Goal: Information Seeking & Learning: Learn about a topic

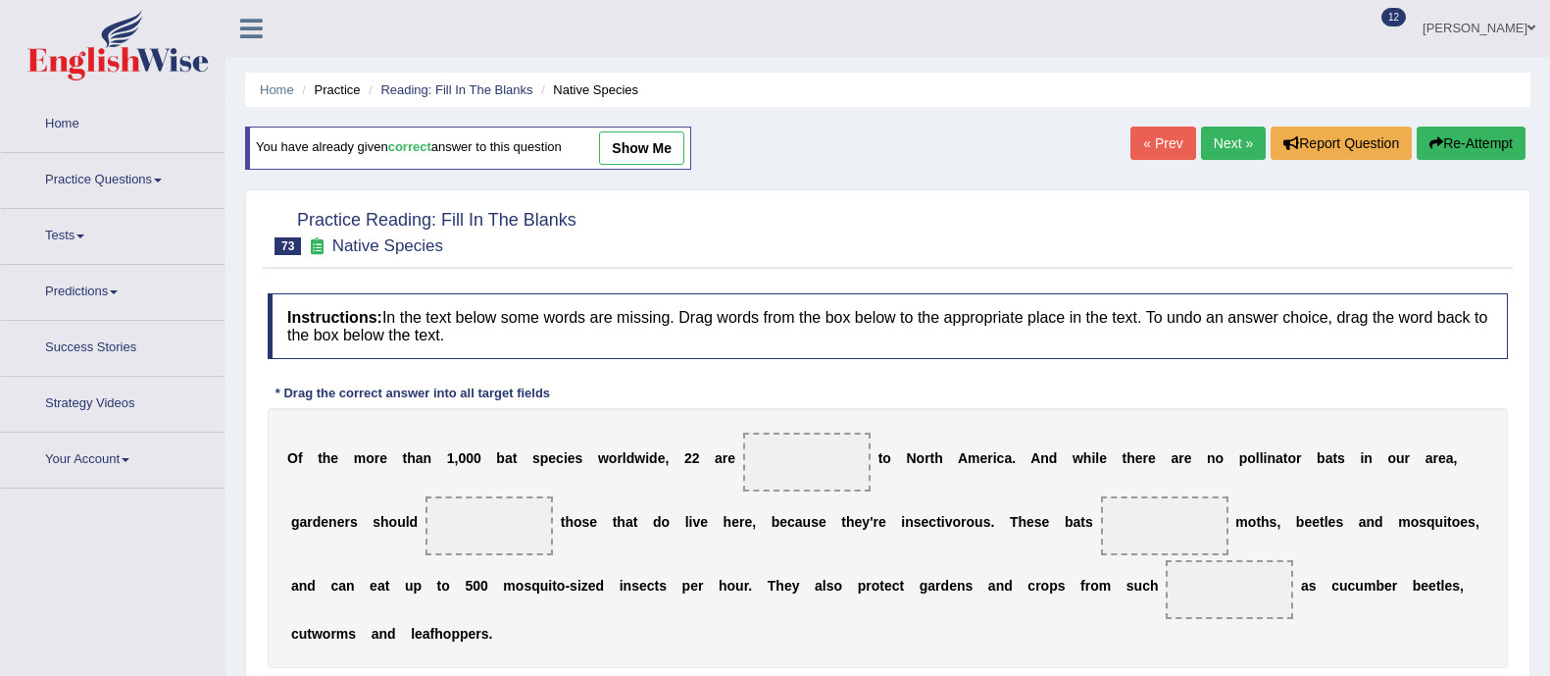
click at [40, 162] on link "Practice Questions" at bounding box center [113, 177] width 224 height 49
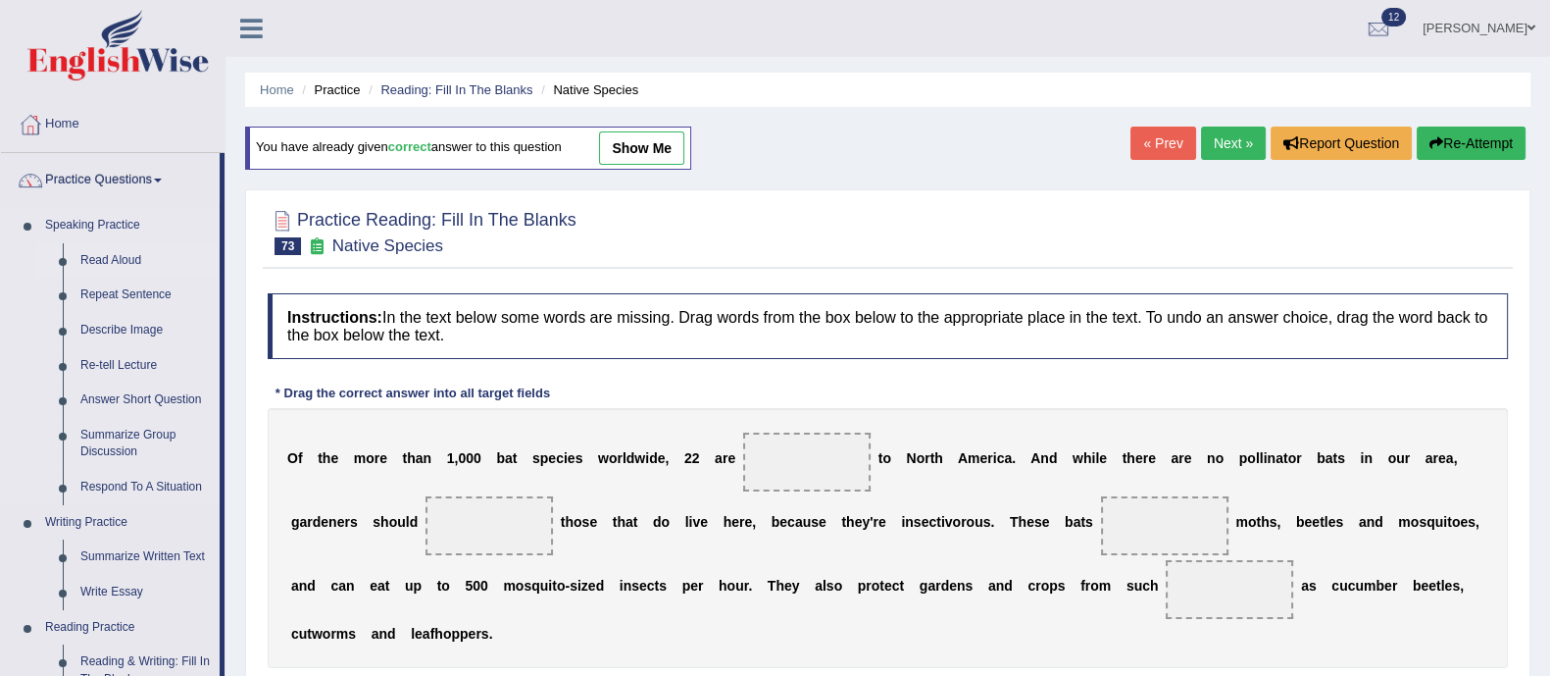
click at [116, 247] on link "Read Aloud" at bounding box center [146, 260] width 148 height 35
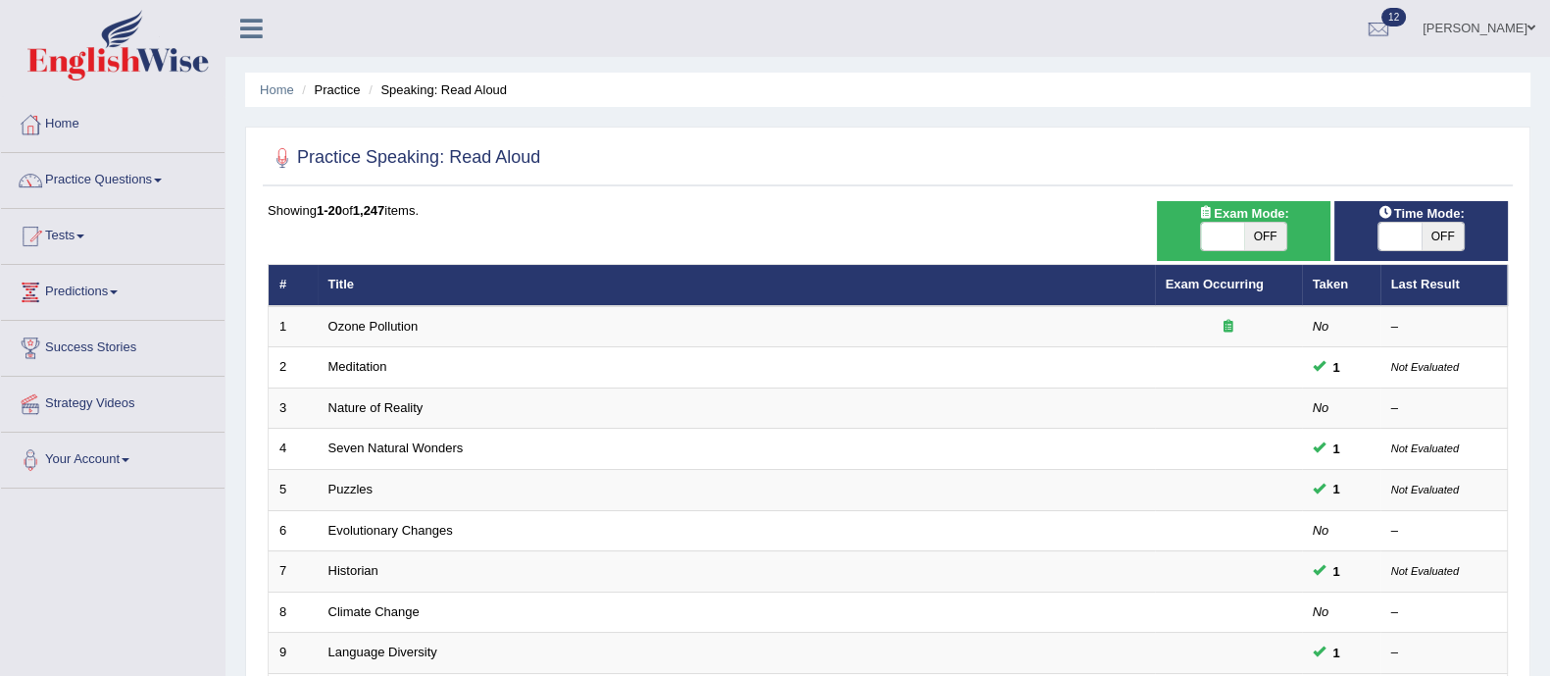
click at [1260, 230] on span "OFF" at bounding box center [1265, 236] width 43 height 27
checkbox input "true"
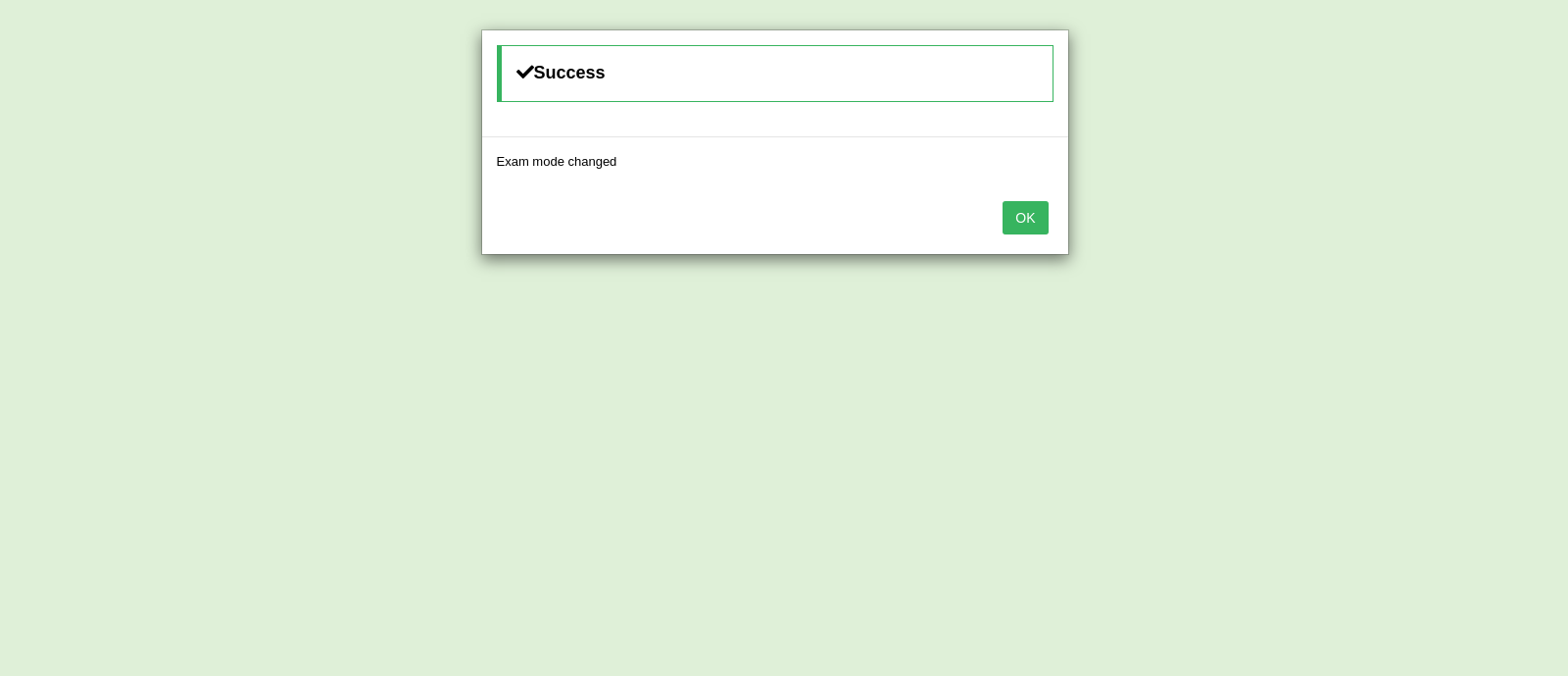
click at [1043, 222] on button "OK" at bounding box center [1024, 217] width 45 height 33
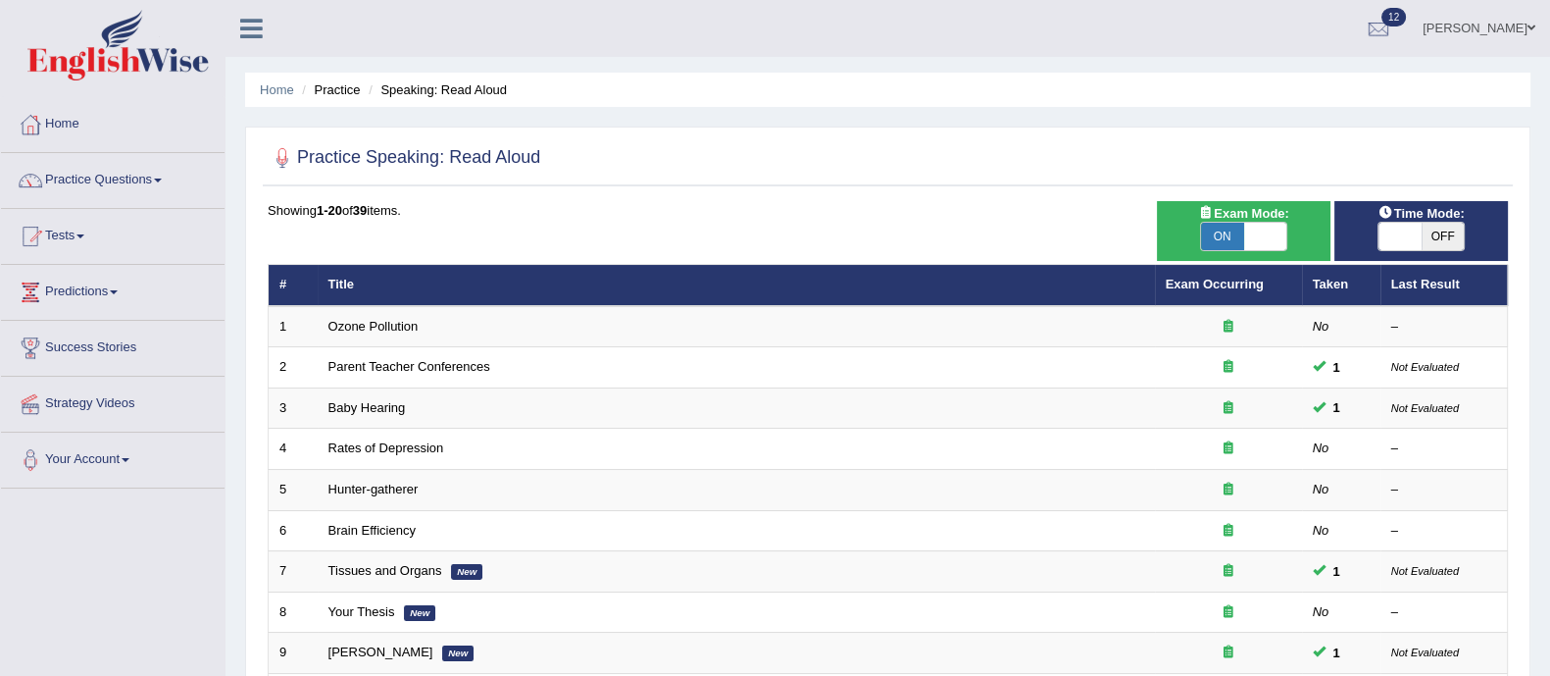
click at [1454, 235] on span "OFF" at bounding box center [1443, 236] width 43 height 27
checkbox input "true"
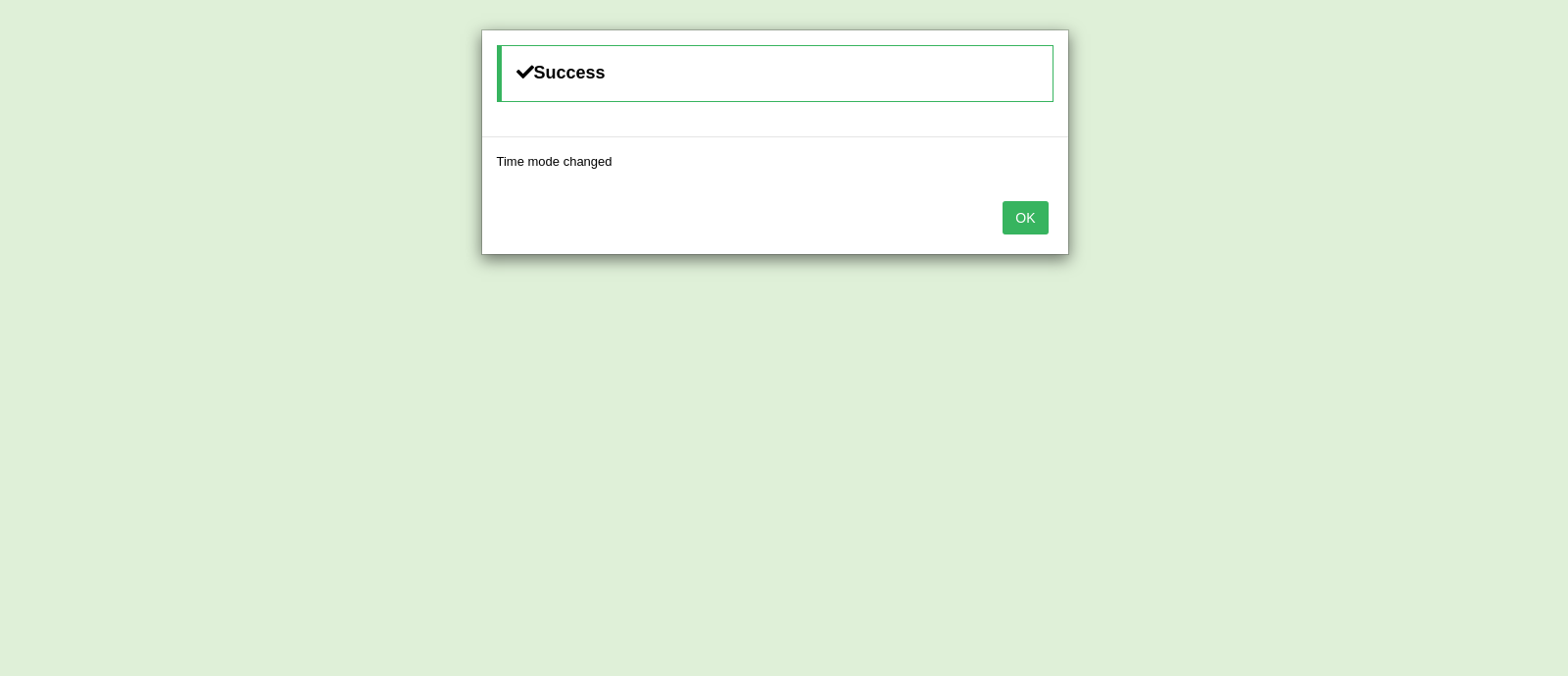
click at [1022, 205] on button "OK" at bounding box center [1024, 217] width 45 height 33
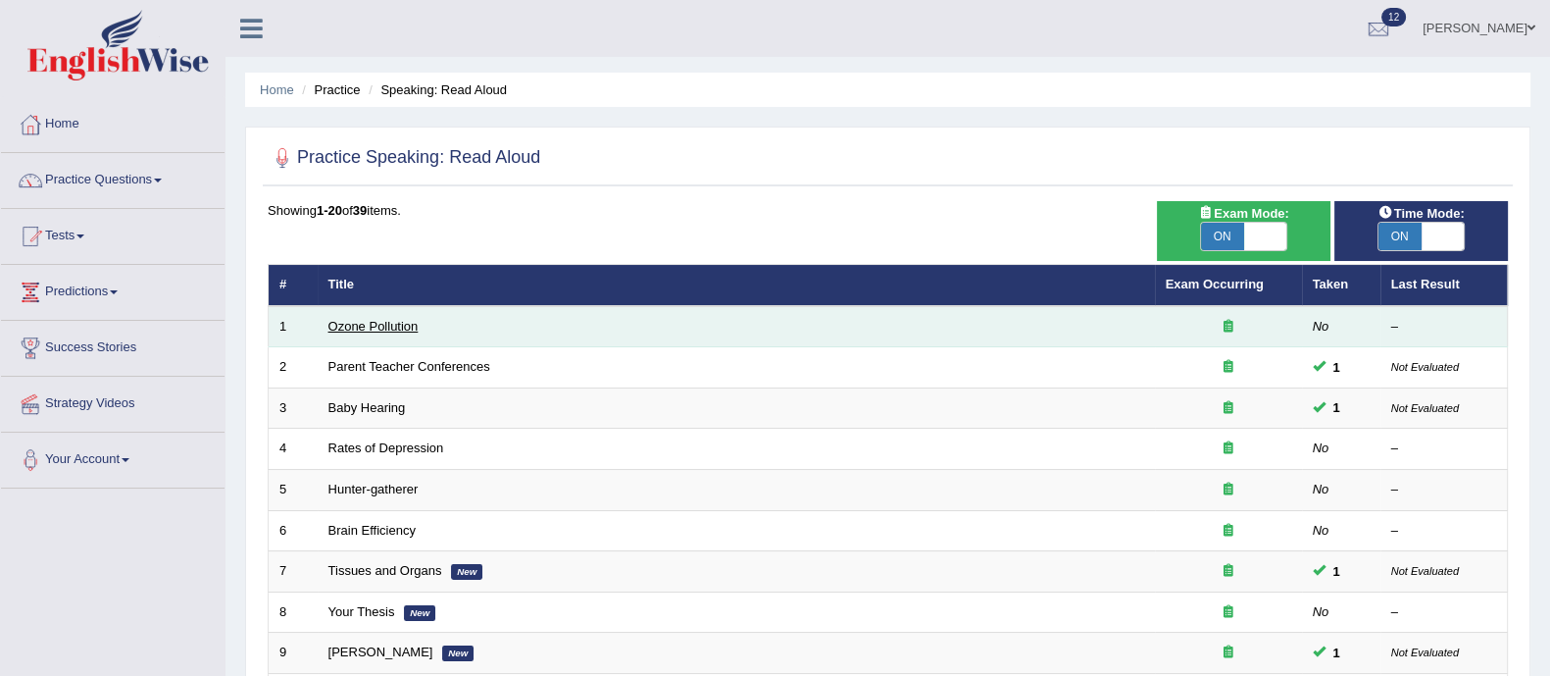
click at [349, 322] on link "Ozone Pollution" at bounding box center [373, 326] width 90 height 15
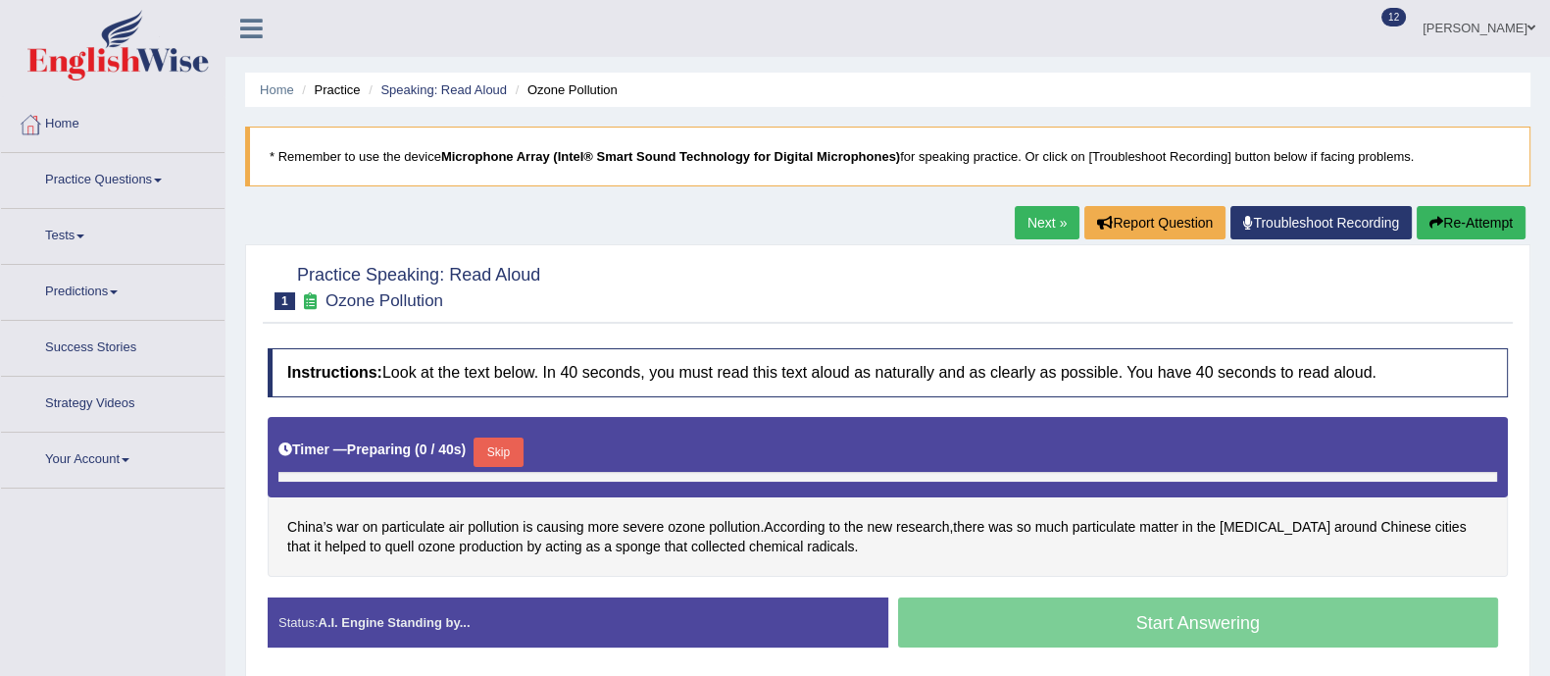
scroll to position [304, 0]
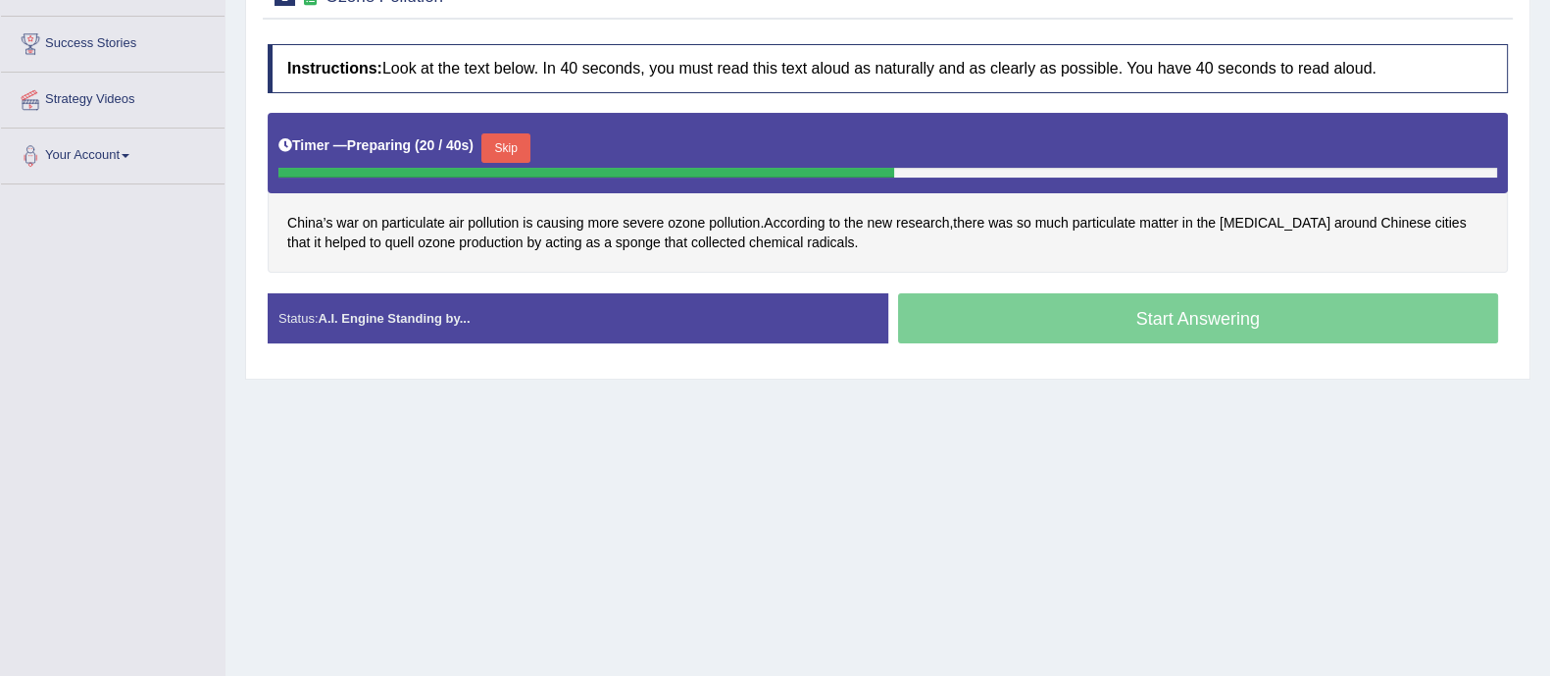
click at [508, 149] on button "Skip" at bounding box center [505, 147] width 49 height 29
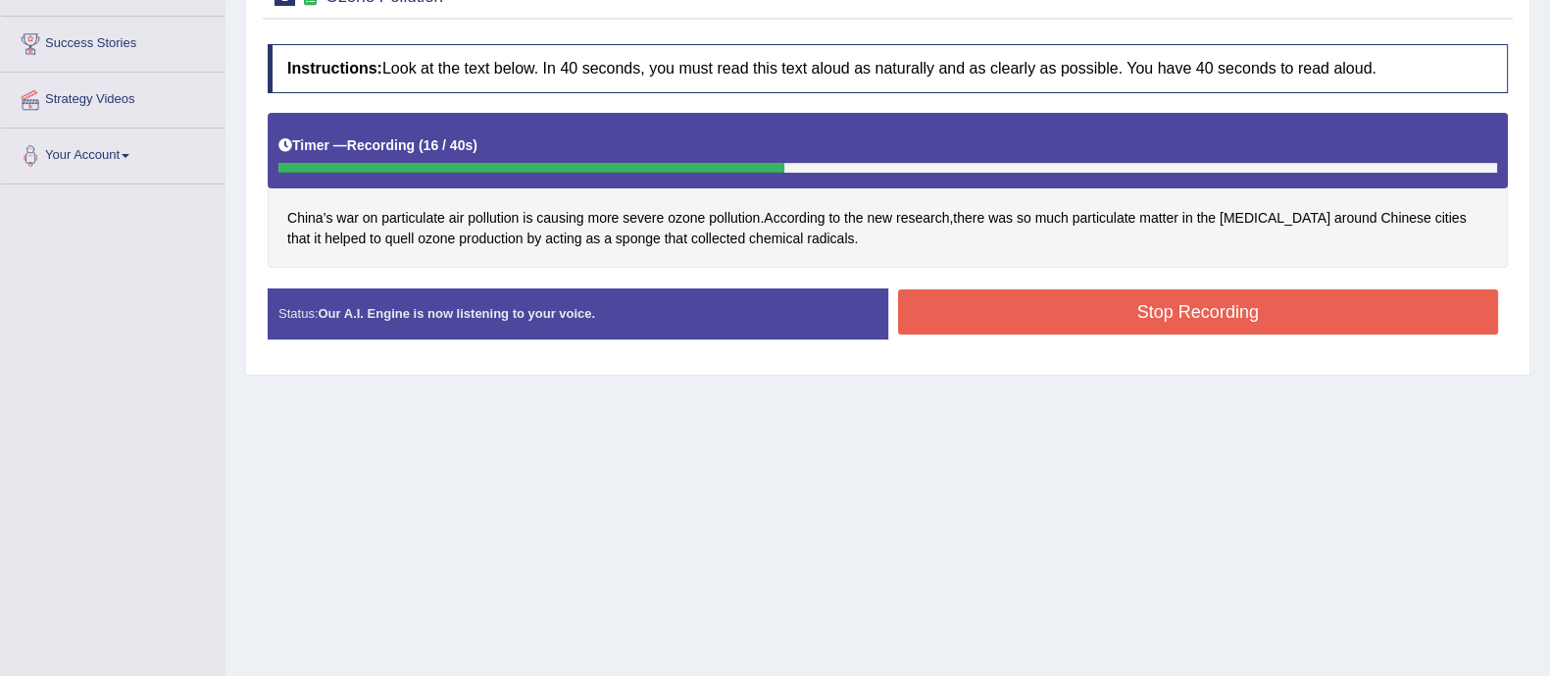
click at [1191, 326] on button "Stop Recording" at bounding box center [1198, 311] width 601 height 45
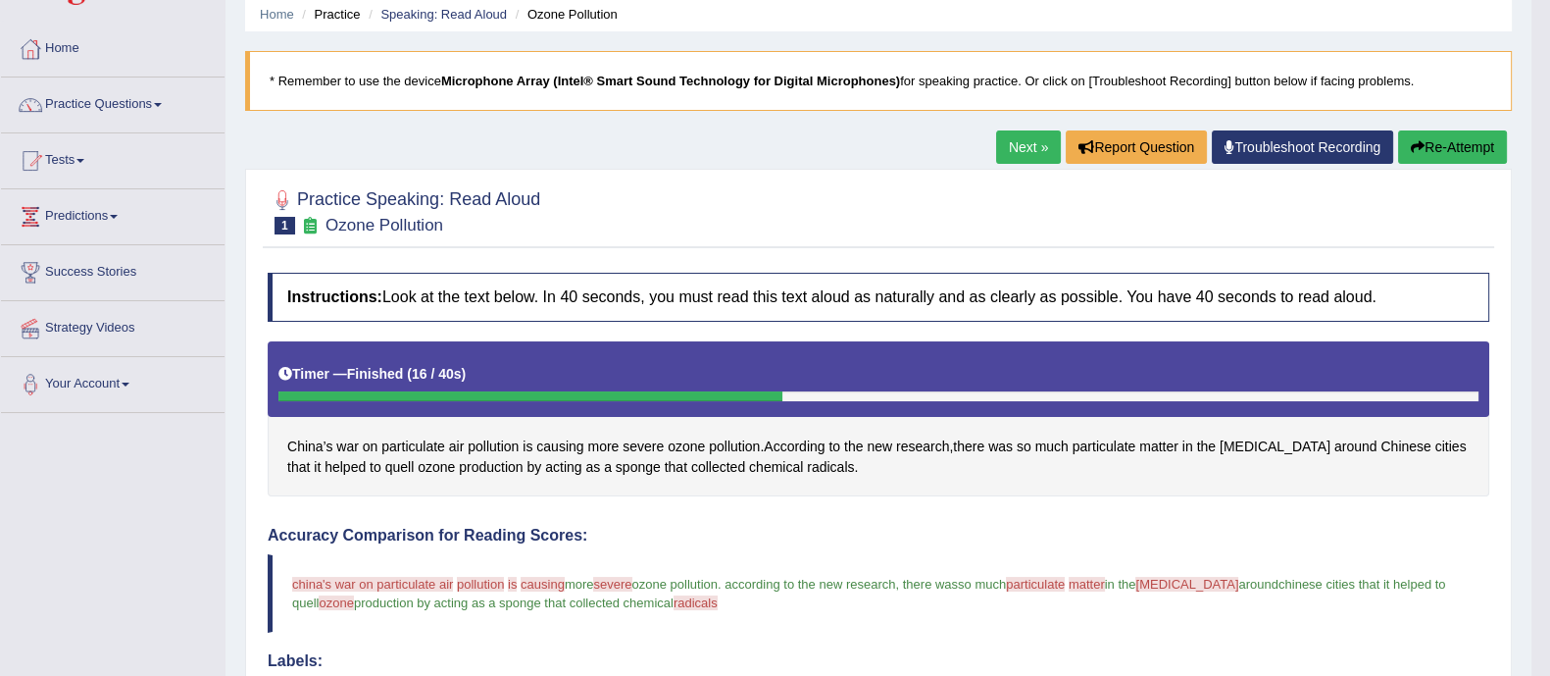
scroll to position [0, 0]
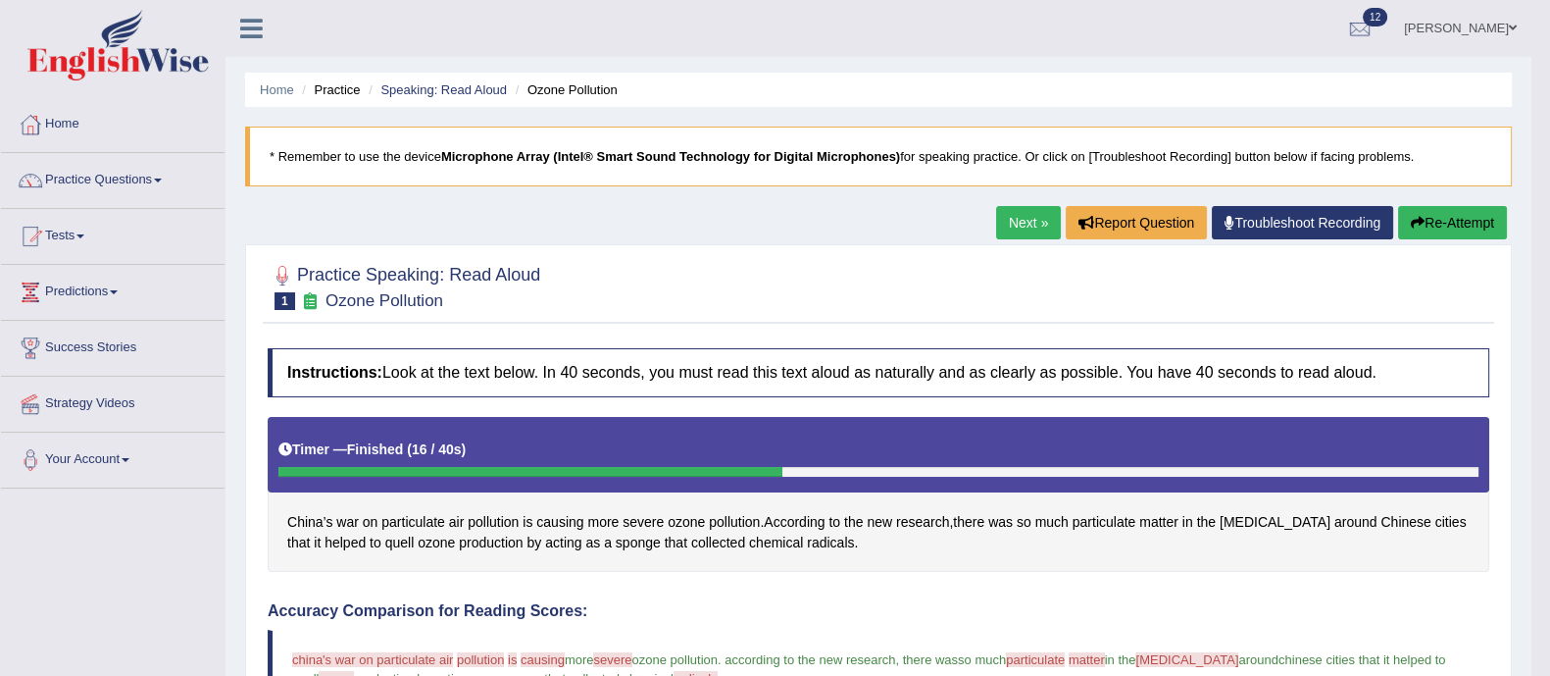
click at [1025, 227] on link "Next »" at bounding box center [1028, 222] width 65 height 33
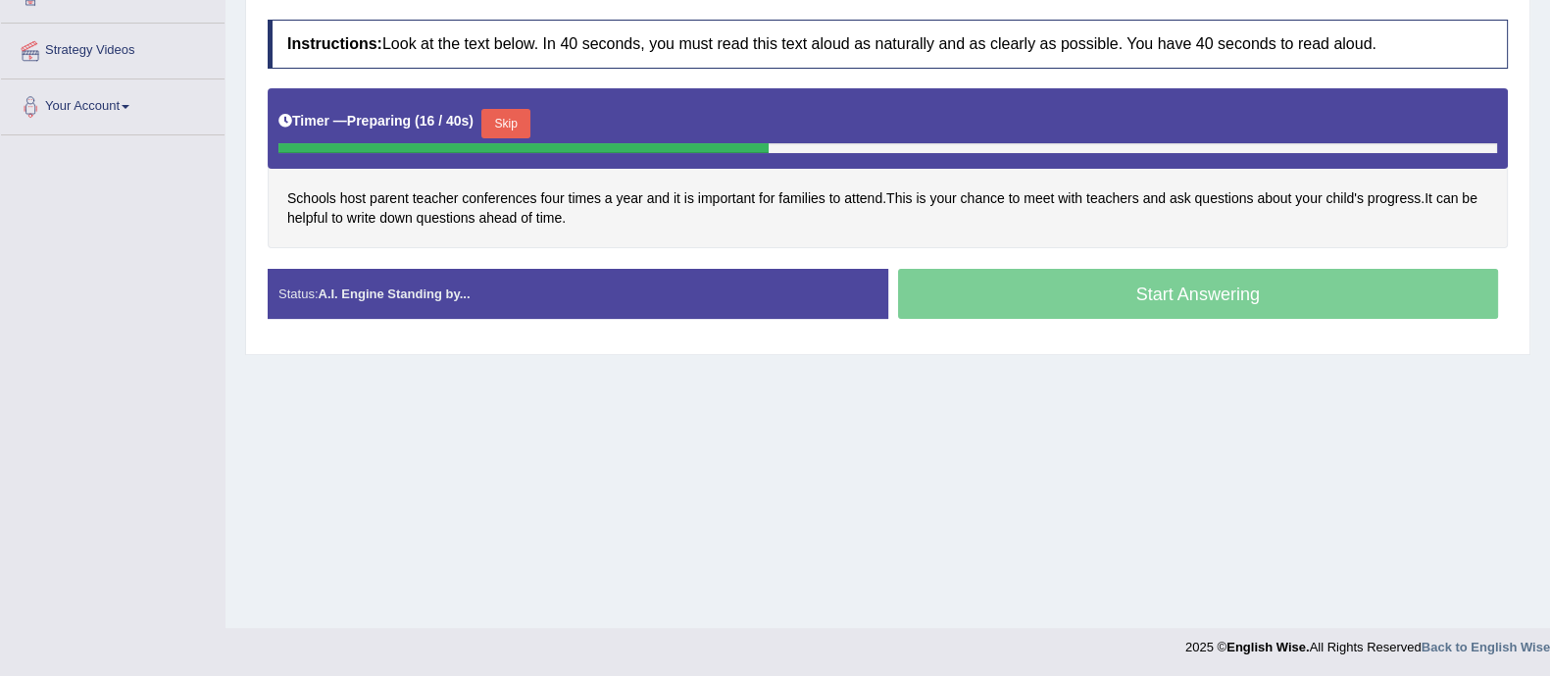
click at [515, 125] on button "Skip" at bounding box center [505, 123] width 49 height 29
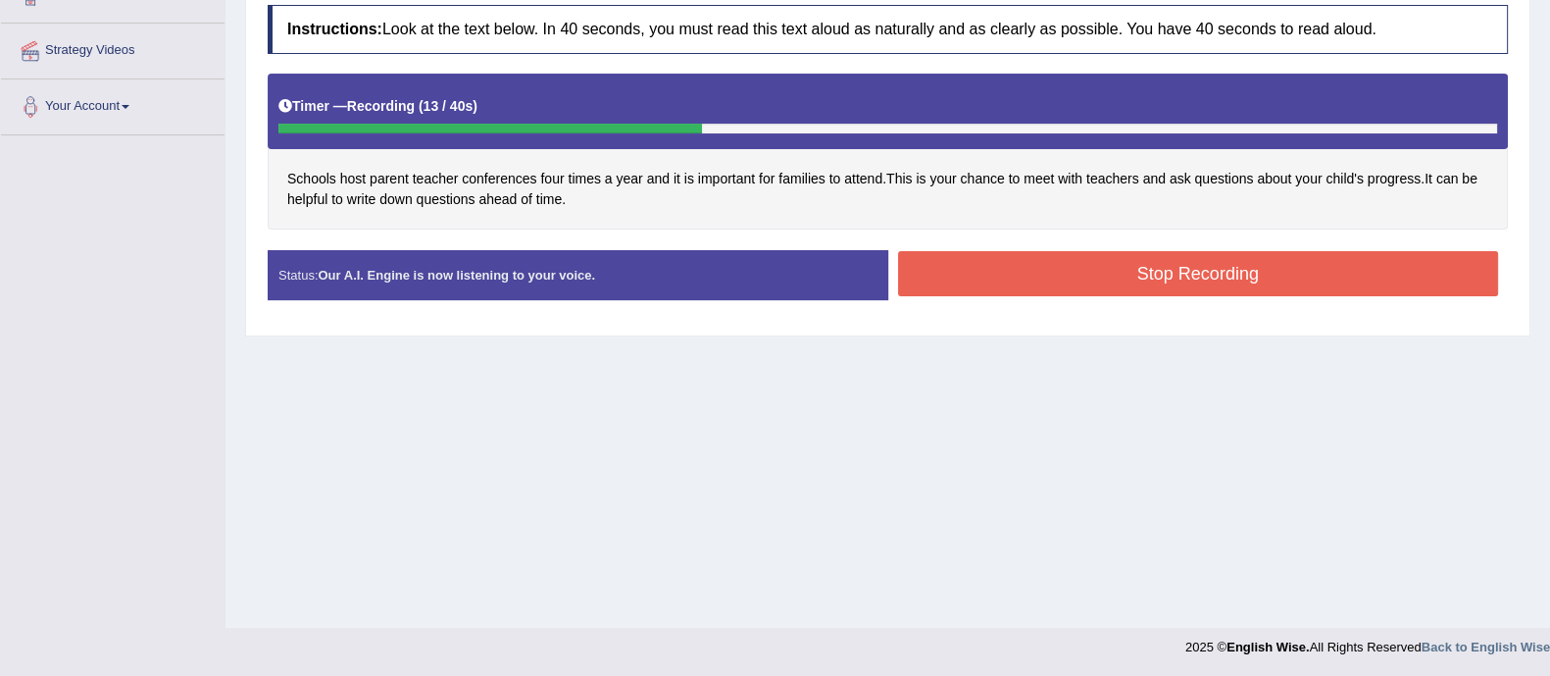
click at [1059, 277] on button "Stop Recording" at bounding box center [1198, 273] width 601 height 45
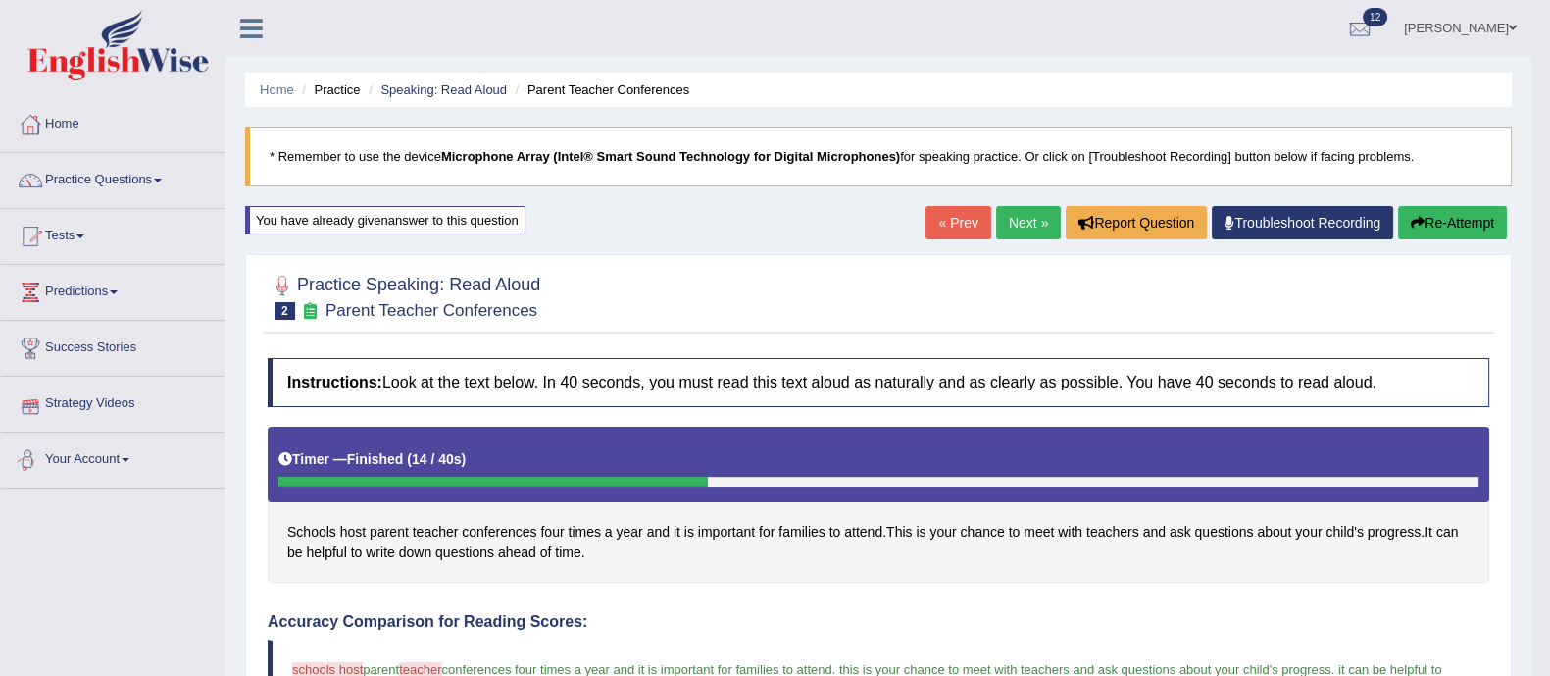
click at [89, 529] on div "Toggle navigation Home Practice Questions Speaking Practice Read Aloud Repeat S…" at bounding box center [766, 670] width 1532 height 1340
click at [115, 165] on link "Practice Questions" at bounding box center [113, 177] width 224 height 49
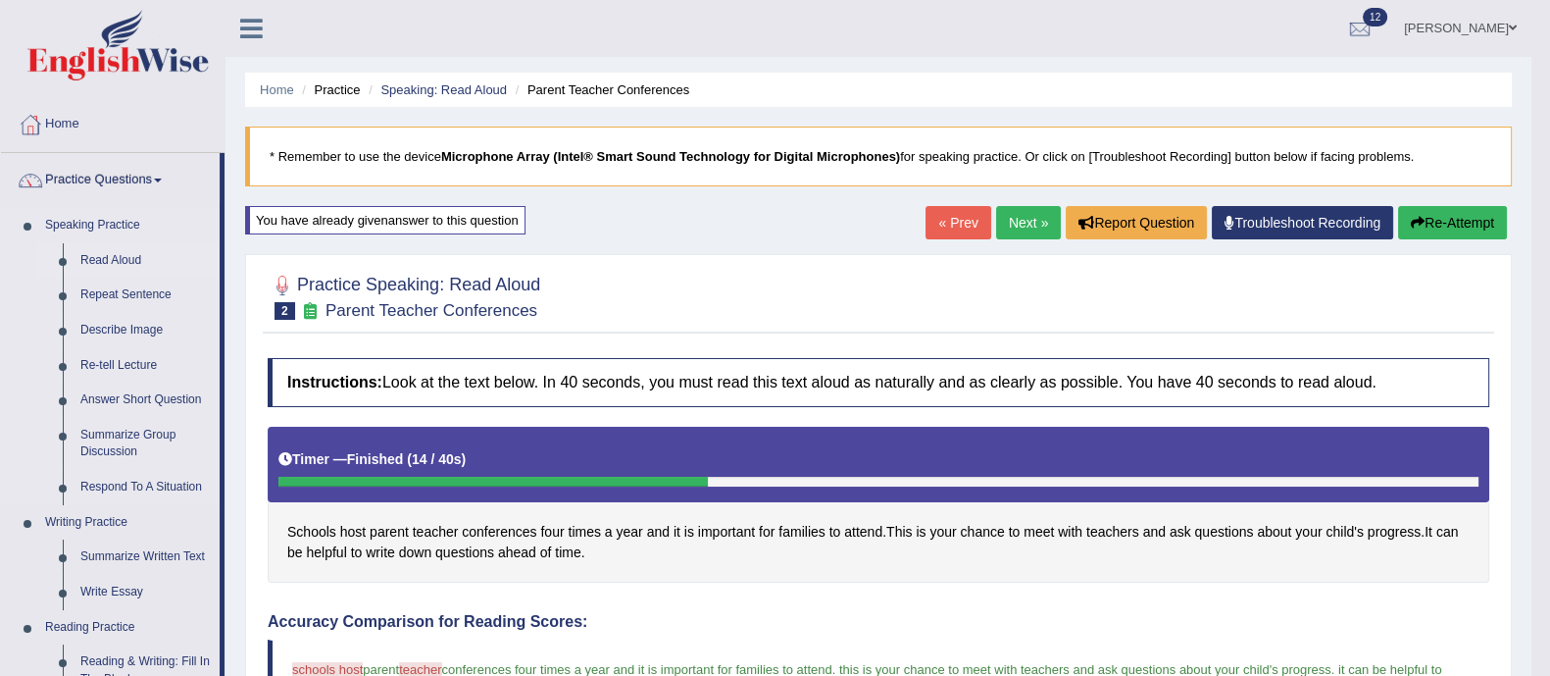
click at [75, 250] on link "Read Aloud" at bounding box center [146, 260] width 148 height 35
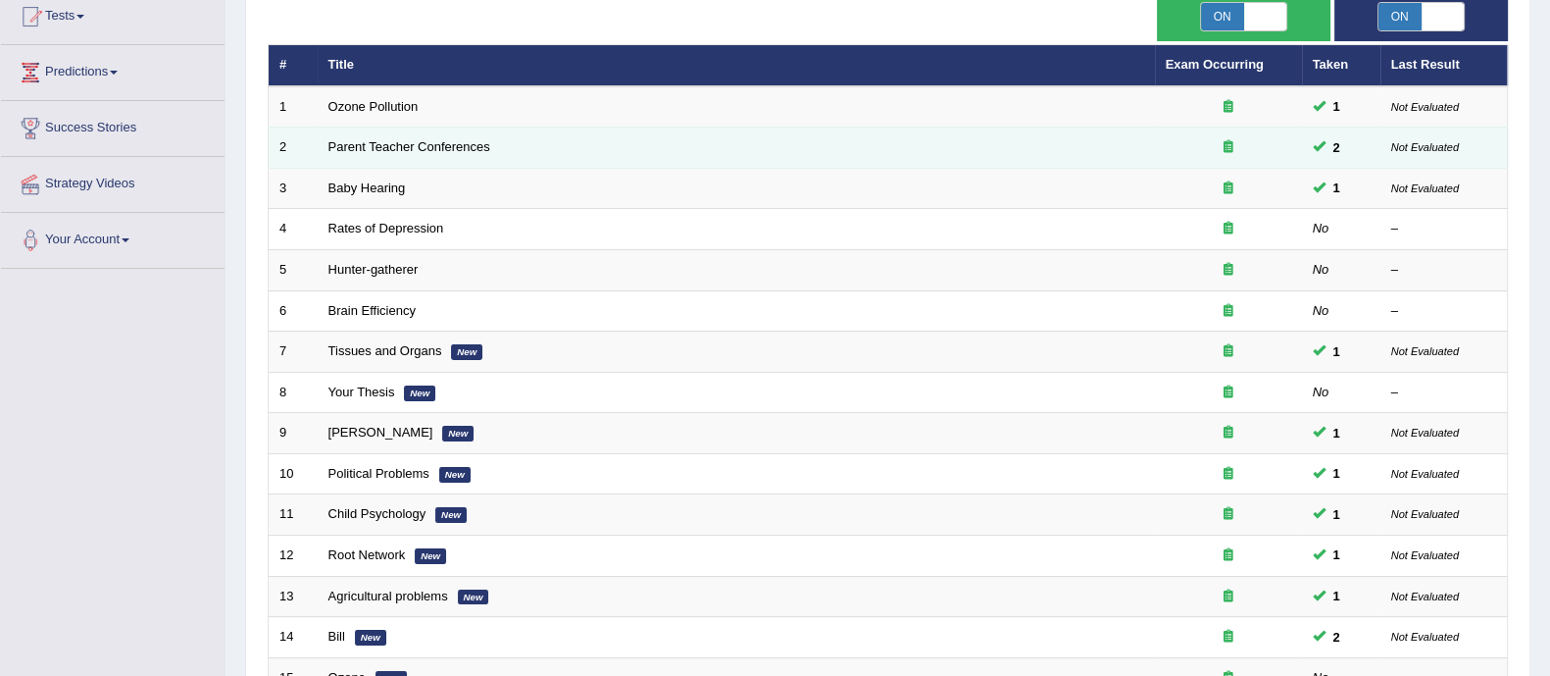
scroll to position [220, 0]
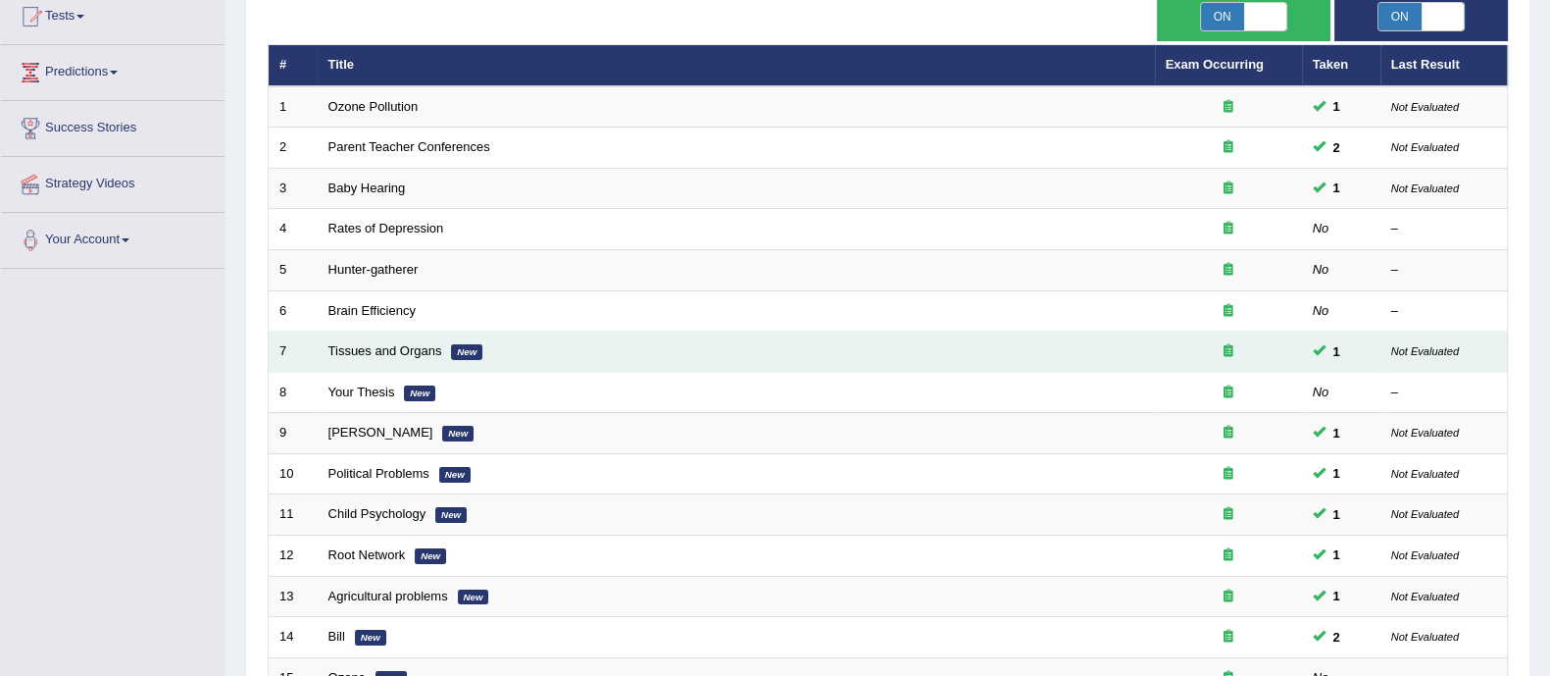
click at [449, 349] on td "Tissues and Organs New" at bounding box center [736, 351] width 837 height 41
click at [370, 344] on link "Tissues and Organs" at bounding box center [385, 350] width 114 height 15
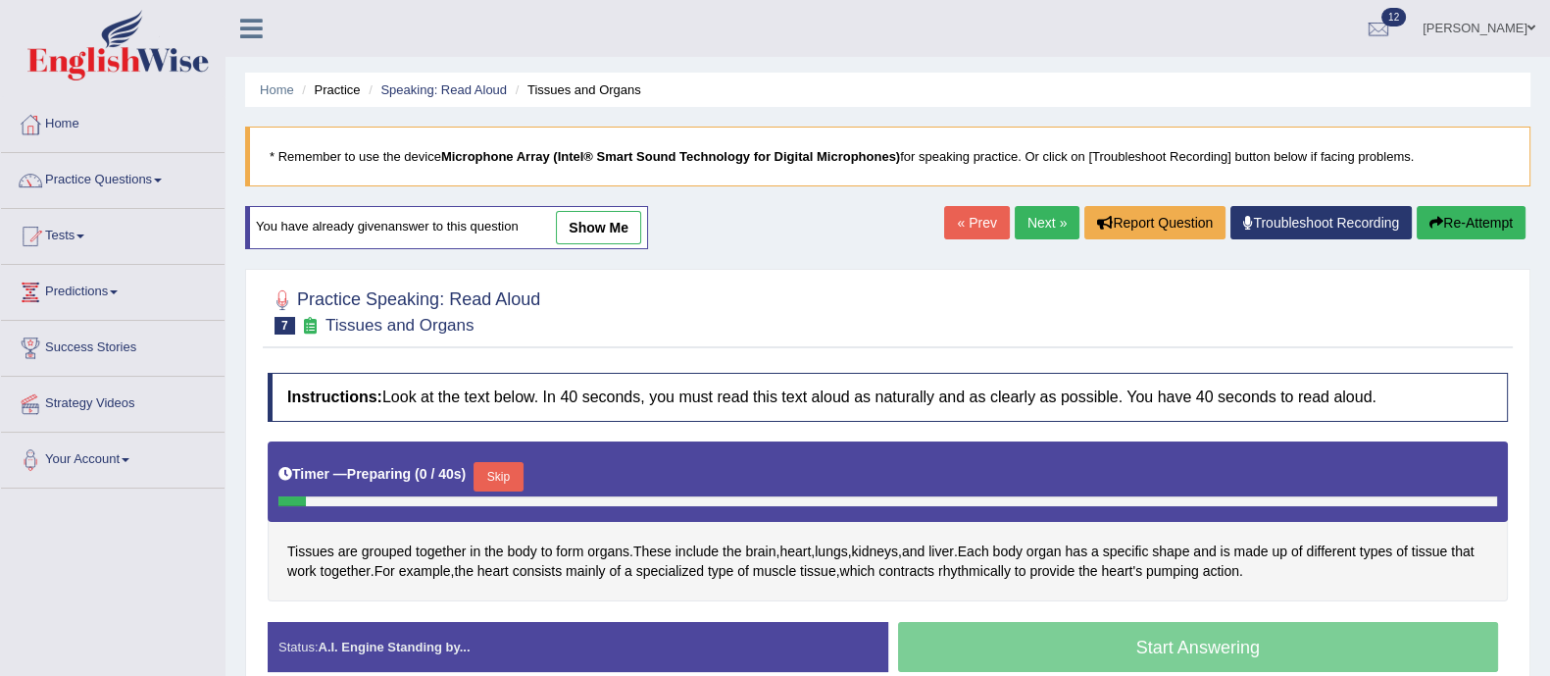
click at [583, 223] on link "show me" at bounding box center [598, 227] width 85 height 33
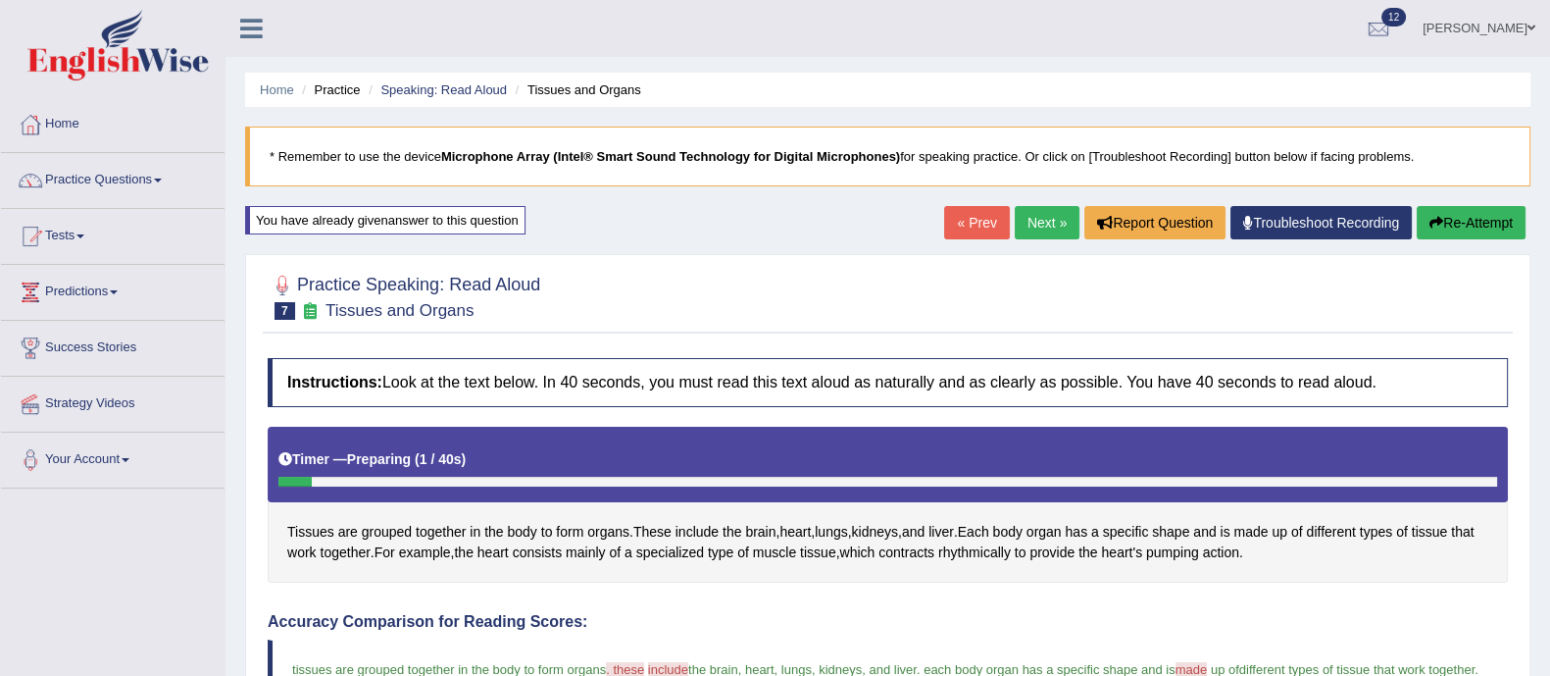
click at [515, 333] on div "Practice Speaking: Read Aloud 7 Tissues and Organs Instructions: Look at the te…" at bounding box center [888, 688] width 1286 height 869
click at [1032, 223] on link "Next »" at bounding box center [1047, 222] width 65 height 33
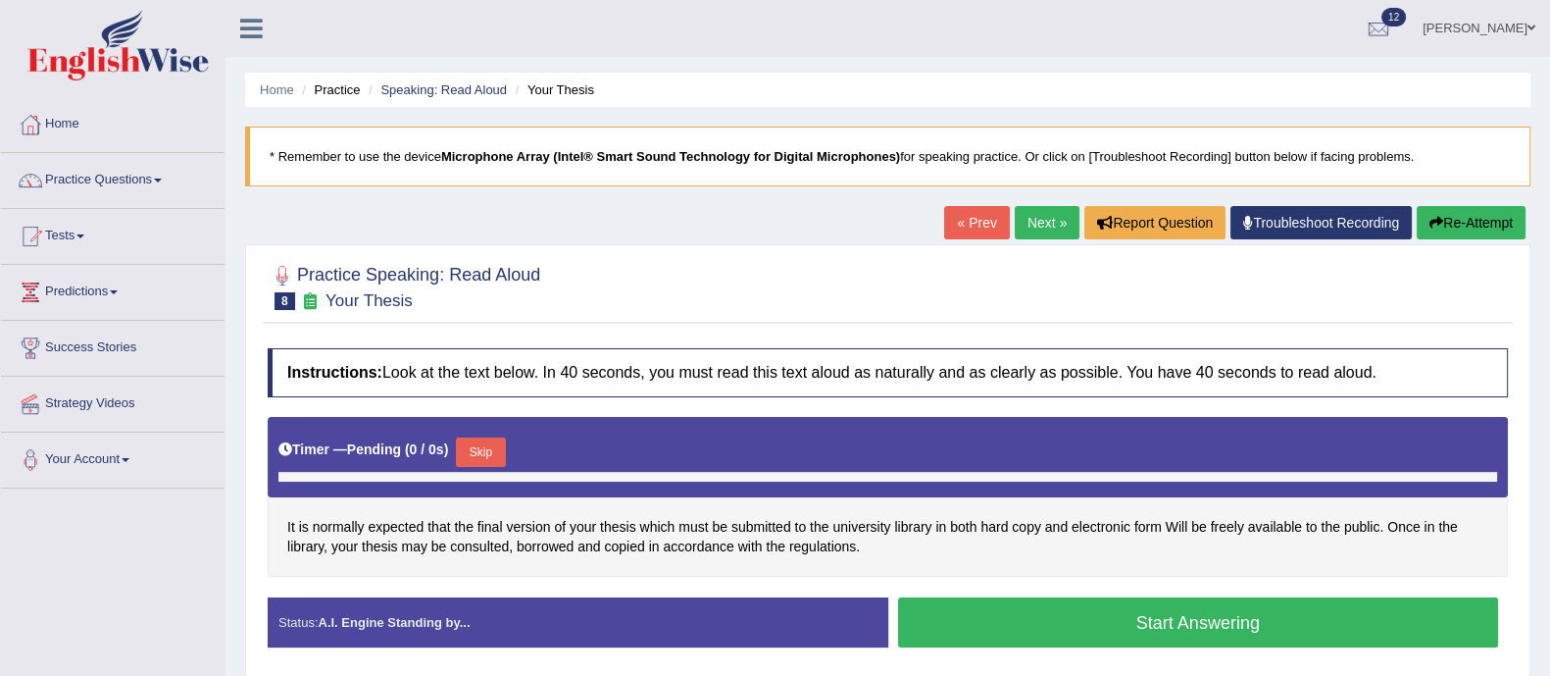
scroll to position [353, 0]
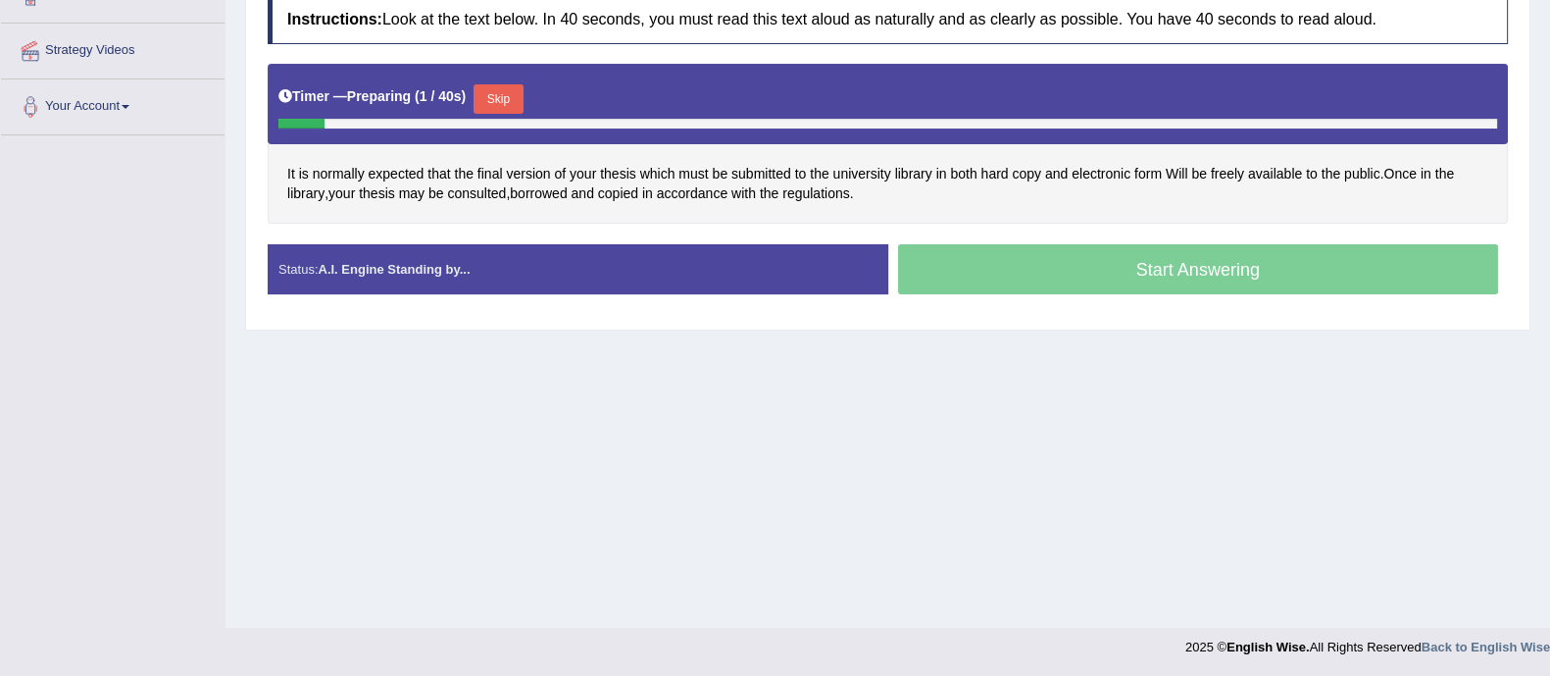
click at [493, 100] on button "Skip" at bounding box center [498, 98] width 49 height 29
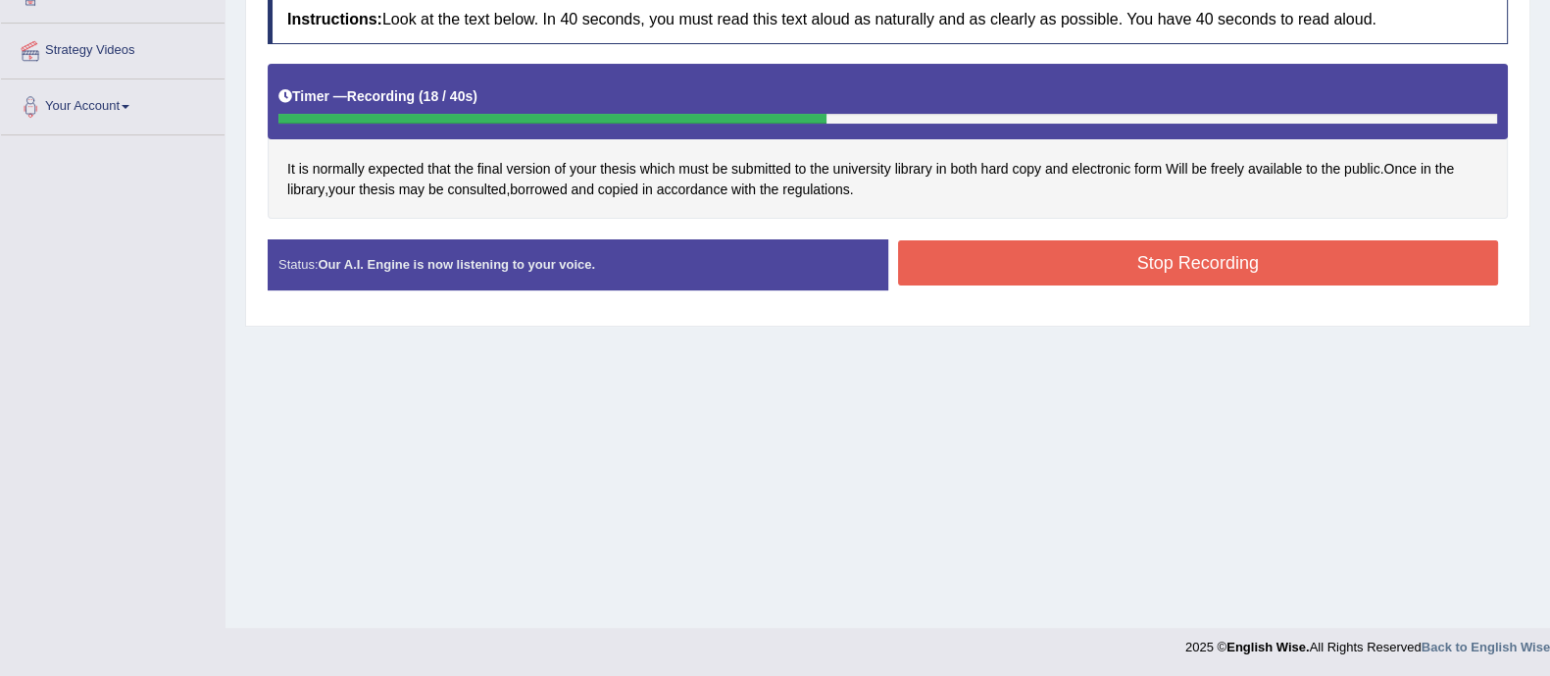
click at [1093, 245] on button "Stop Recording" at bounding box center [1198, 262] width 601 height 45
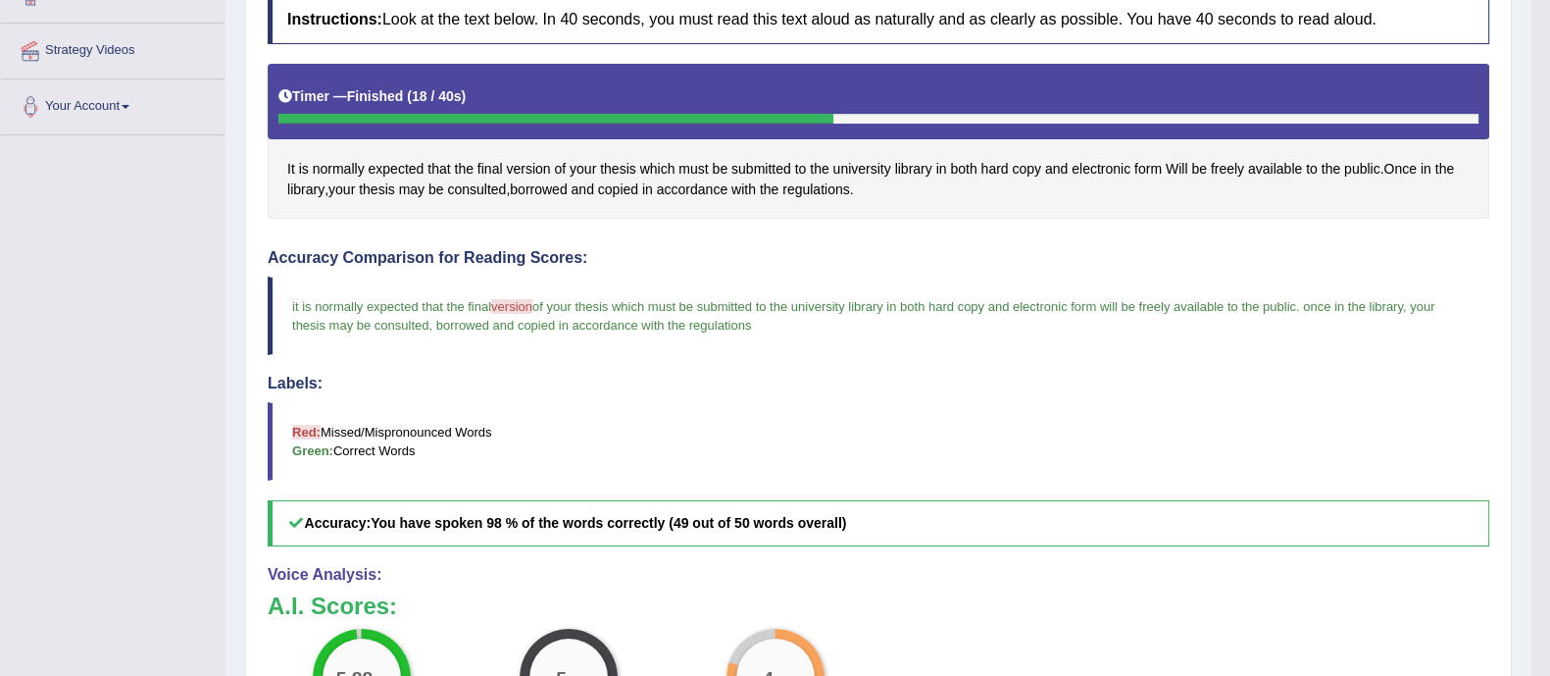
scroll to position [0, 0]
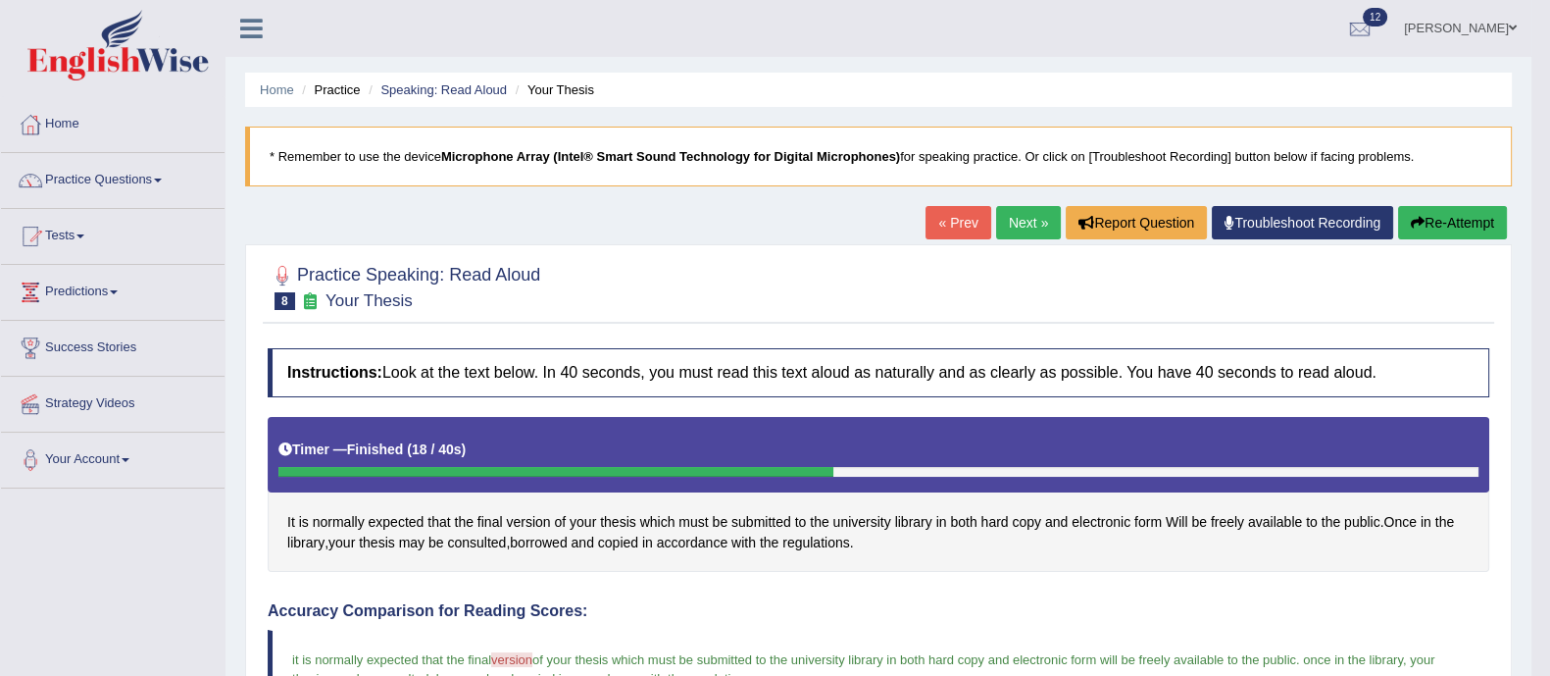
click at [1036, 223] on link "Next »" at bounding box center [1028, 222] width 65 height 33
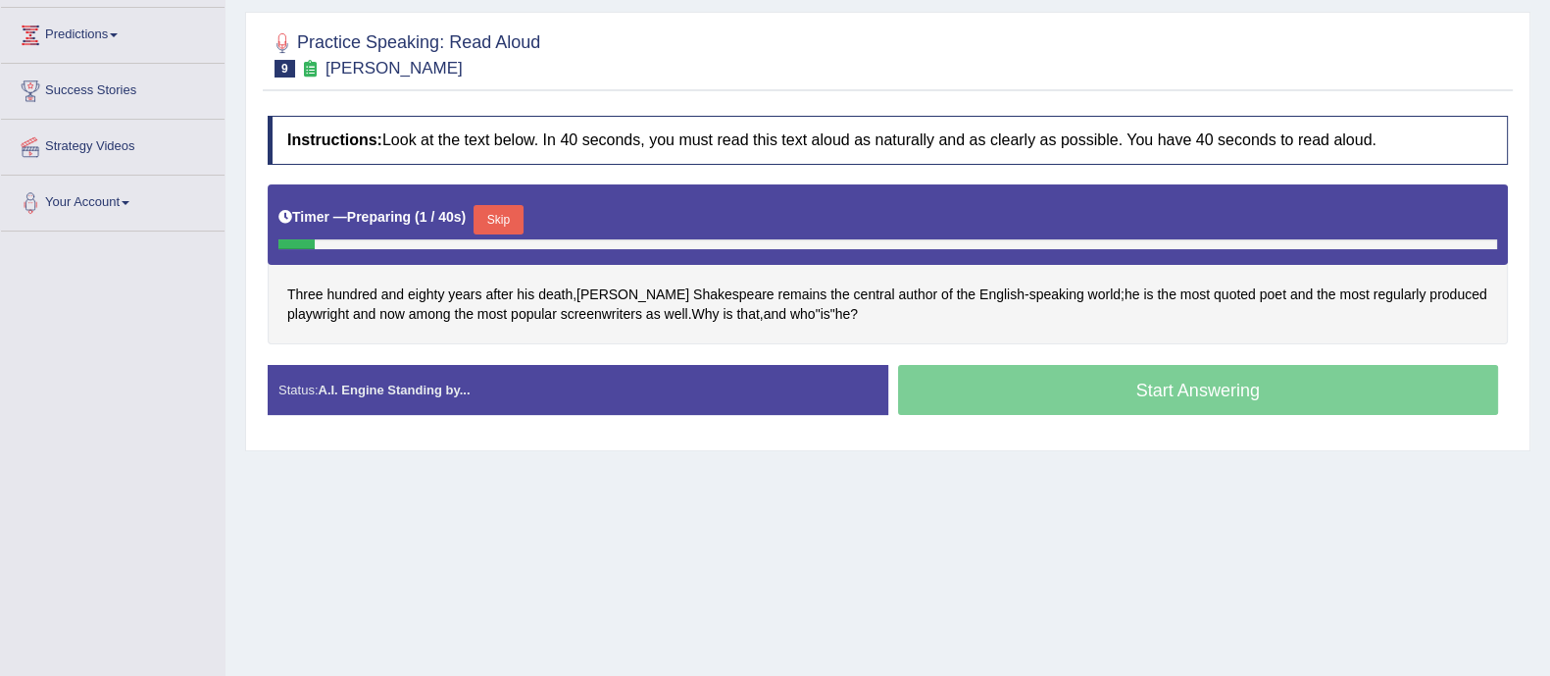
scroll to position [326, 0]
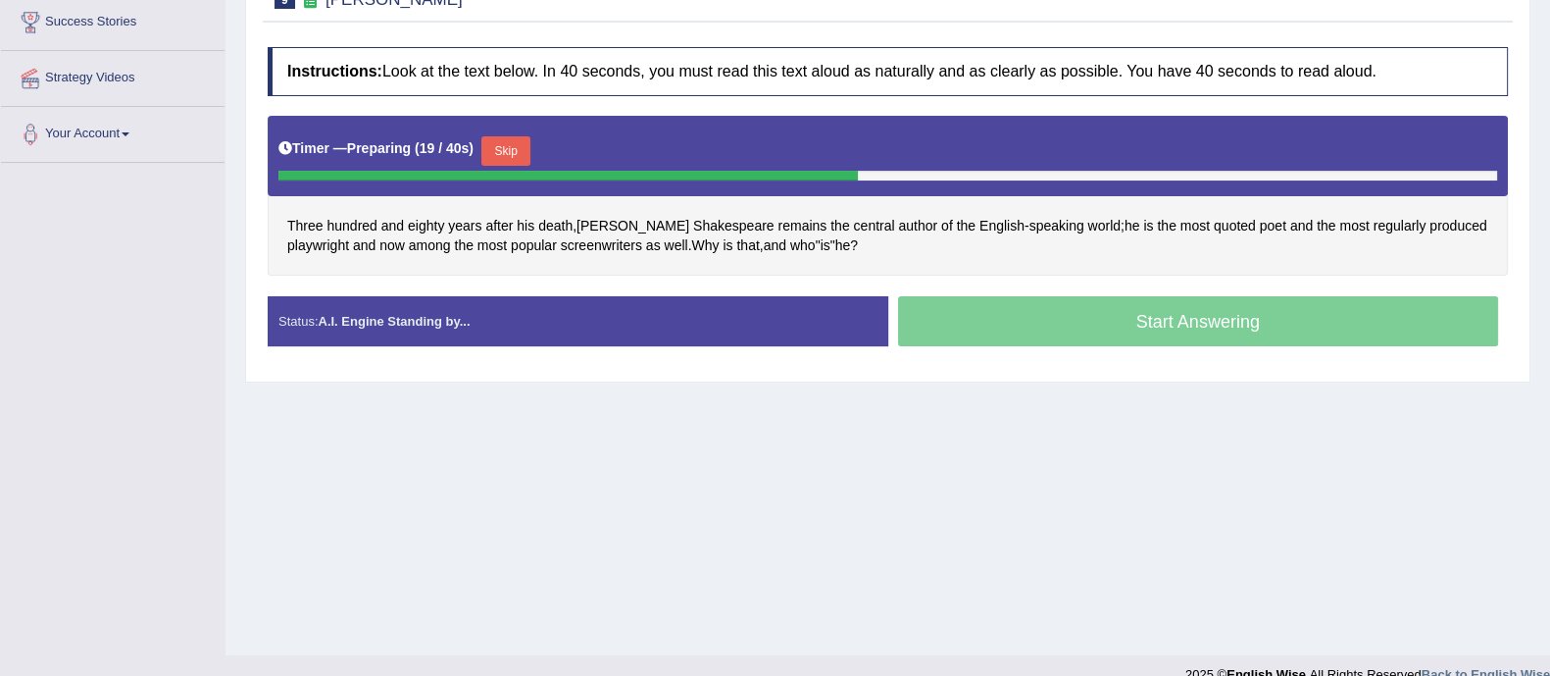
click at [518, 152] on button "Skip" at bounding box center [505, 150] width 49 height 29
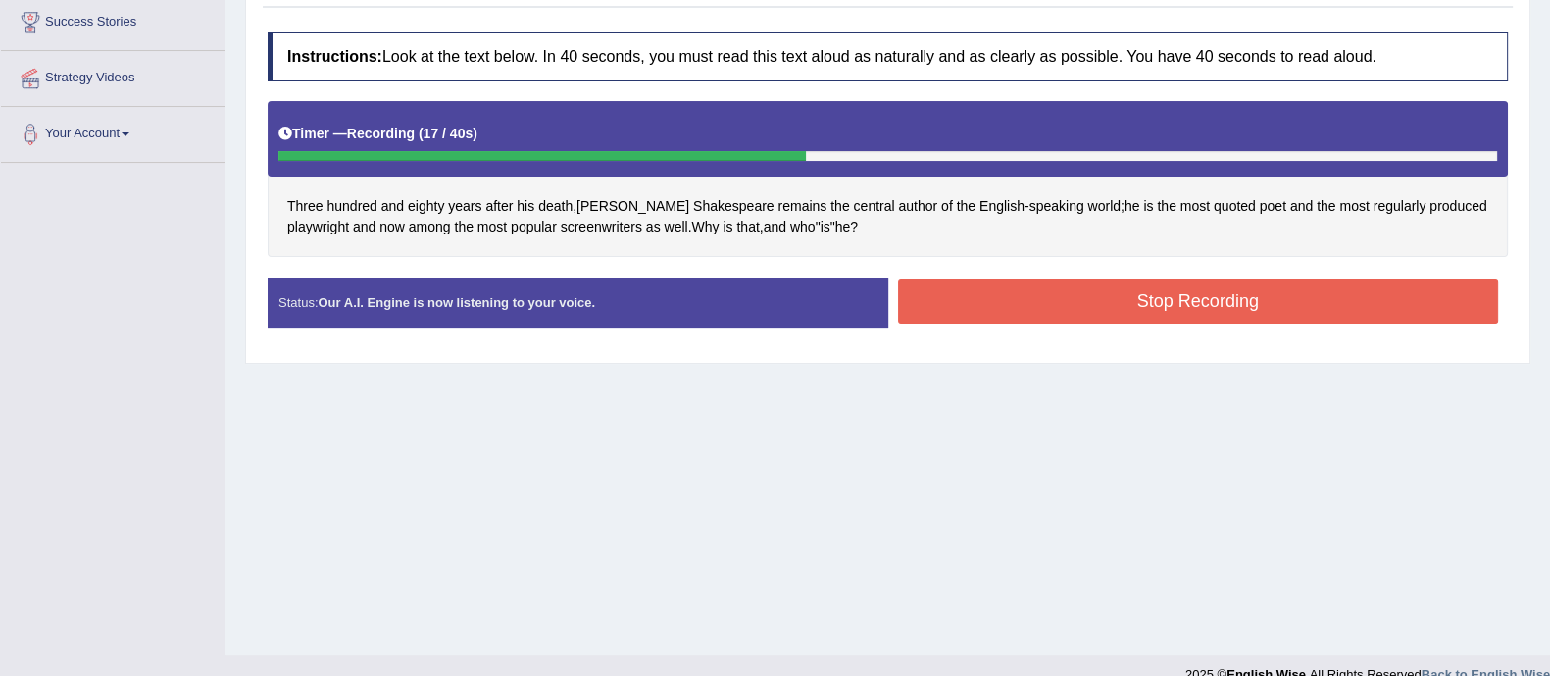
click at [1058, 298] on button "Stop Recording" at bounding box center [1198, 300] width 601 height 45
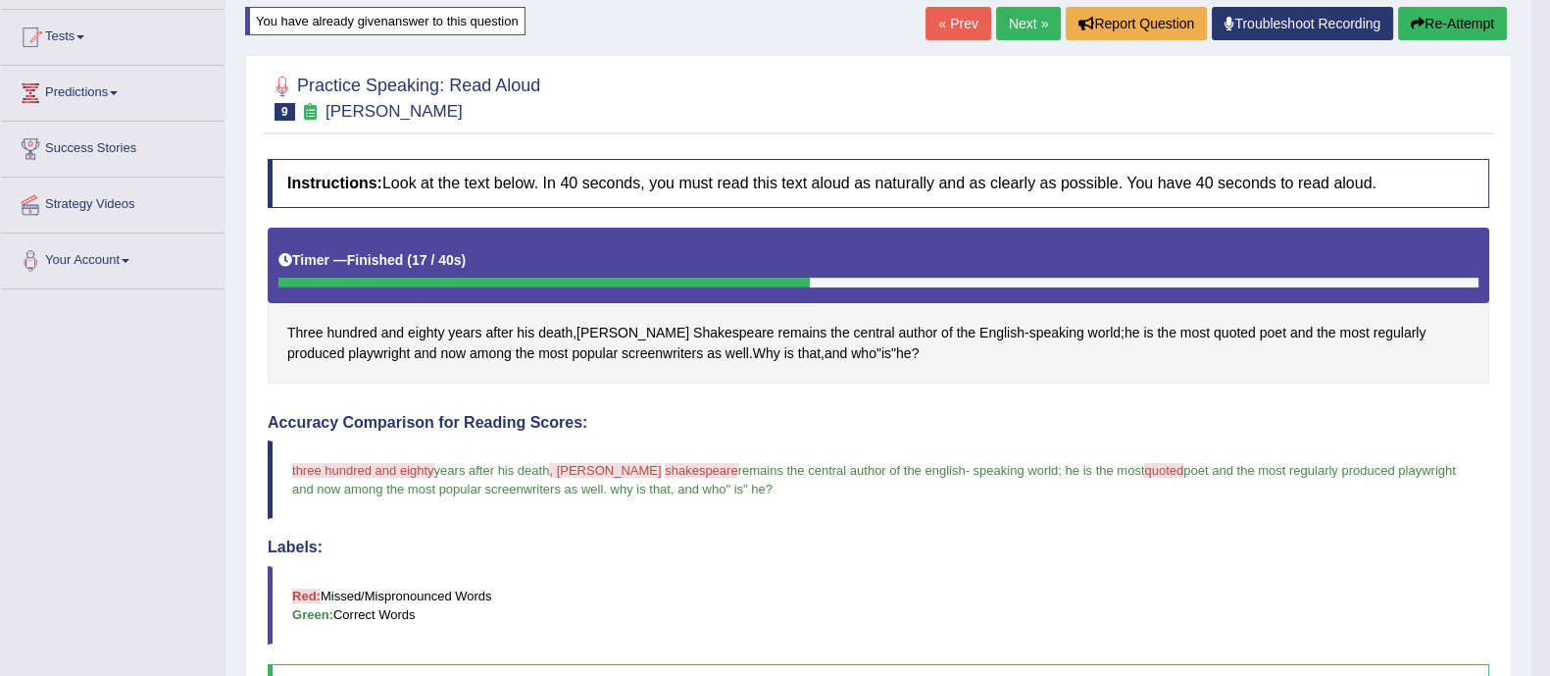
scroll to position [0, 0]
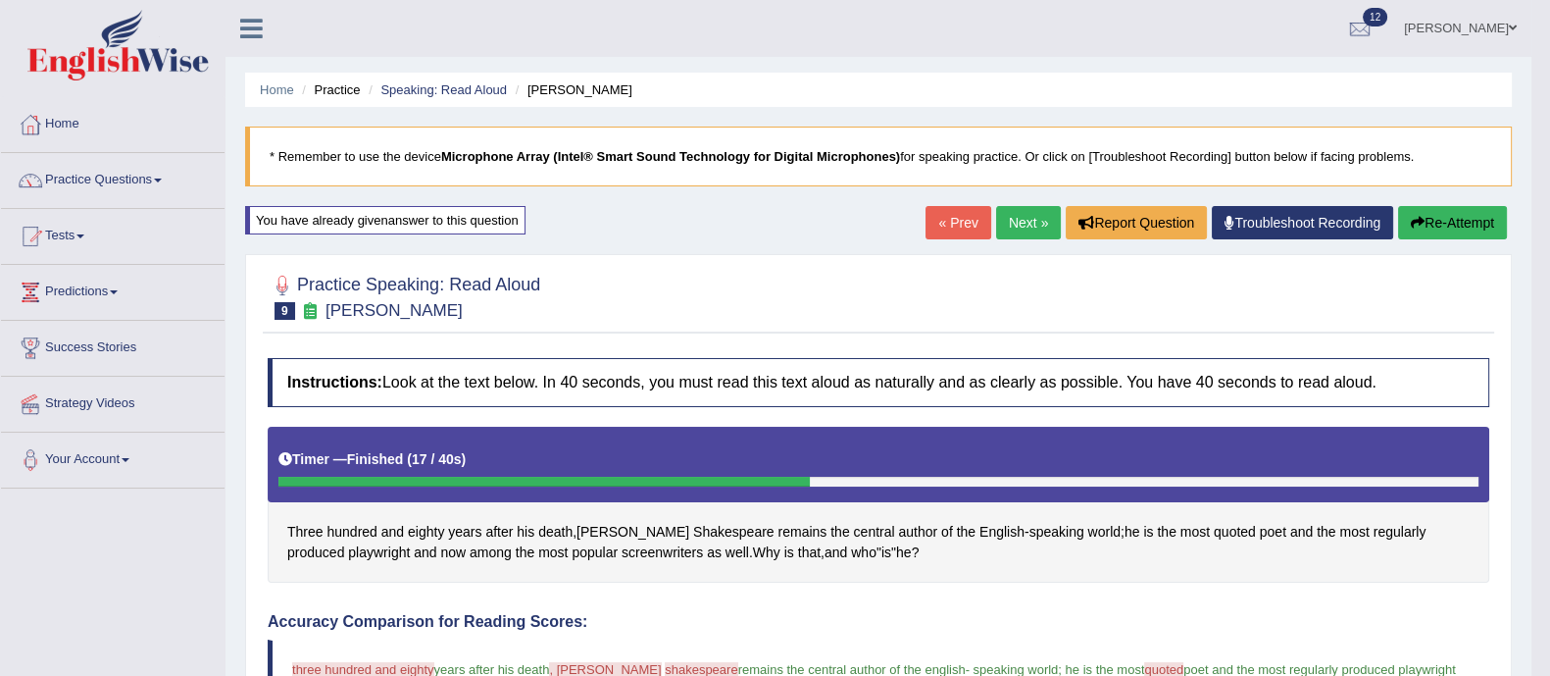
click at [1448, 216] on button "Re-Attempt" at bounding box center [1452, 222] width 109 height 33
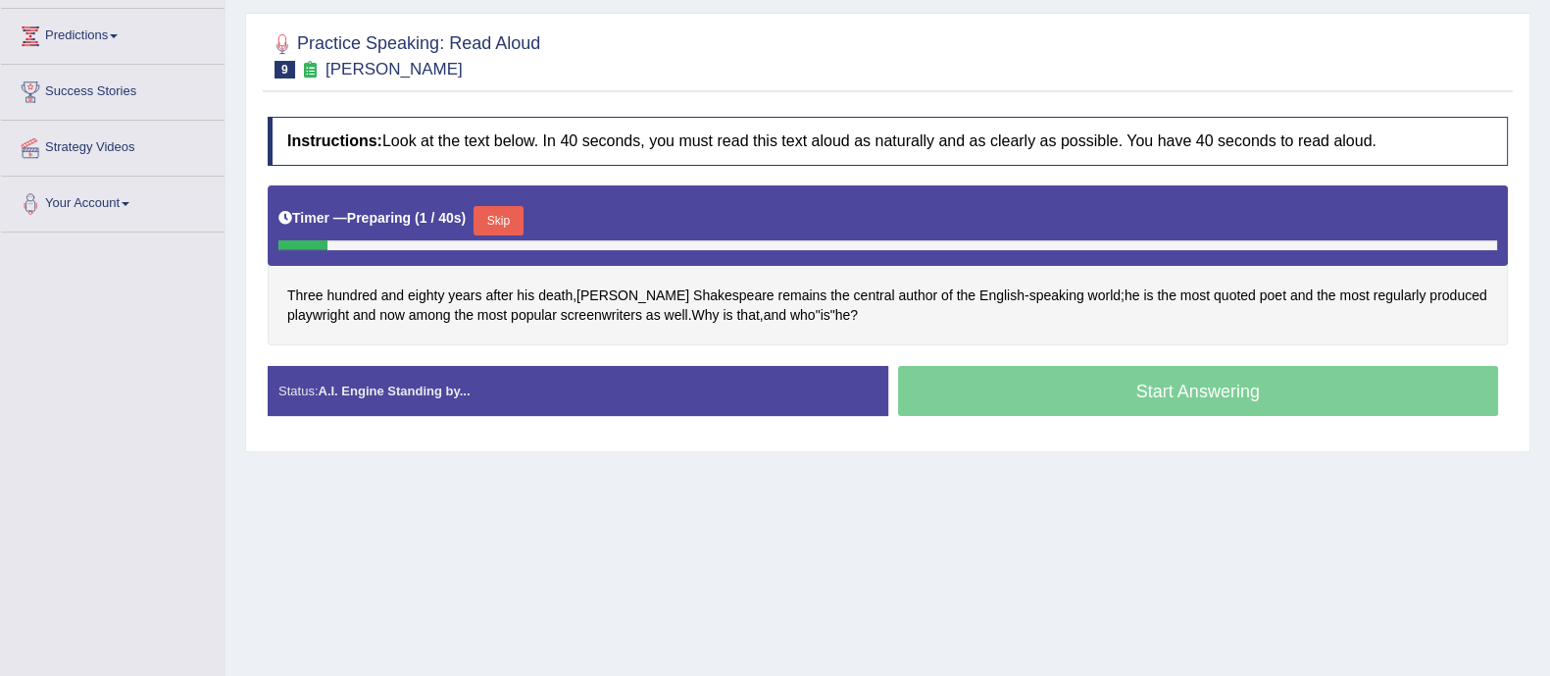
click at [490, 216] on button "Skip" at bounding box center [498, 220] width 49 height 29
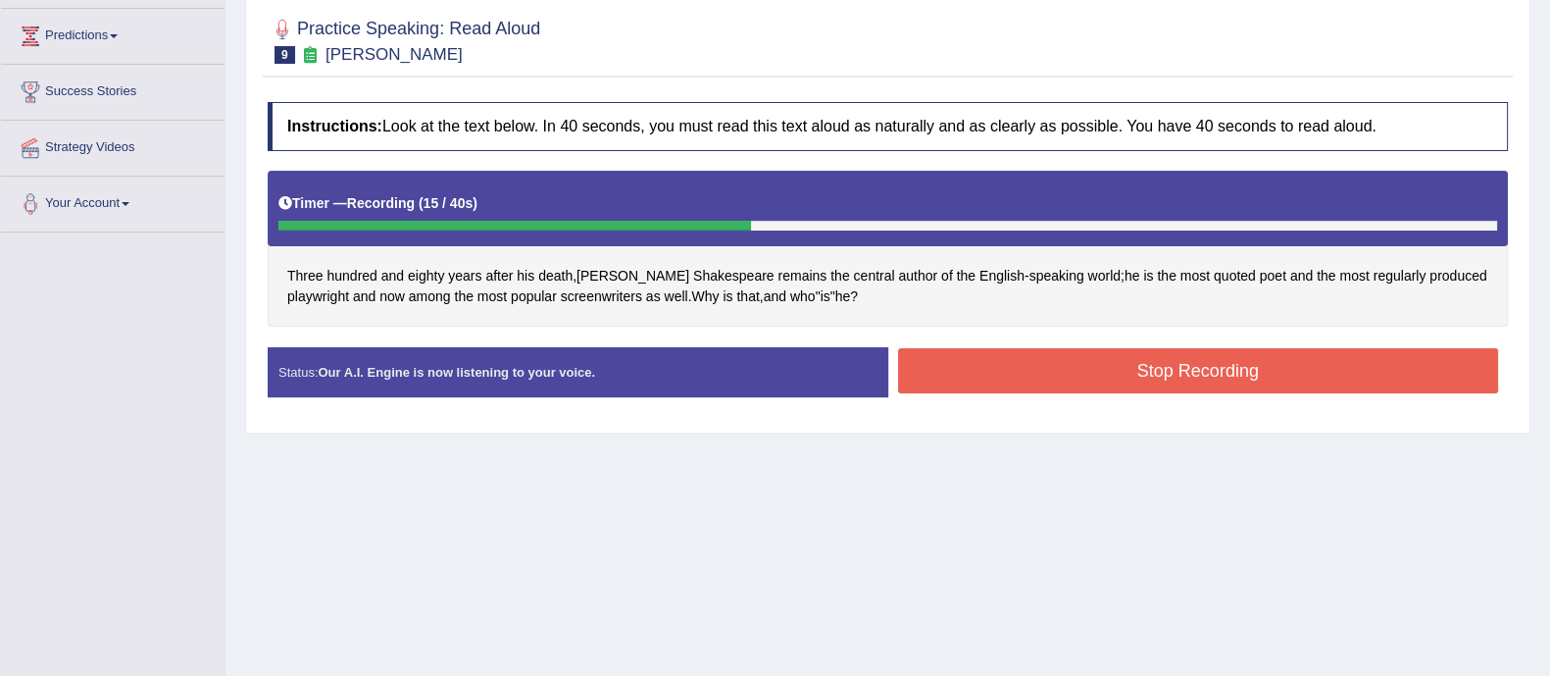
click at [1085, 358] on button "Stop Recording" at bounding box center [1198, 370] width 601 height 45
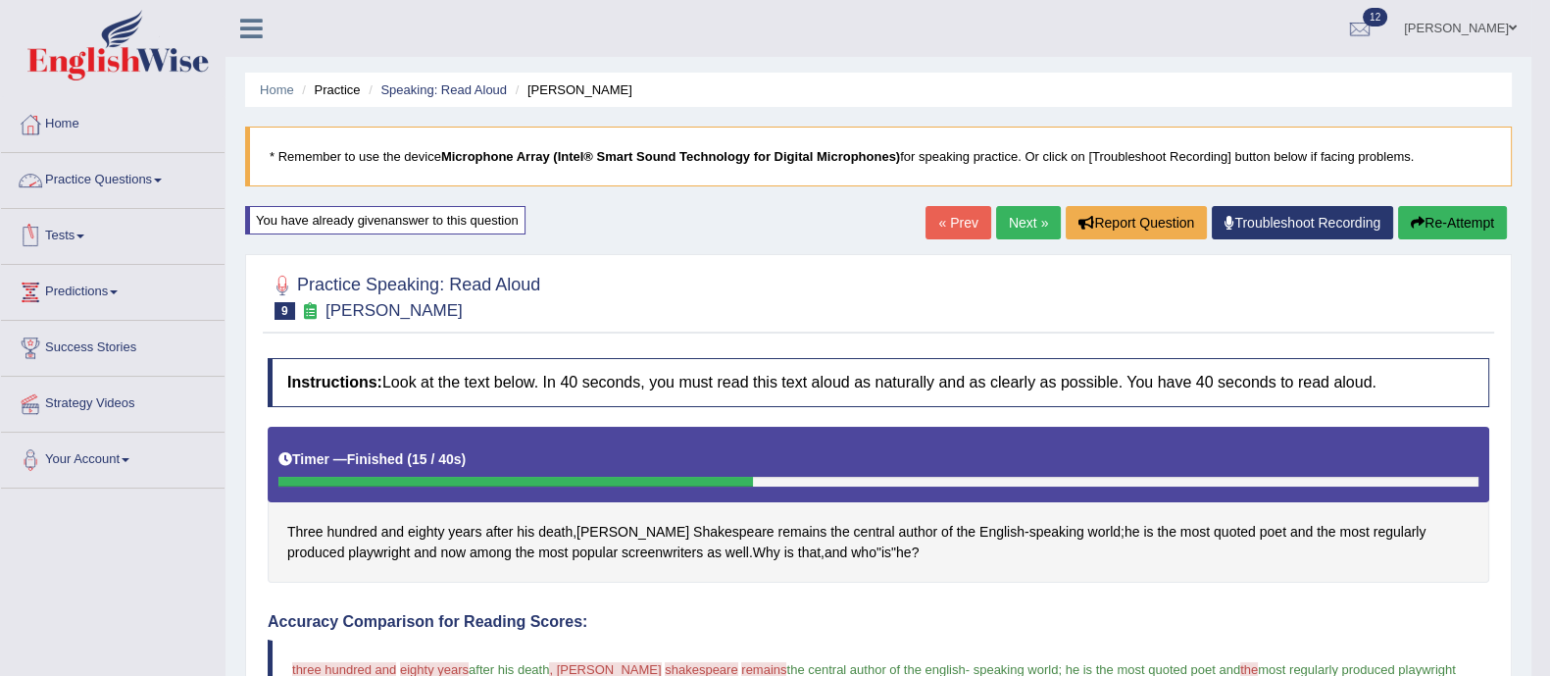
click at [134, 184] on link "Practice Questions" at bounding box center [113, 177] width 224 height 49
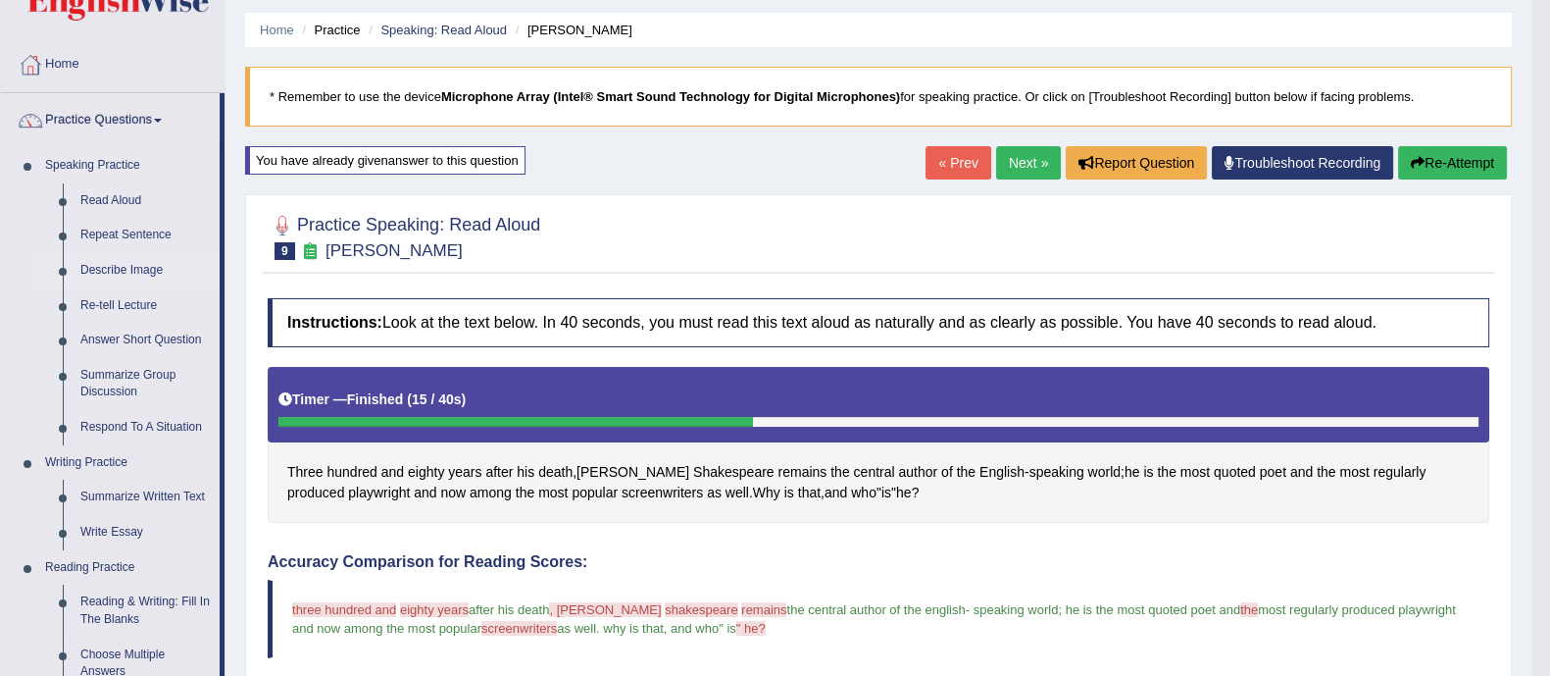
scroll to position [61, 0]
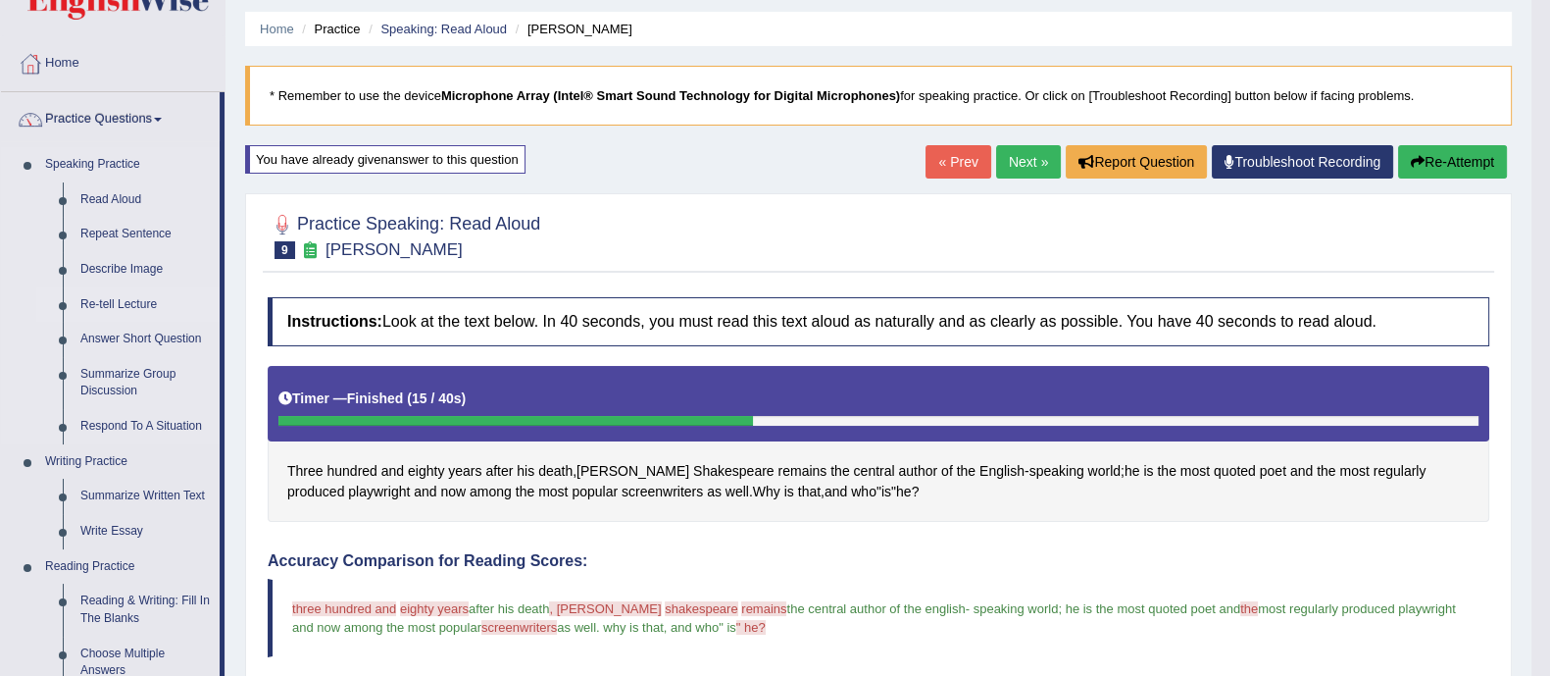
click at [124, 296] on link "Re-tell Lecture" at bounding box center [146, 304] width 148 height 35
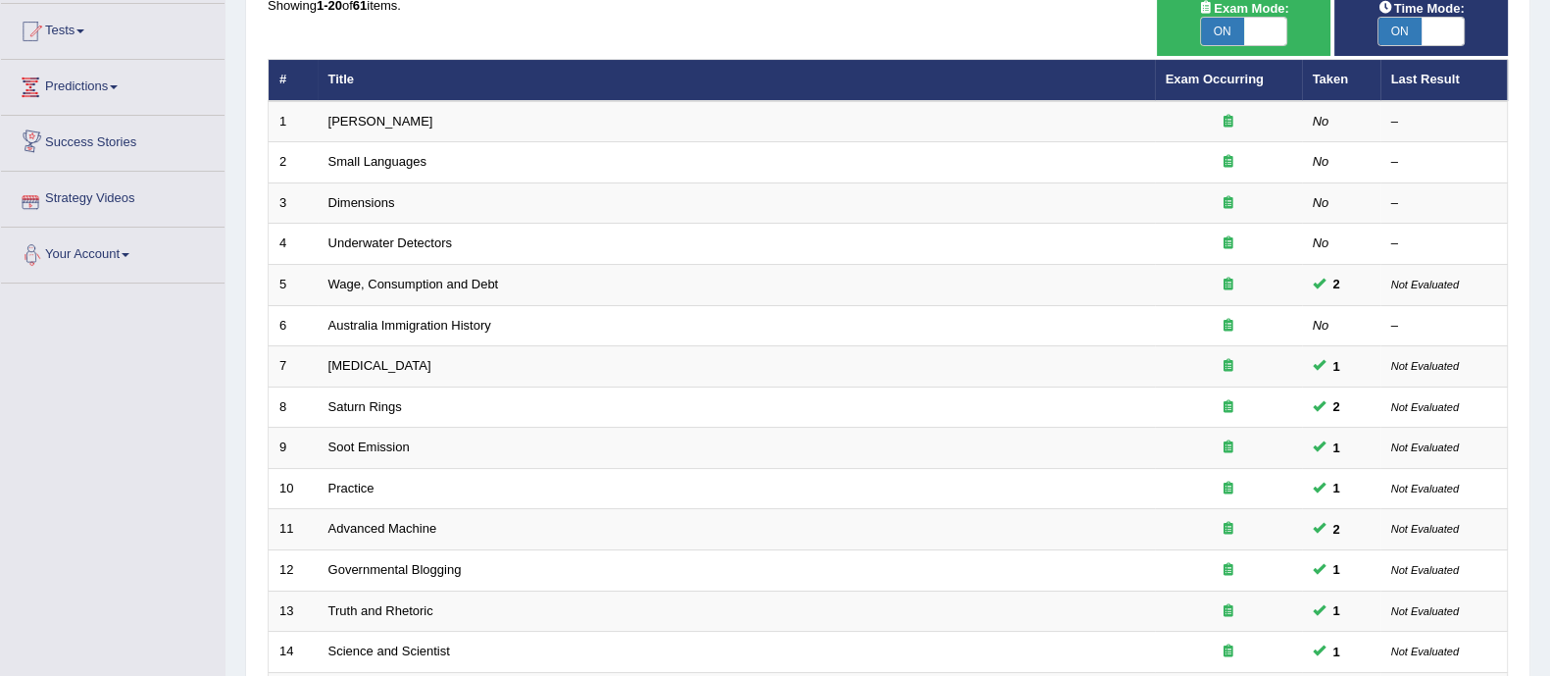
scroll to position [618, 0]
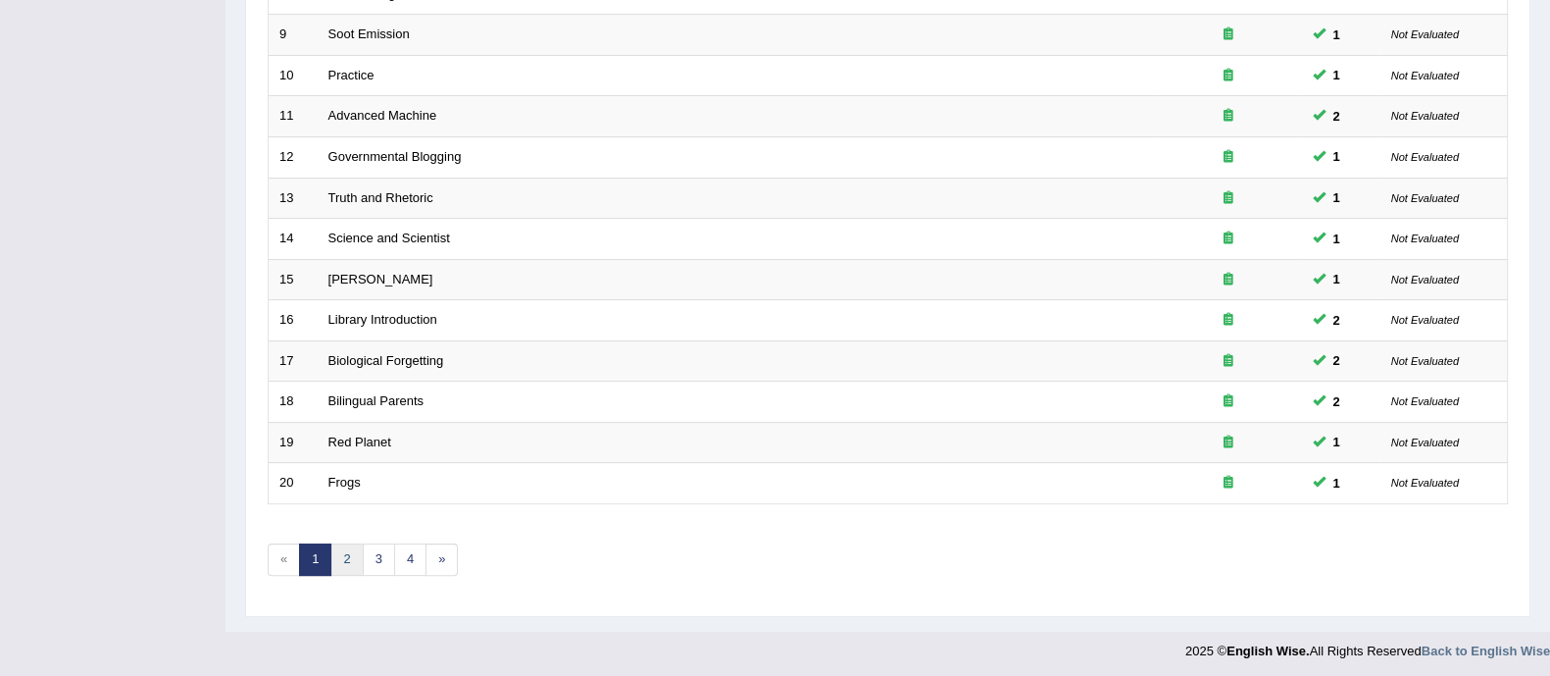
click at [359, 553] on link "2" at bounding box center [346, 559] width 32 height 32
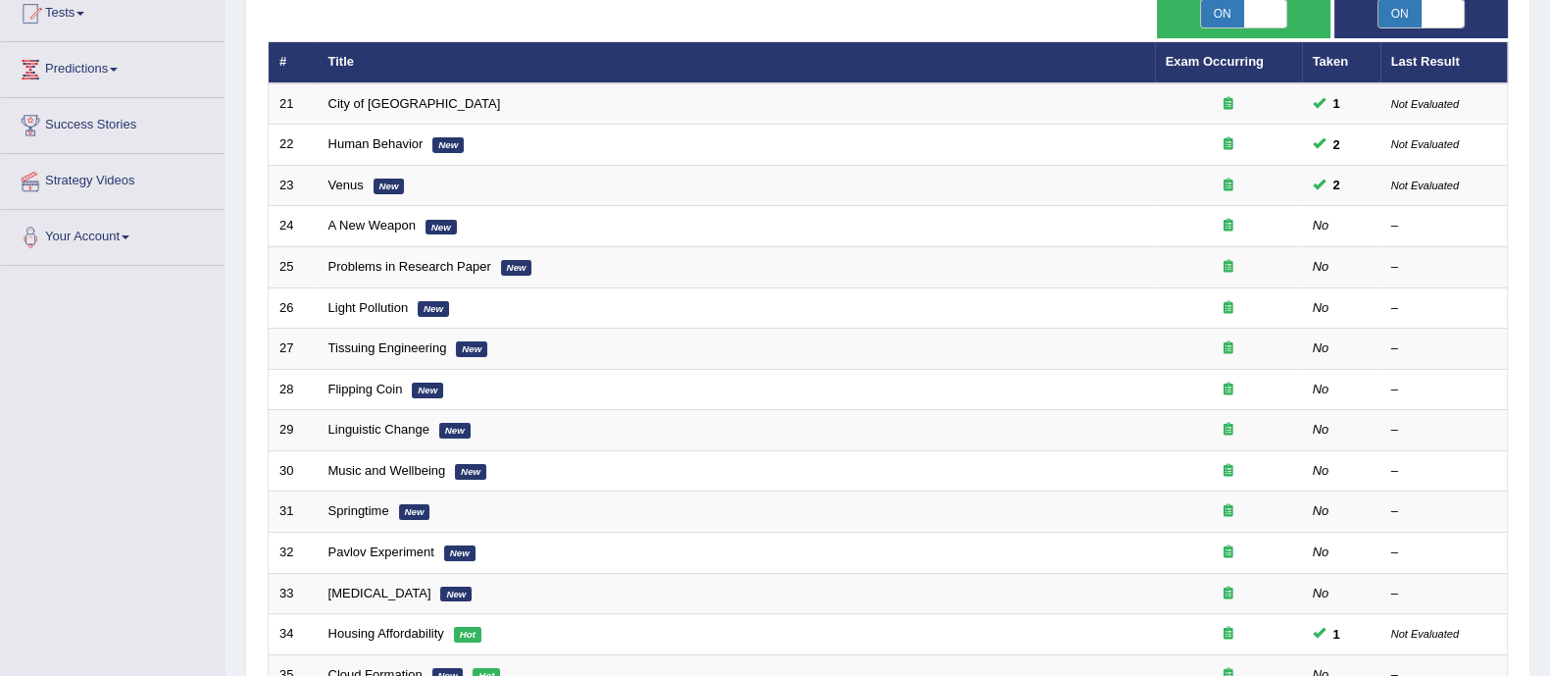
scroll to position [232, 0]
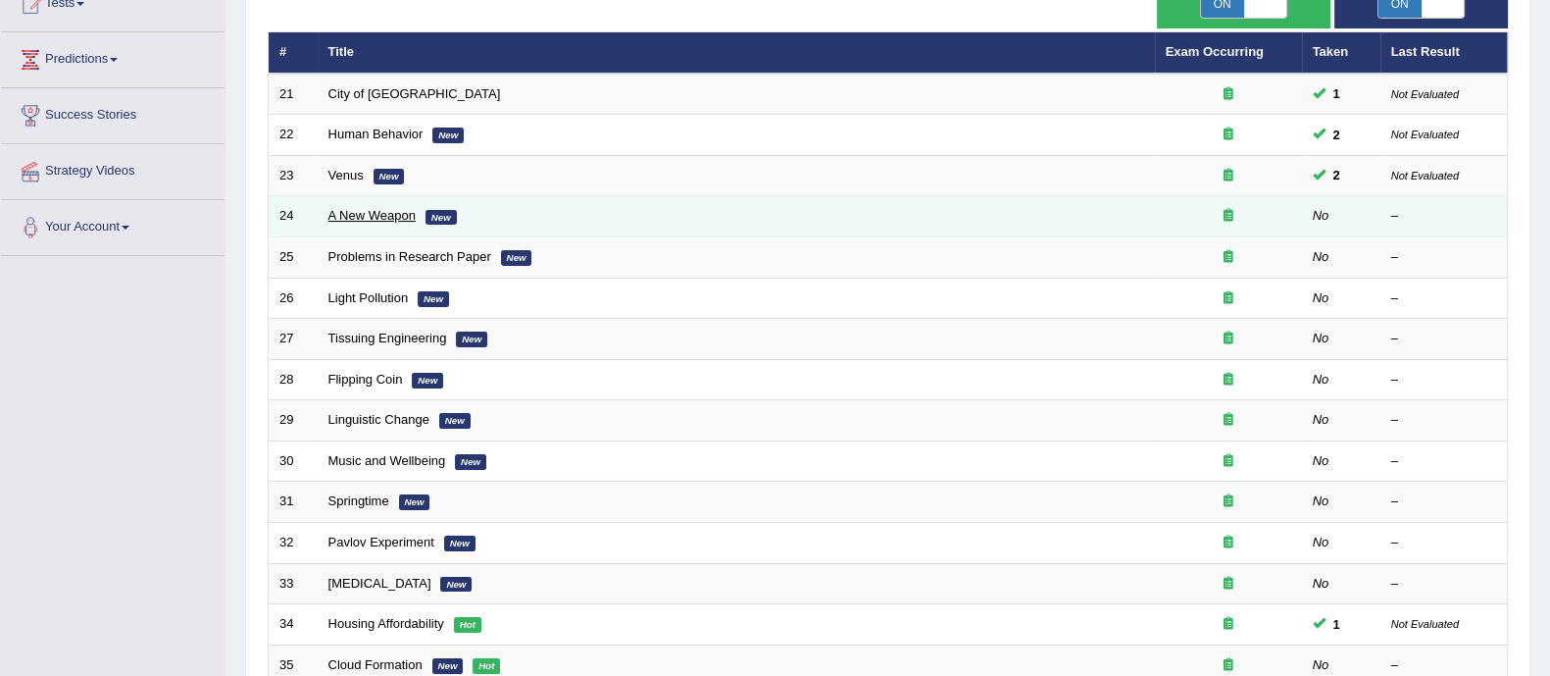
click at [387, 213] on link "A New Weapon" at bounding box center [371, 215] width 87 height 15
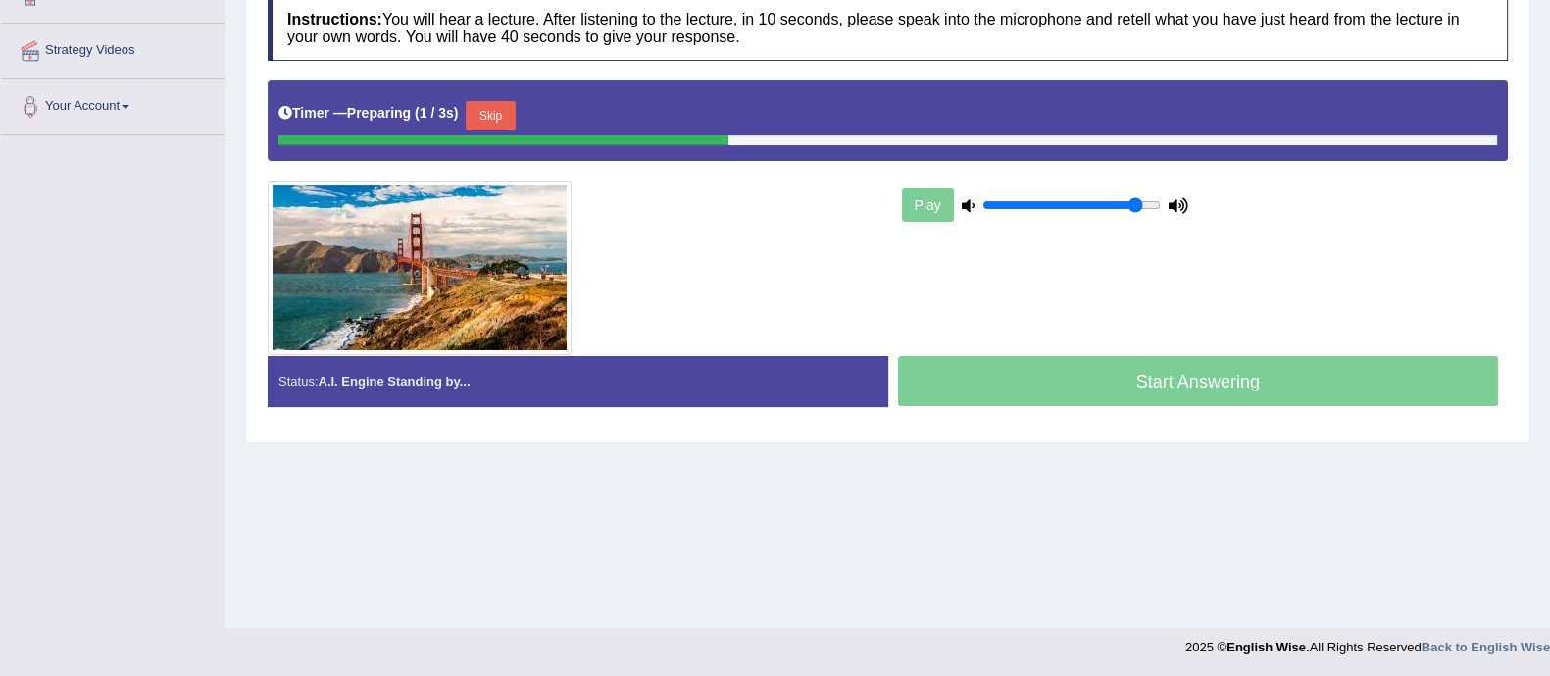
scroll to position [353, 0]
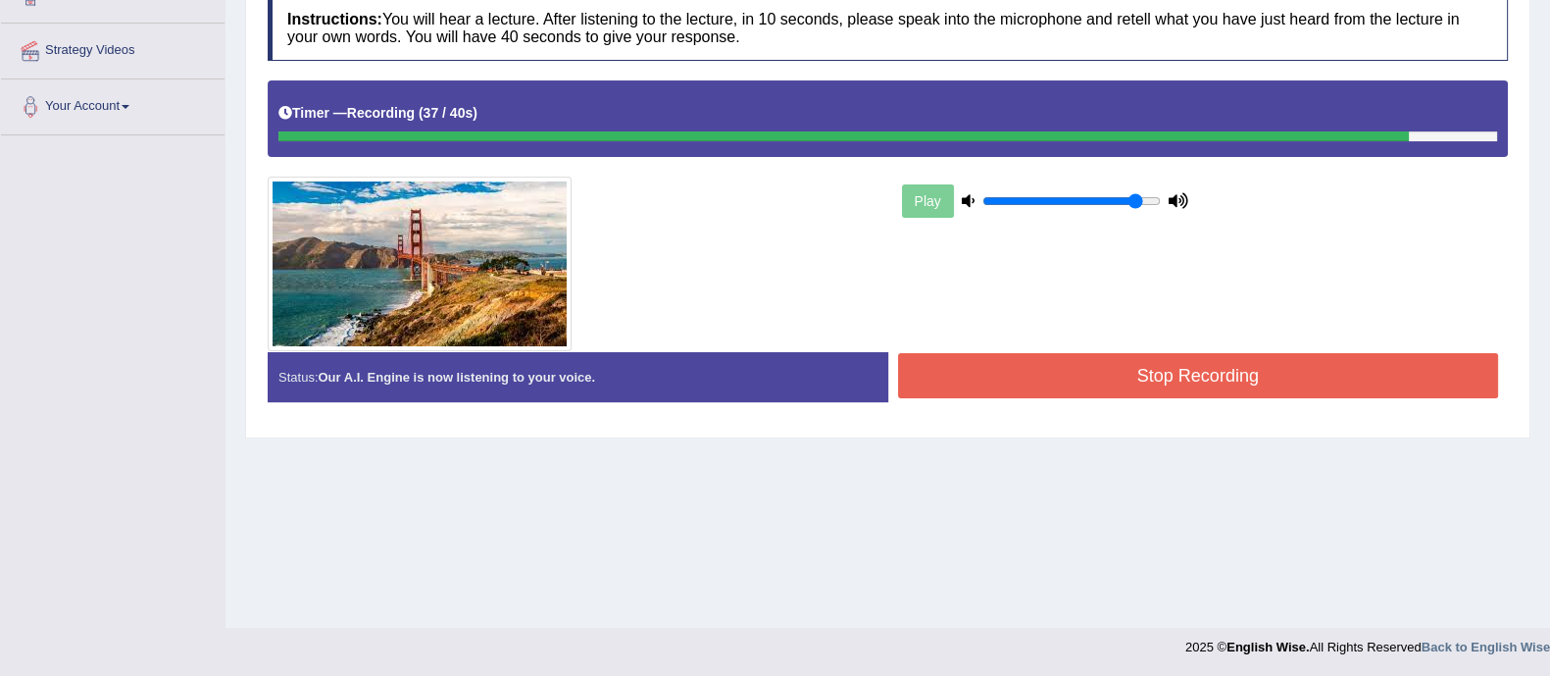
click at [1198, 387] on button "Stop Recording" at bounding box center [1198, 375] width 601 height 45
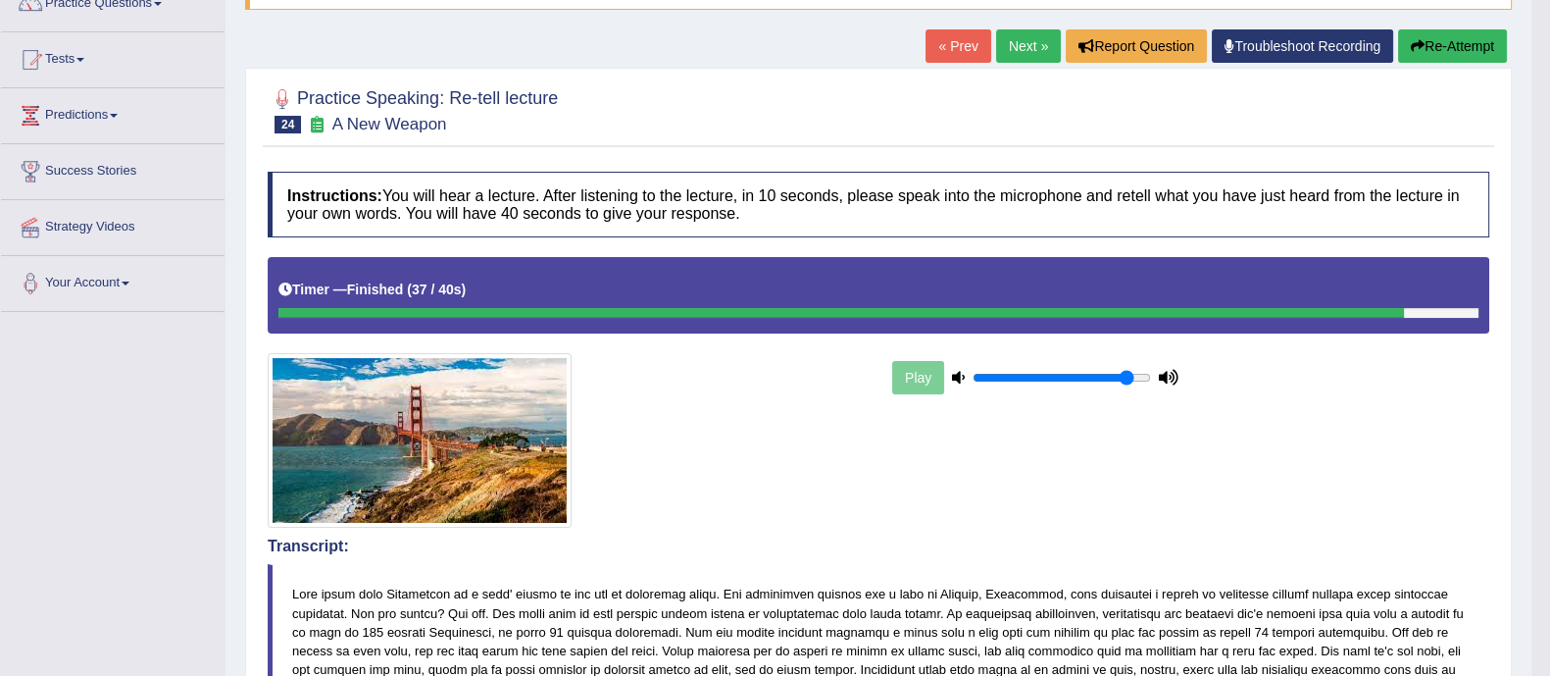
scroll to position [0, 0]
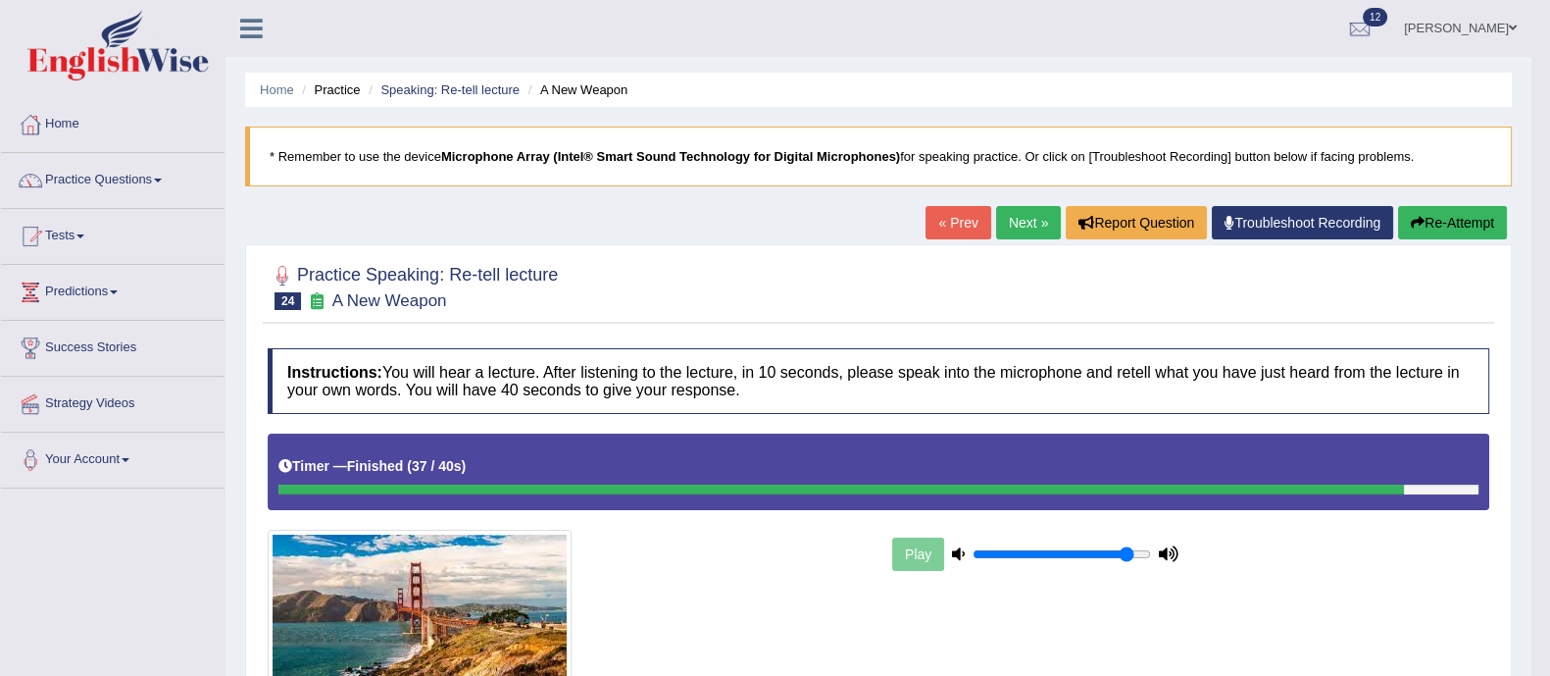
click at [1015, 229] on link "Next »" at bounding box center [1028, 222] width 65 height 33
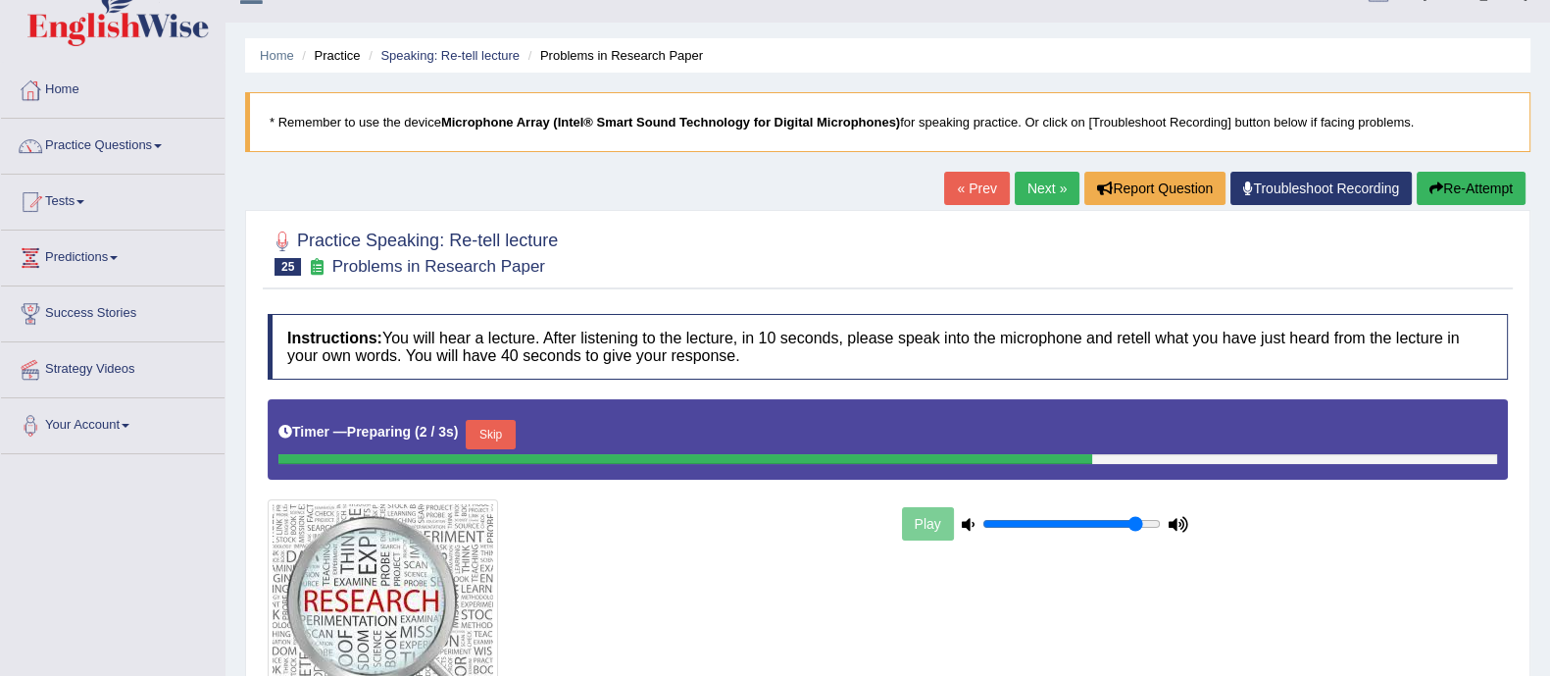
scroll to position [31, 0]
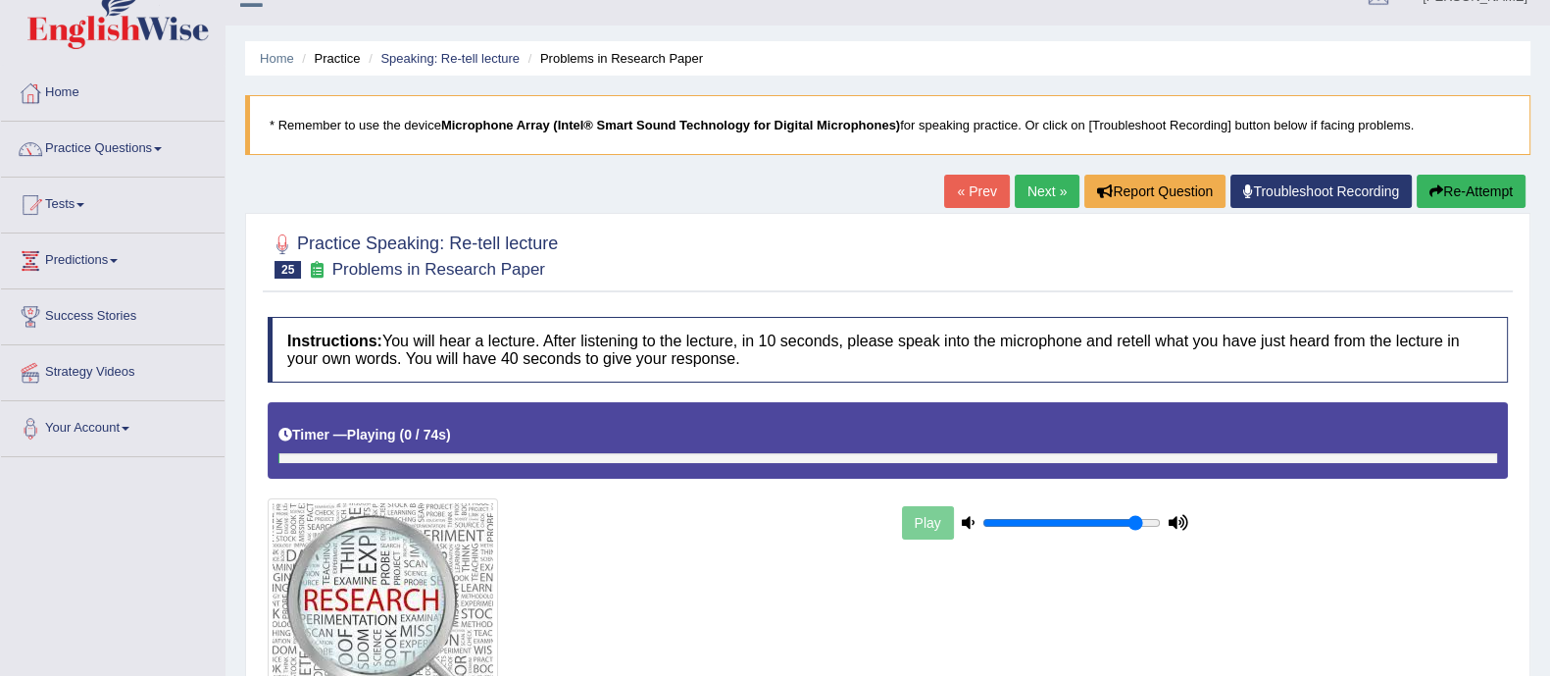
click at [968, 192] on link "« Prev" at bounding box center [976, 191] width 65 height 33
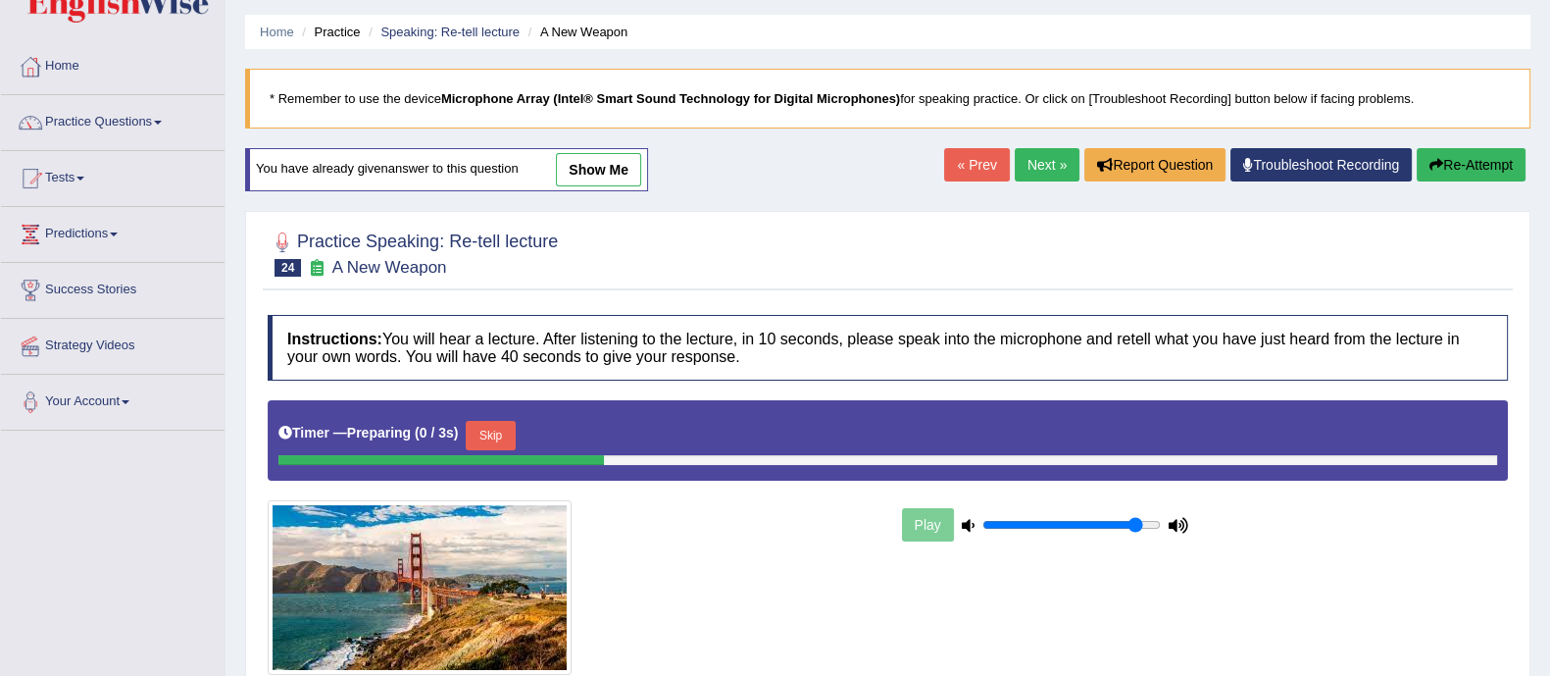
scroll to position [68, 0]
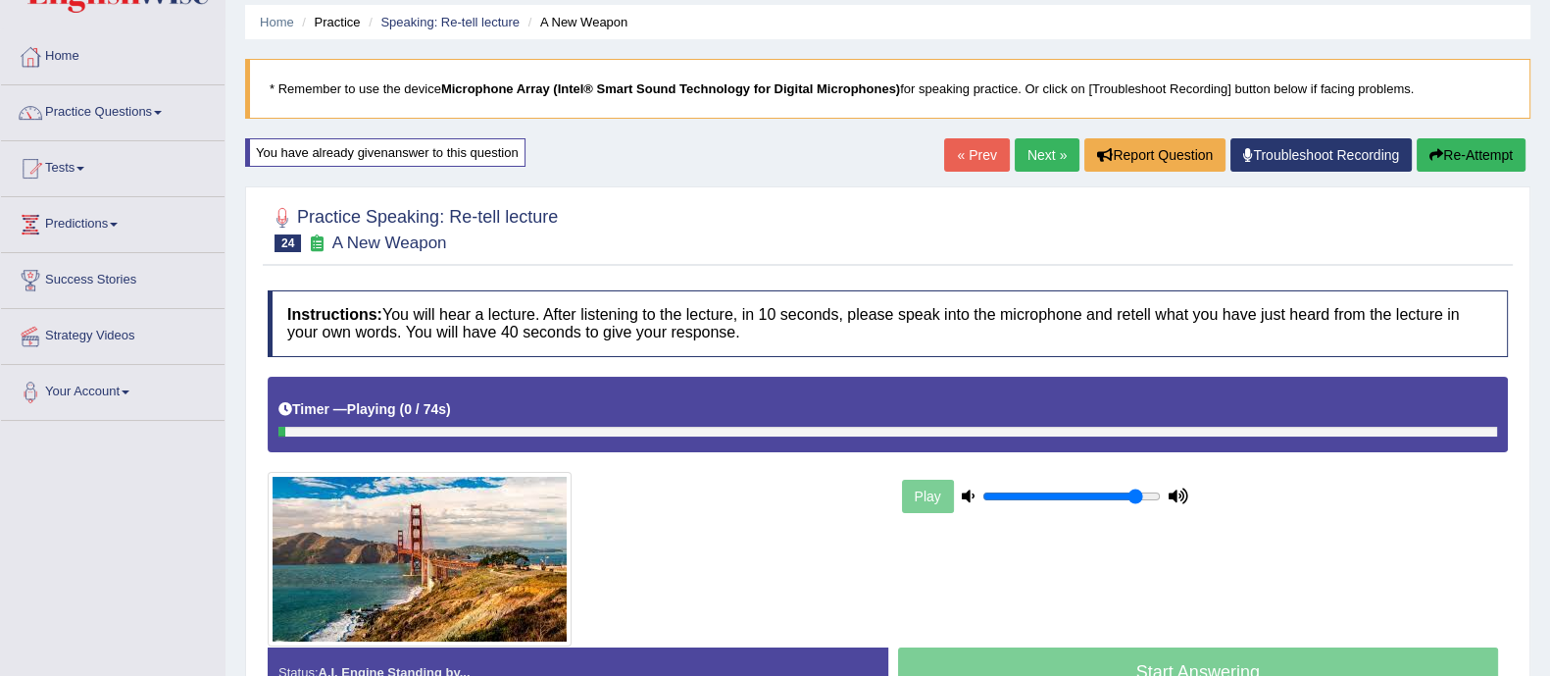
click at [1015, 149] on link "Next »" at bounding box center [1047, 154] width 65 height 33
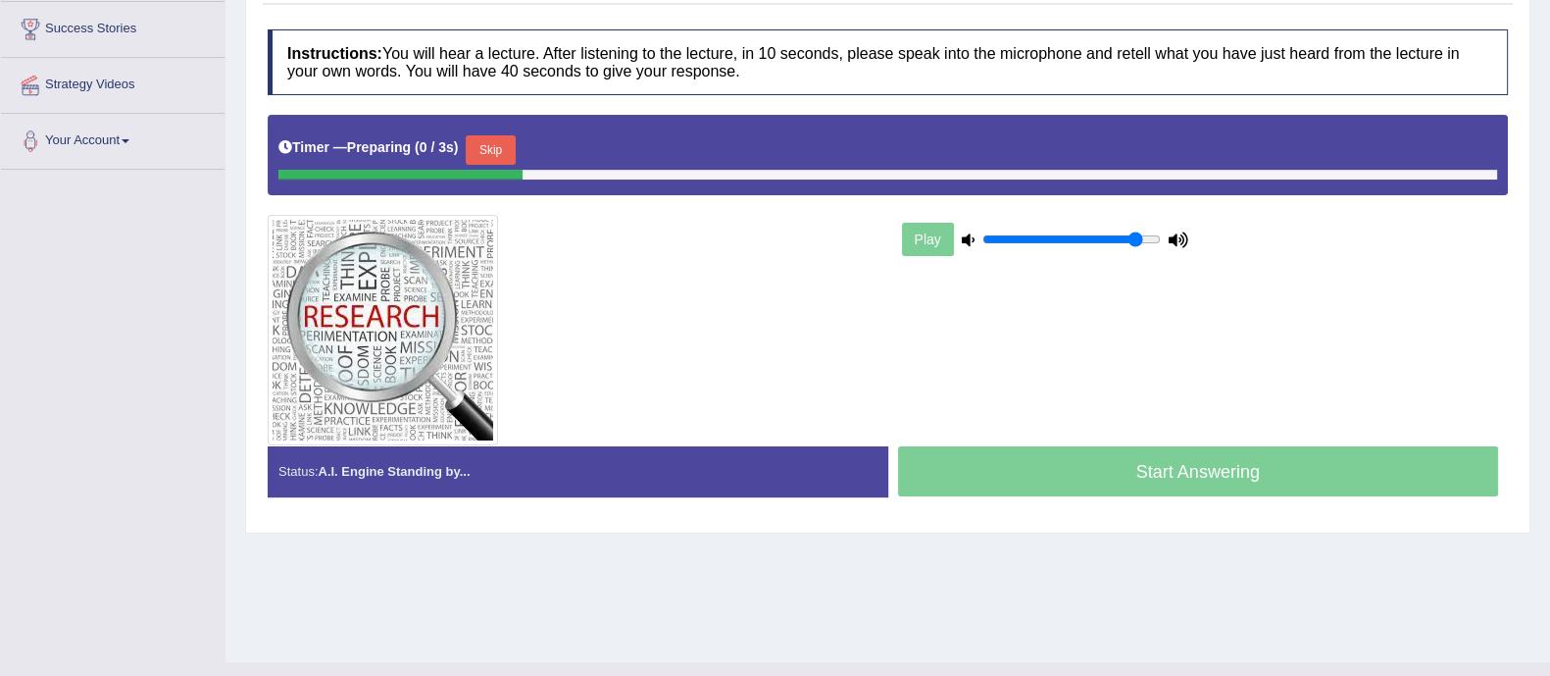
scroll to position [323, 0]
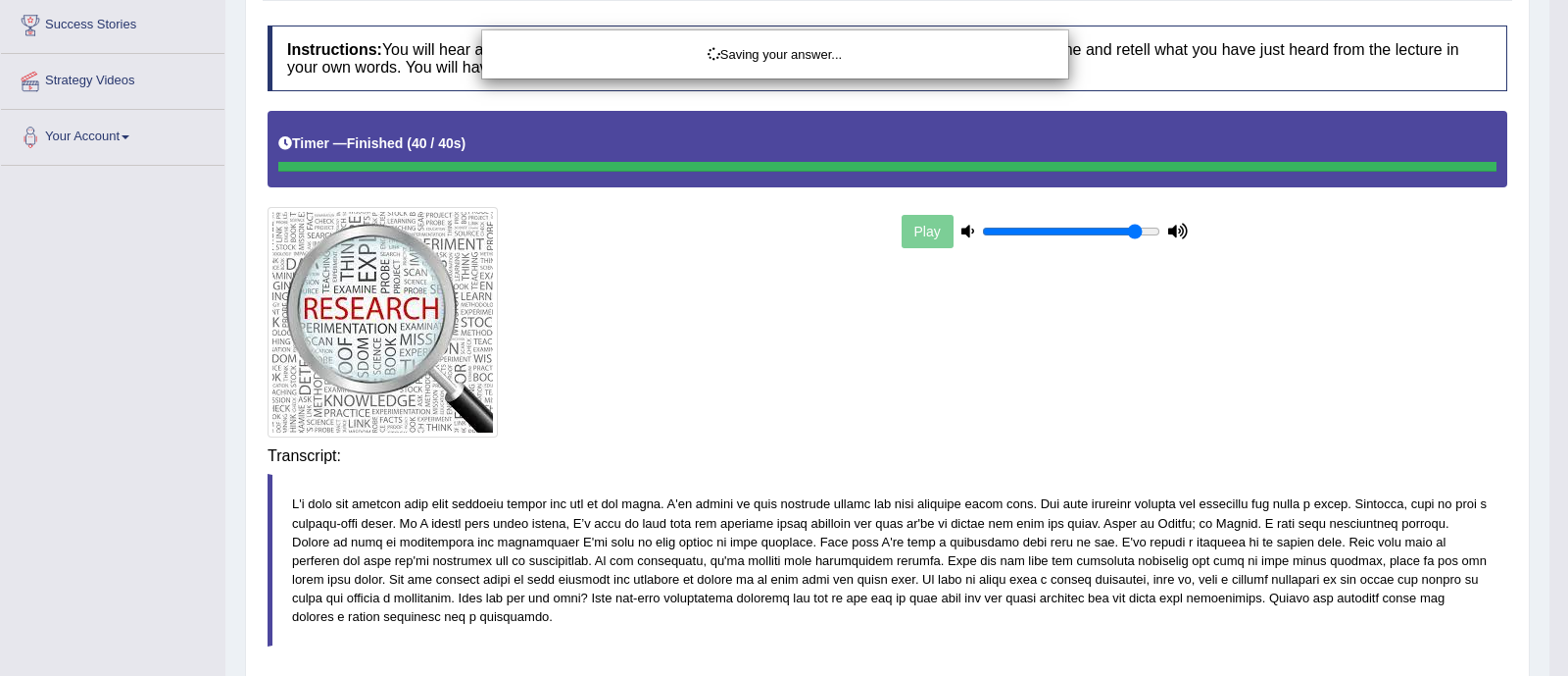
click at [1174, 450] on div "Saving your answer..." at bounding box center [784, 338] width 1568 height 676
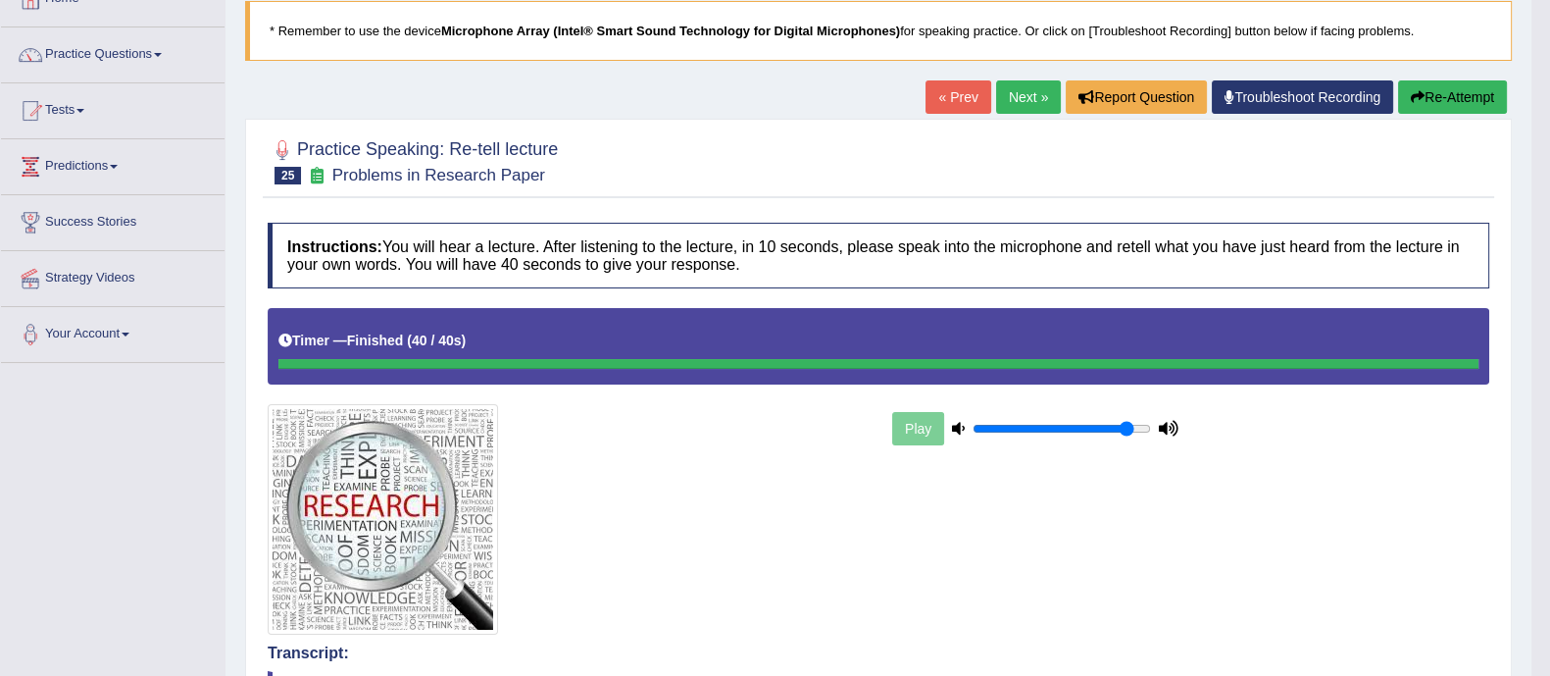
scroll to position [125, 0]
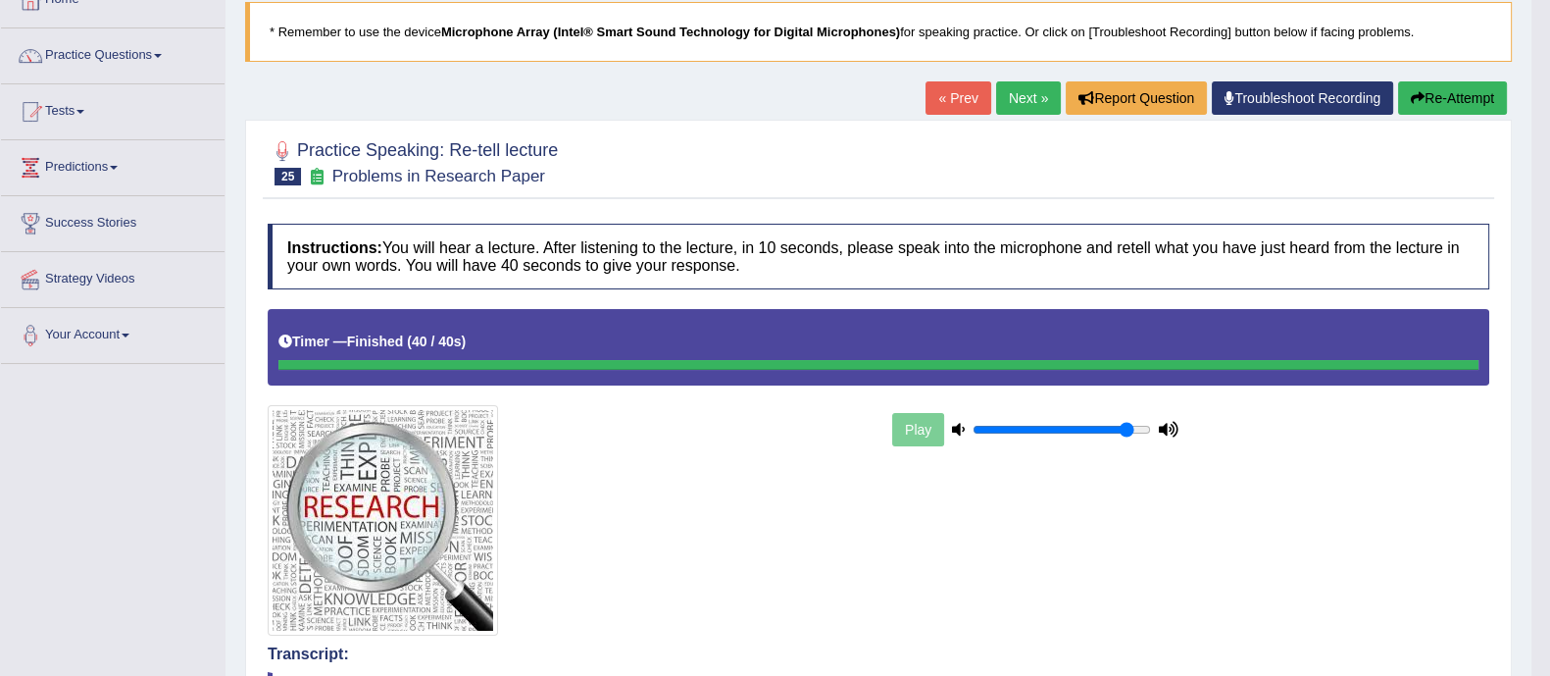
click at [1018, 97] on link "Next »" at bounding box center [1028, 97] width 65 height 33
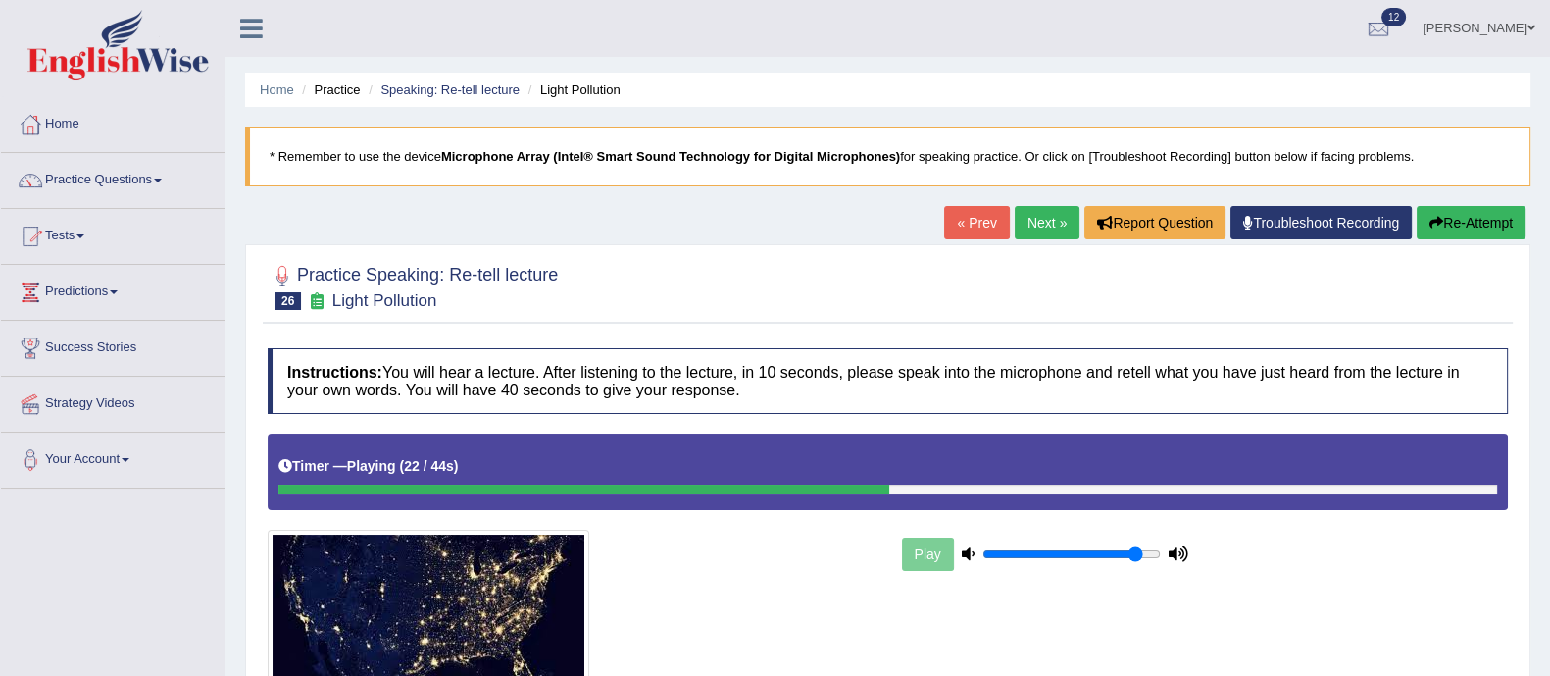
click at [940, 549] on div "Play" at bounding box center [1045, 554] width 294 height 49
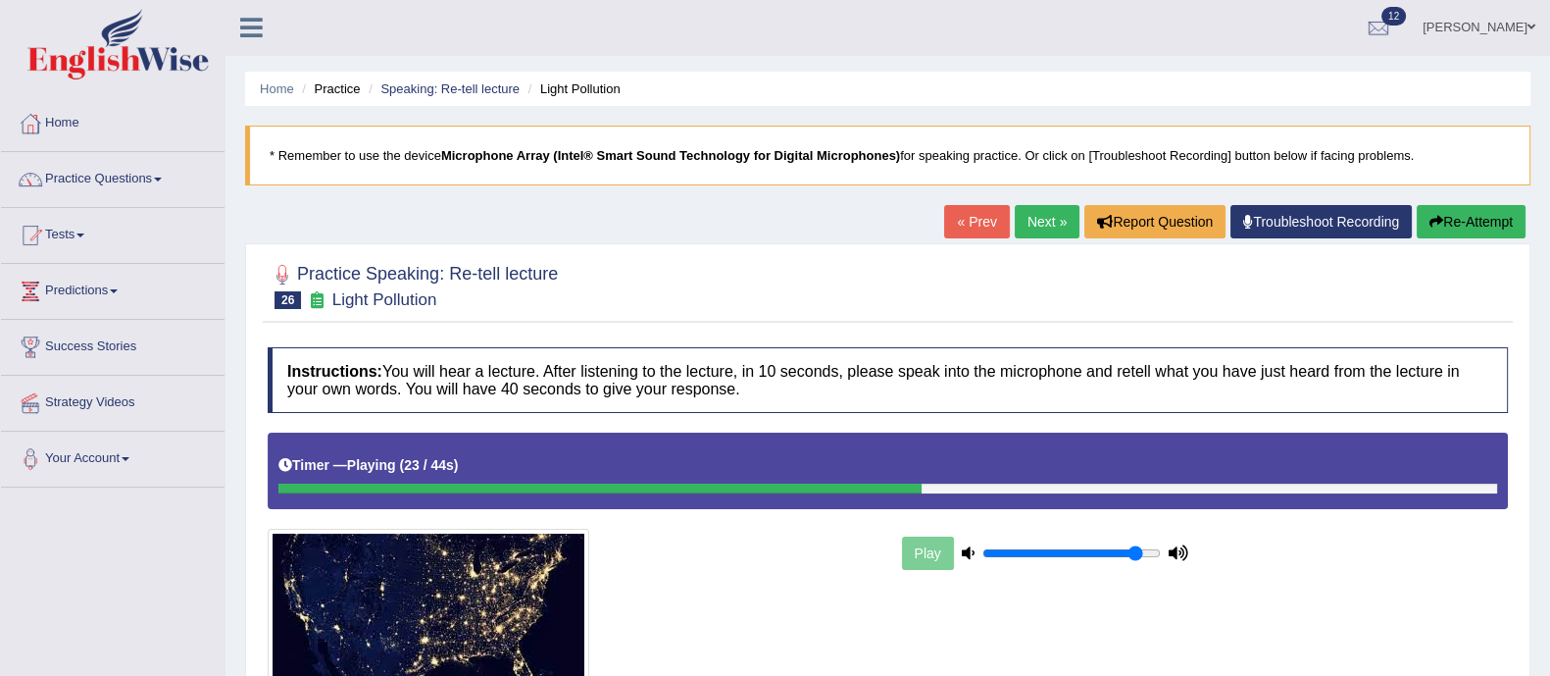
scroll to position [2, 0]
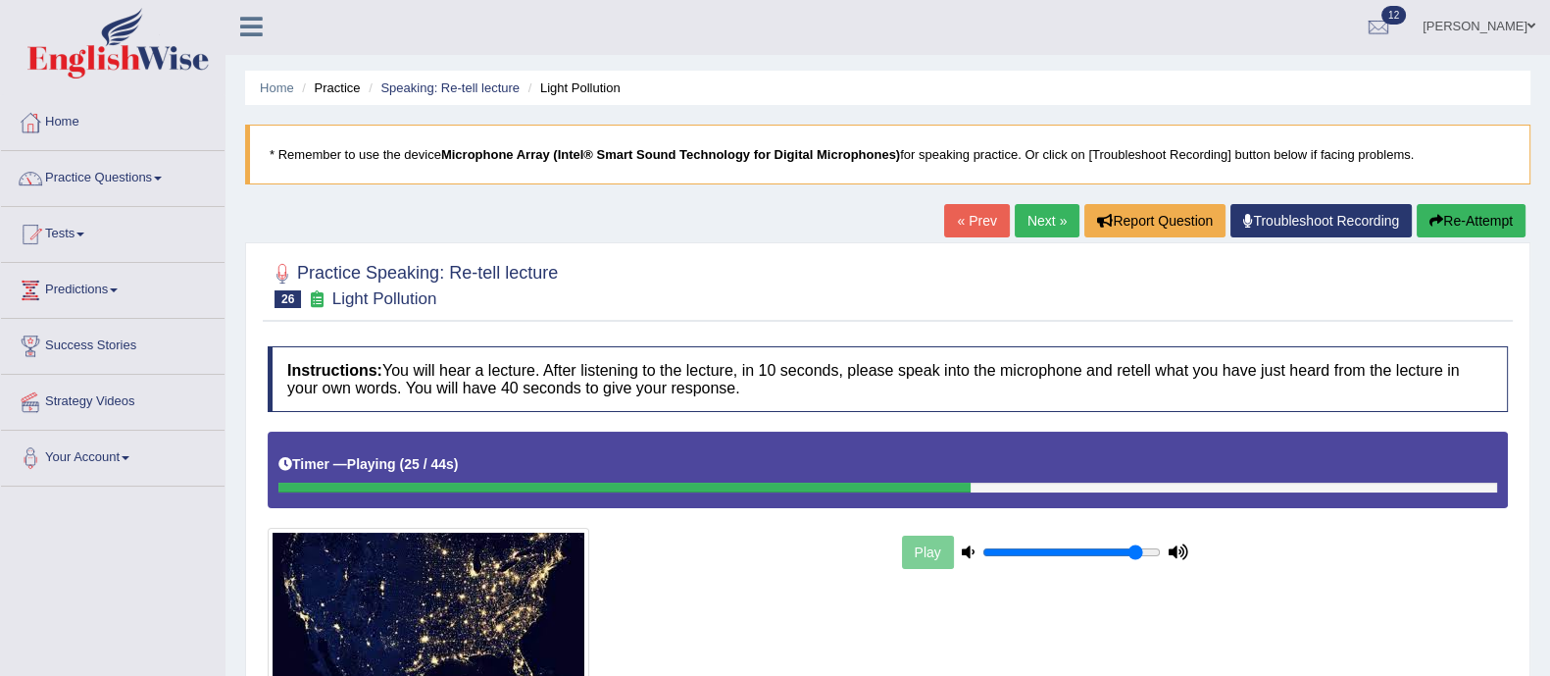
click at [984, 214] on link "« Prev" at bounding box center [976, 220] width 65 height 33
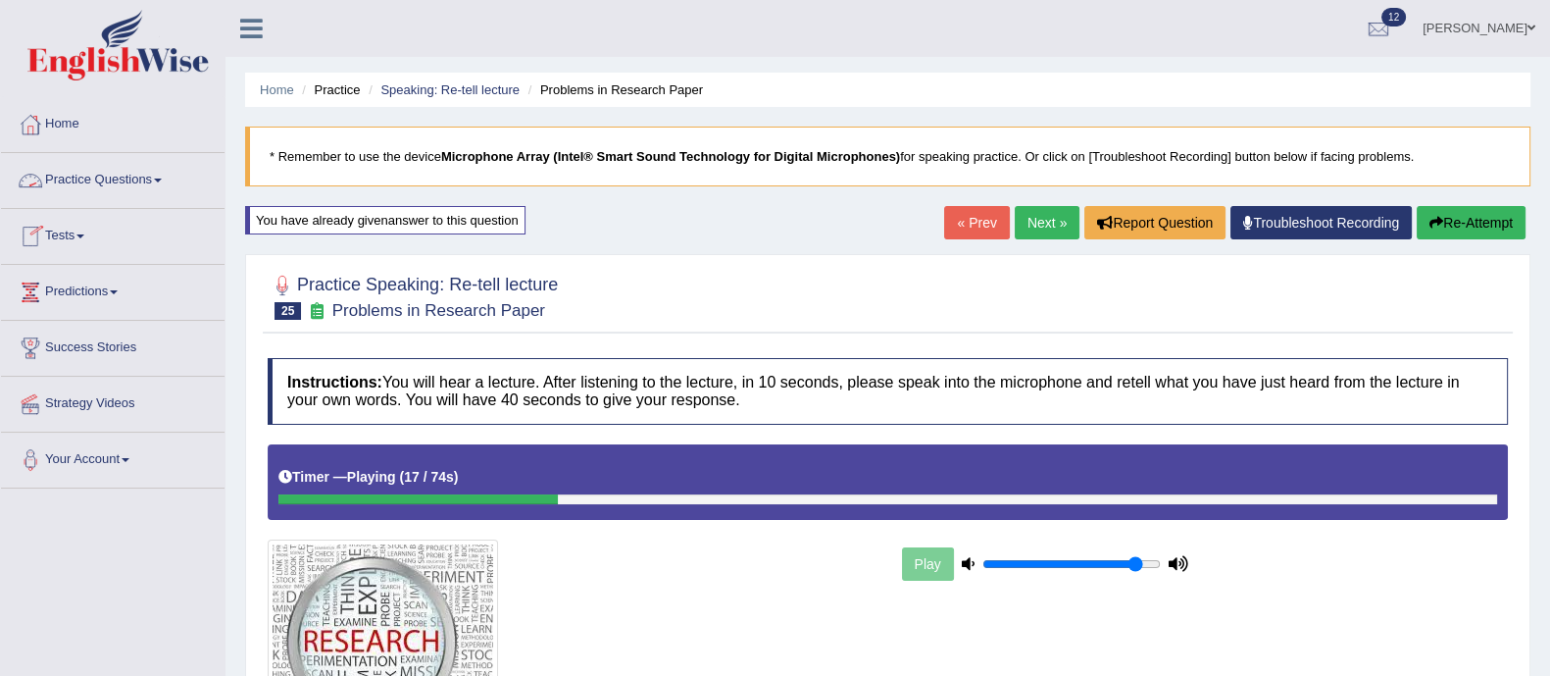
click at [89, 174] on link "Practice Questions" at bounding box center [113, 177] width 224 height 49
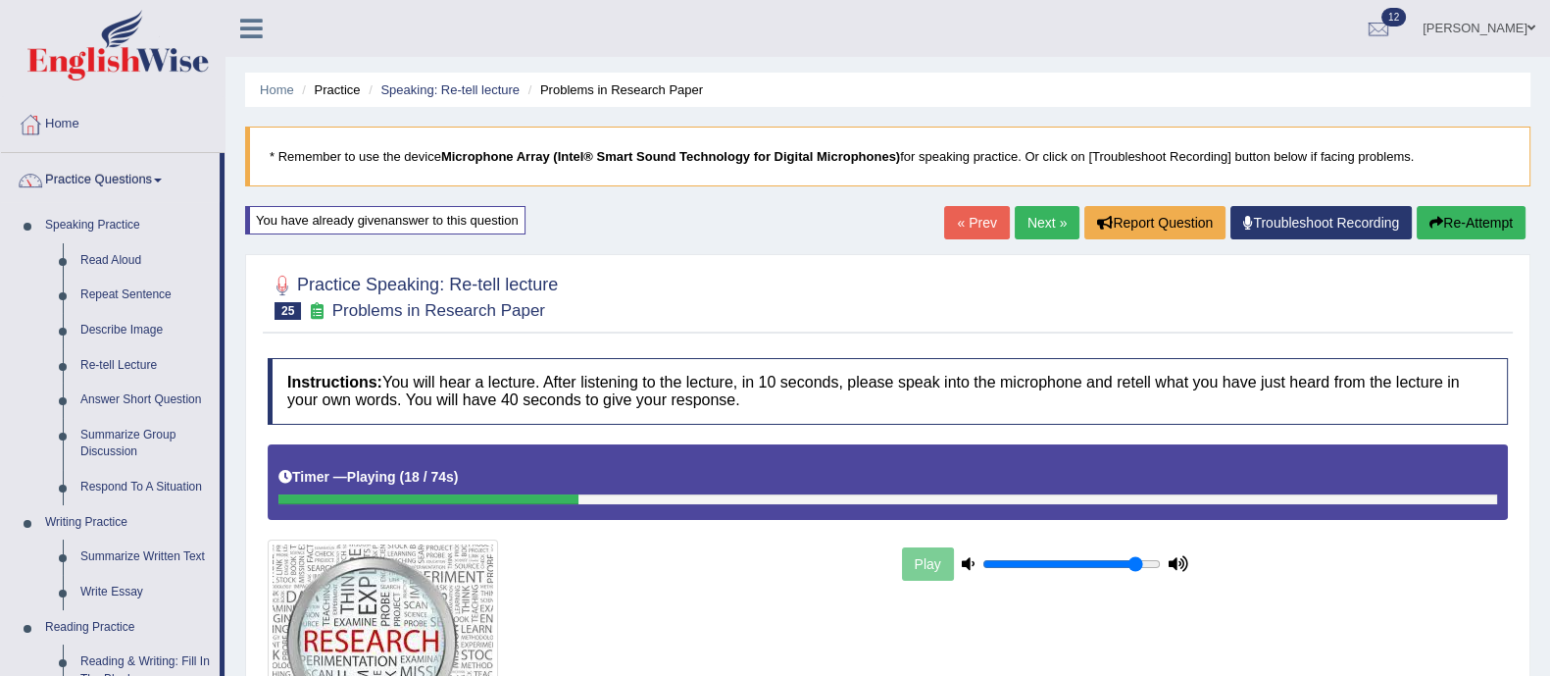
click at [89, 174] on link "Practice Questions" at bounding box center [110, 177] width 219 height 49
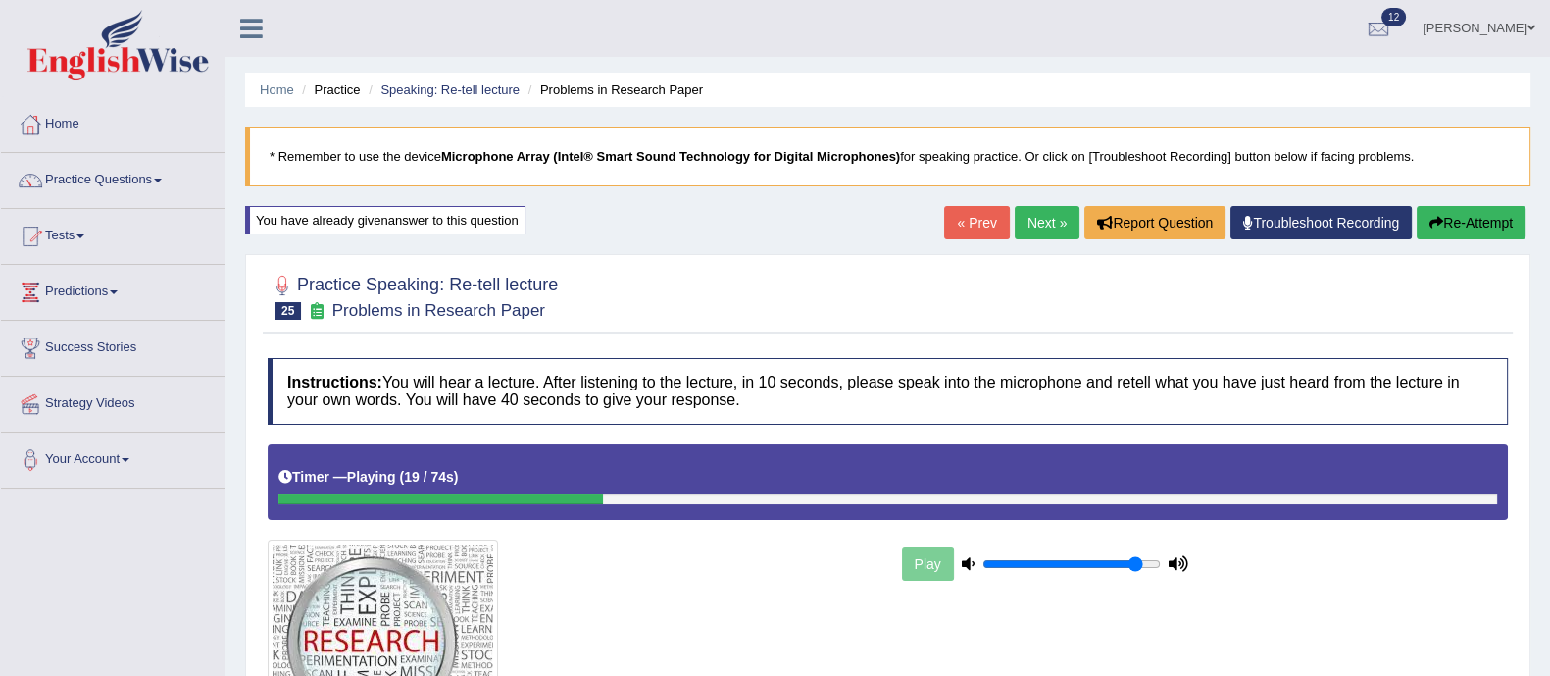
click at [117, 165] on link "Practice Questions" at bounding box center [113, 177] width 224 height 49
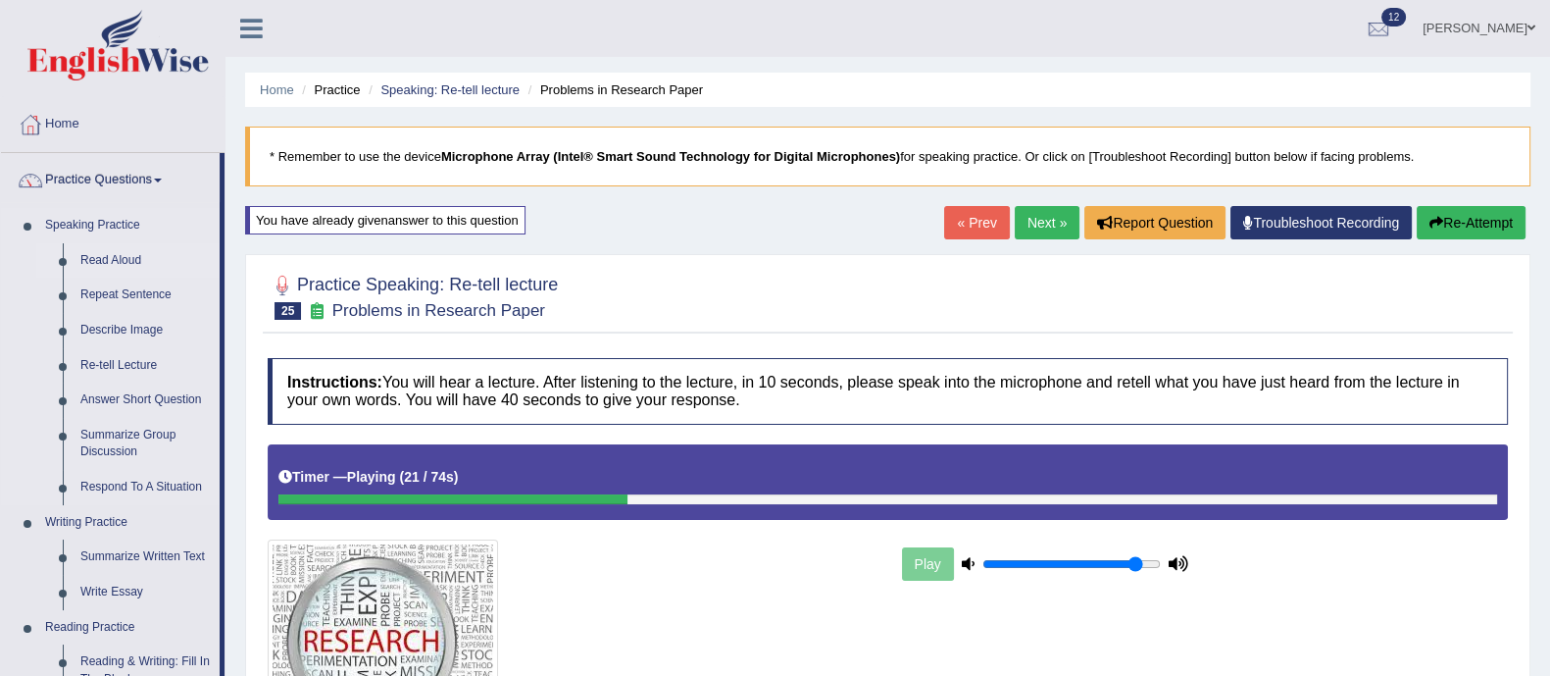
click at [107, 245] on link "Read Aloud" at bounding box center [146, 260] width 148 height 35
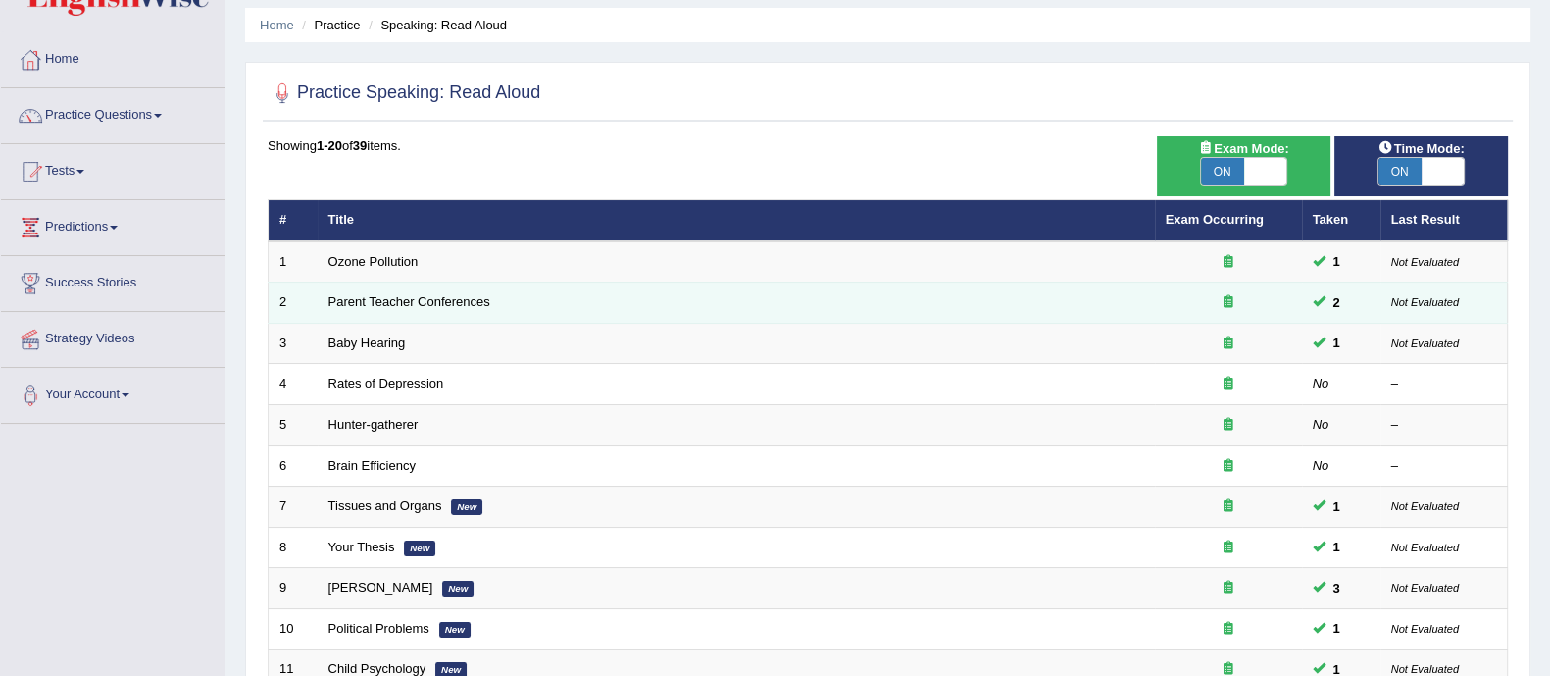
scroll to position [68, 0]
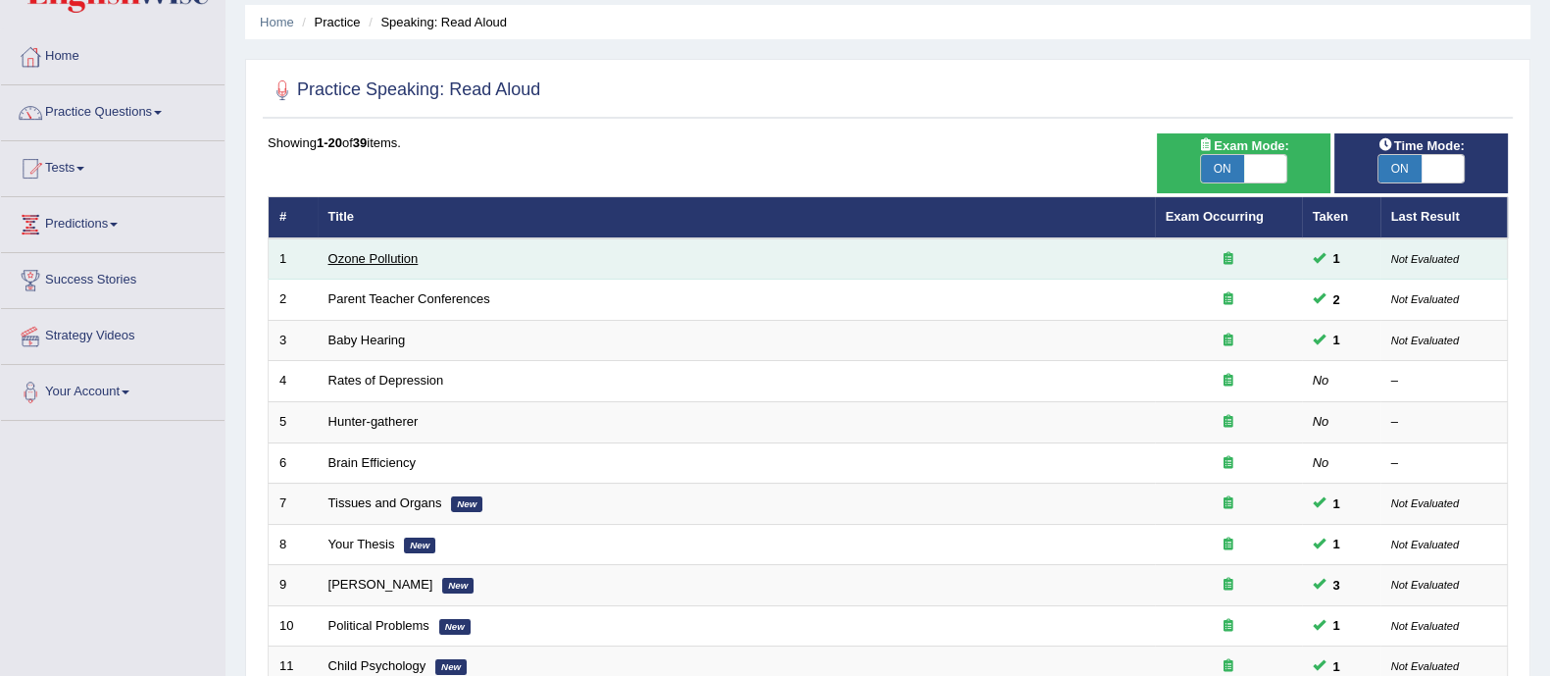
click at [377, 259] on link "Ozone Pollution" at bounding box center [373, 258] width 90 height 15
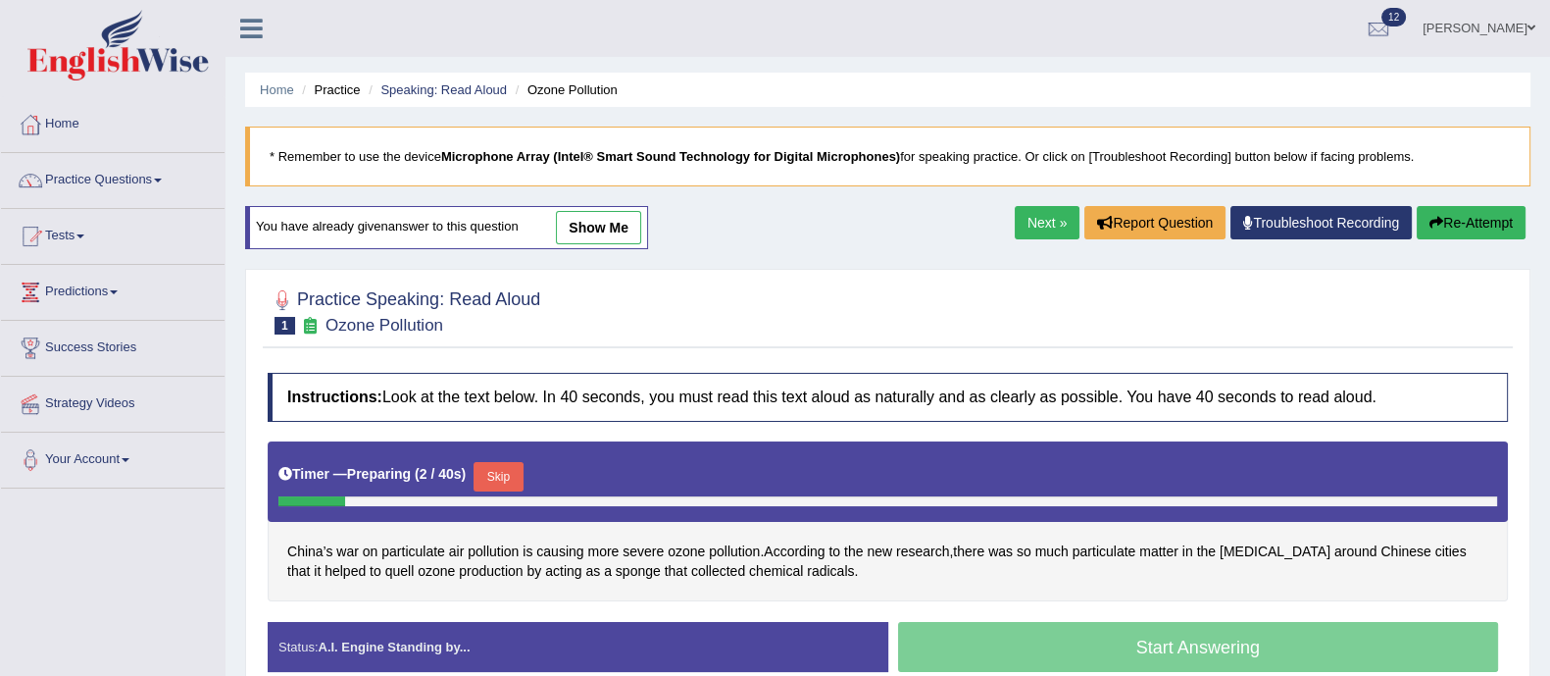
click at [575, 223] on link "show me" at bounding box center [598, 227] width 85 height 33
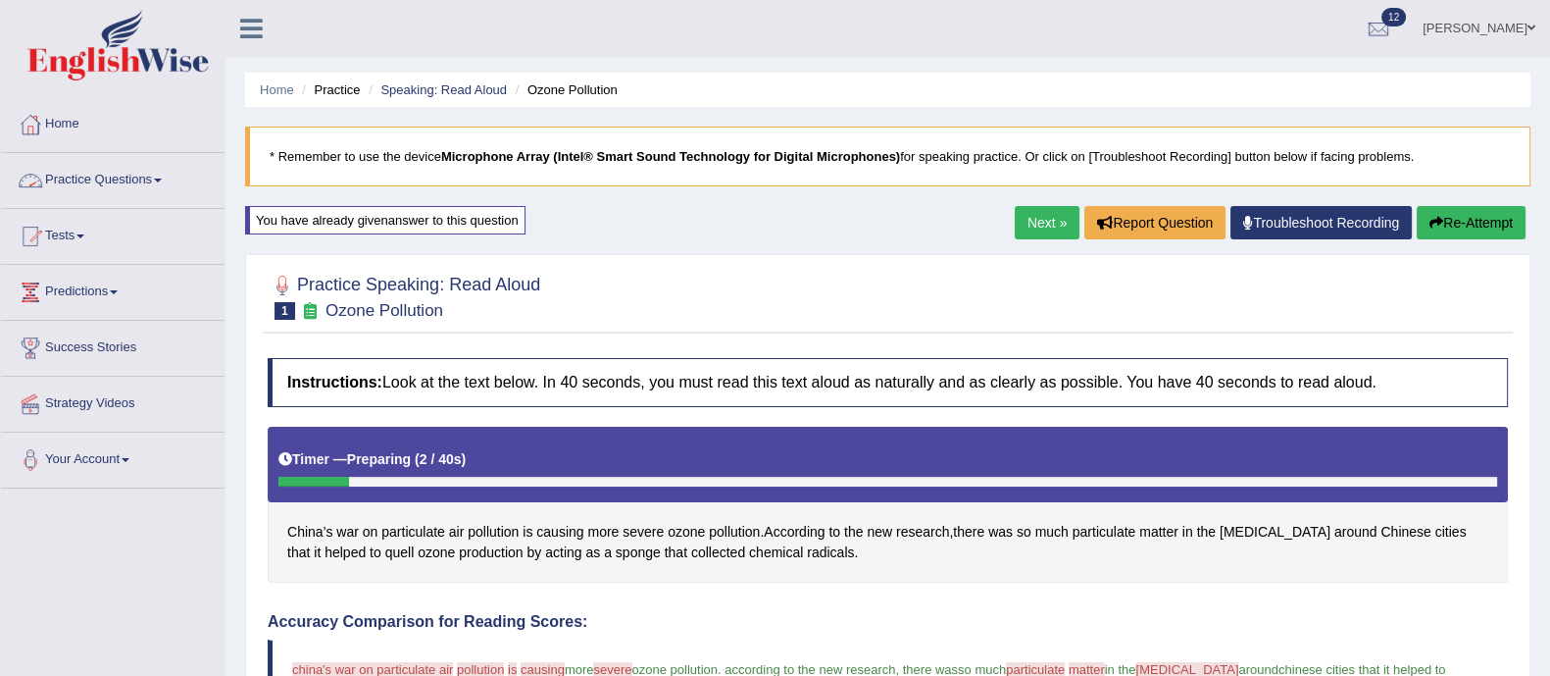
click at [102, 177] on link "Practice Questions" at bounding box center [113, 177] width 224 height 49
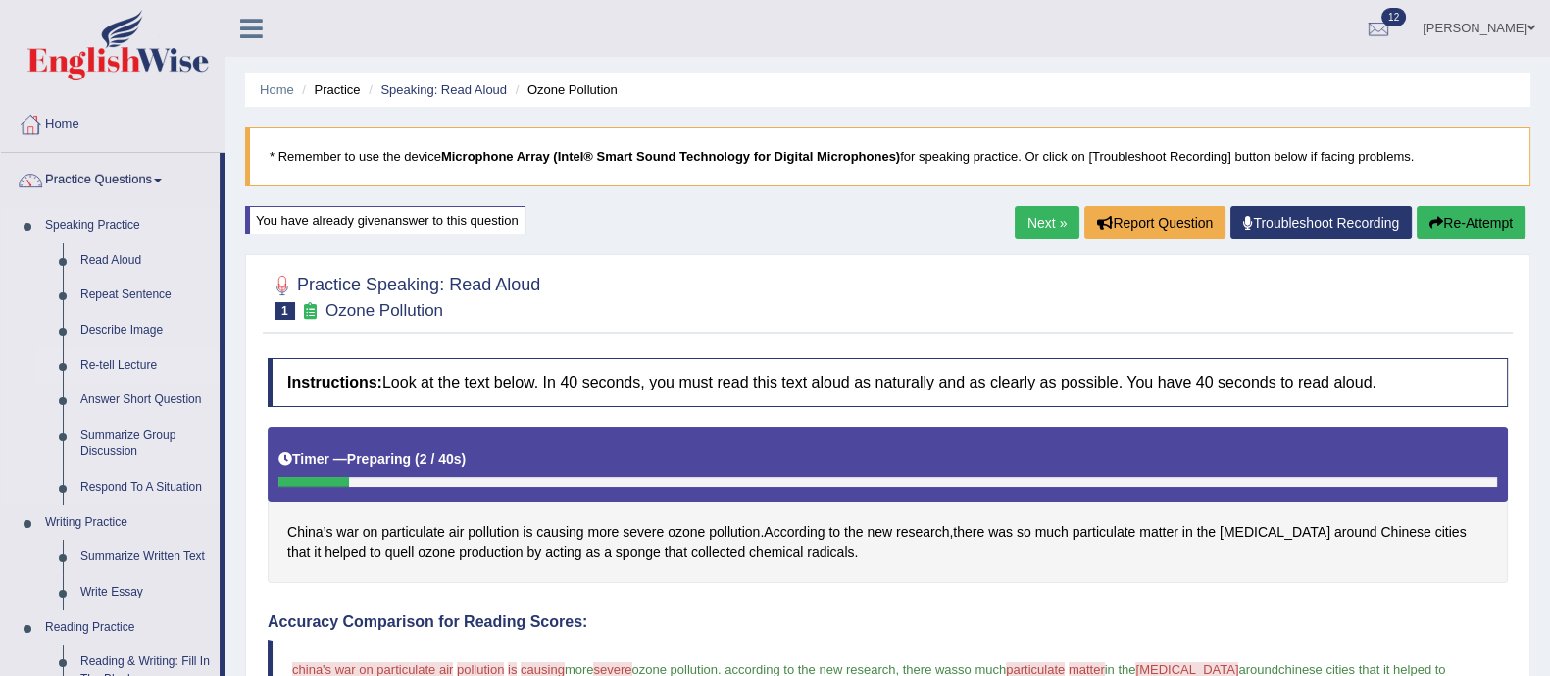
click at [113, 361] on link "Re-tell Lecture" at bounding box center [146, 365] width 148 height 35
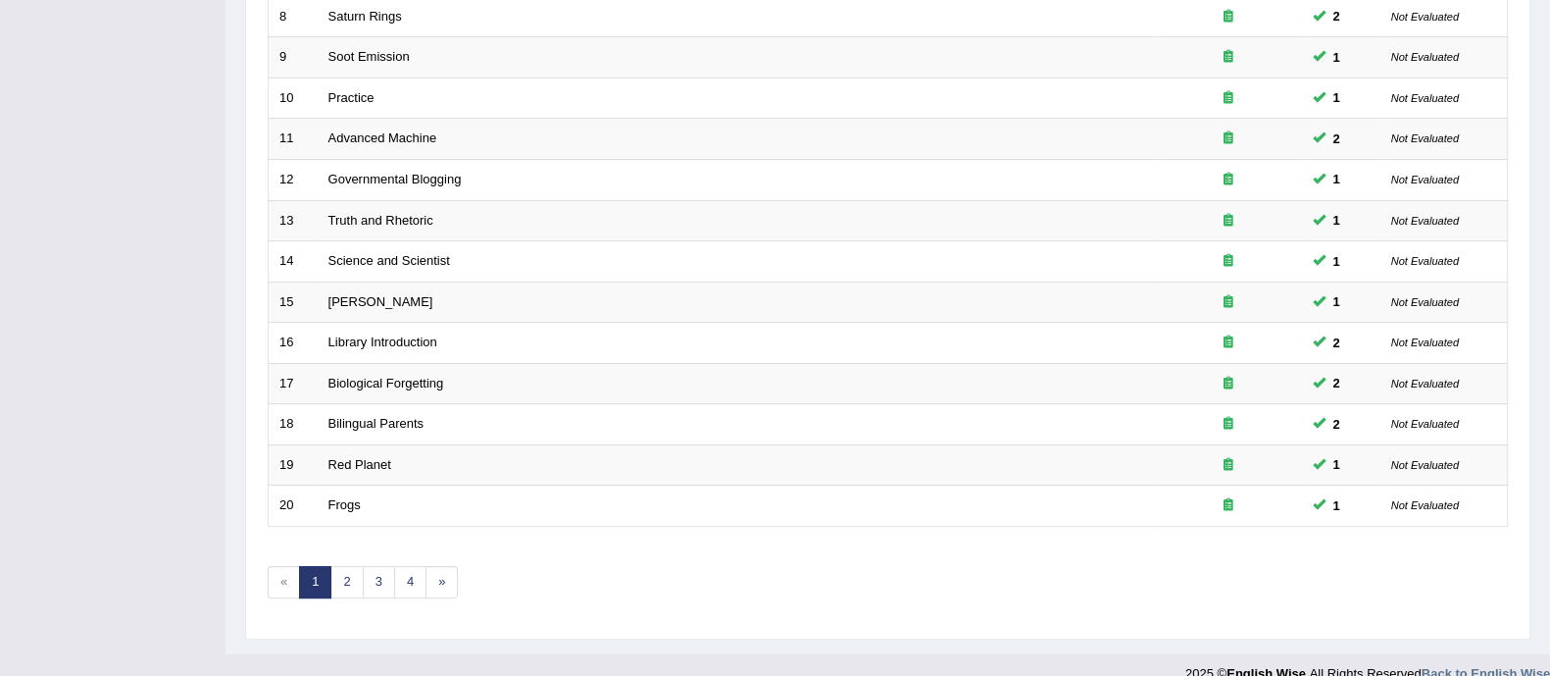
scroll to position [618, 0]
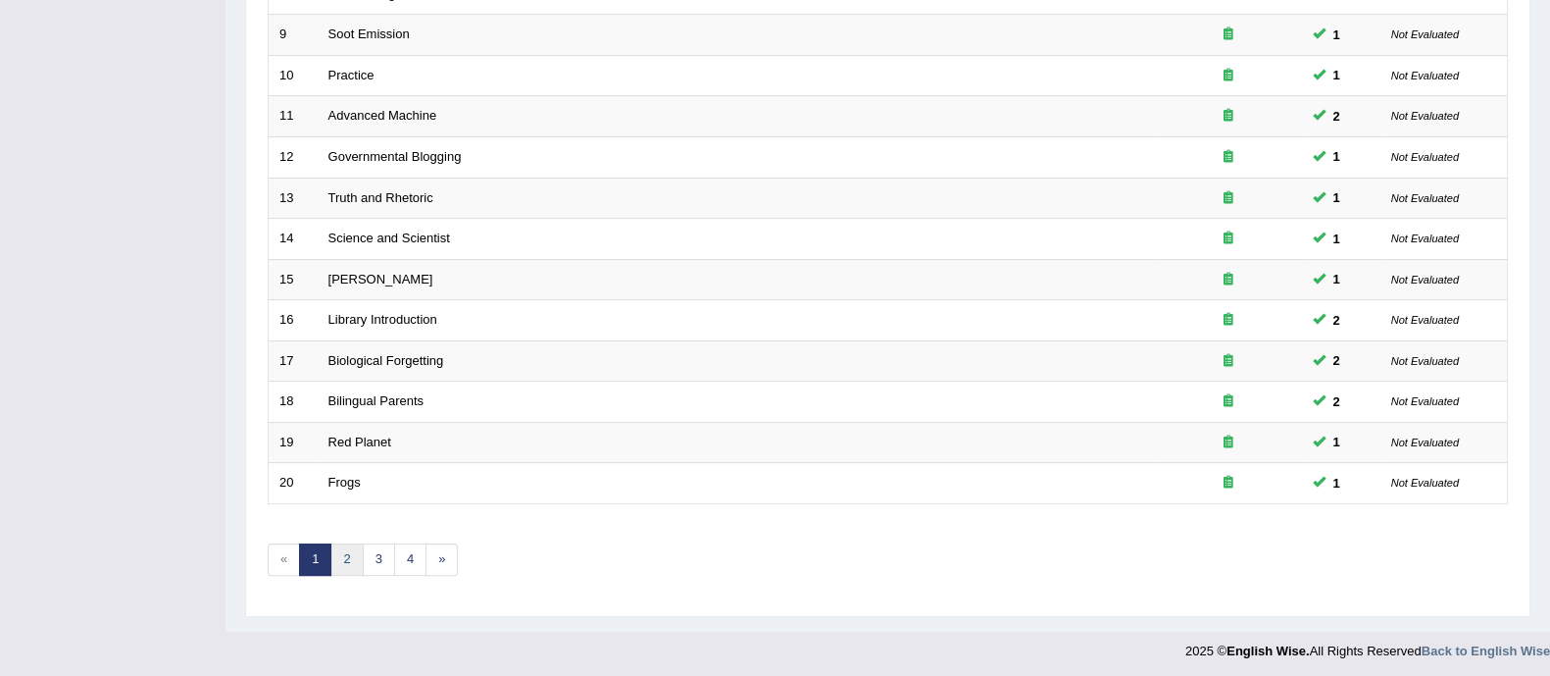
click at [353, 551] on link "2" at bounding box center [346, 559] width 32 height 32
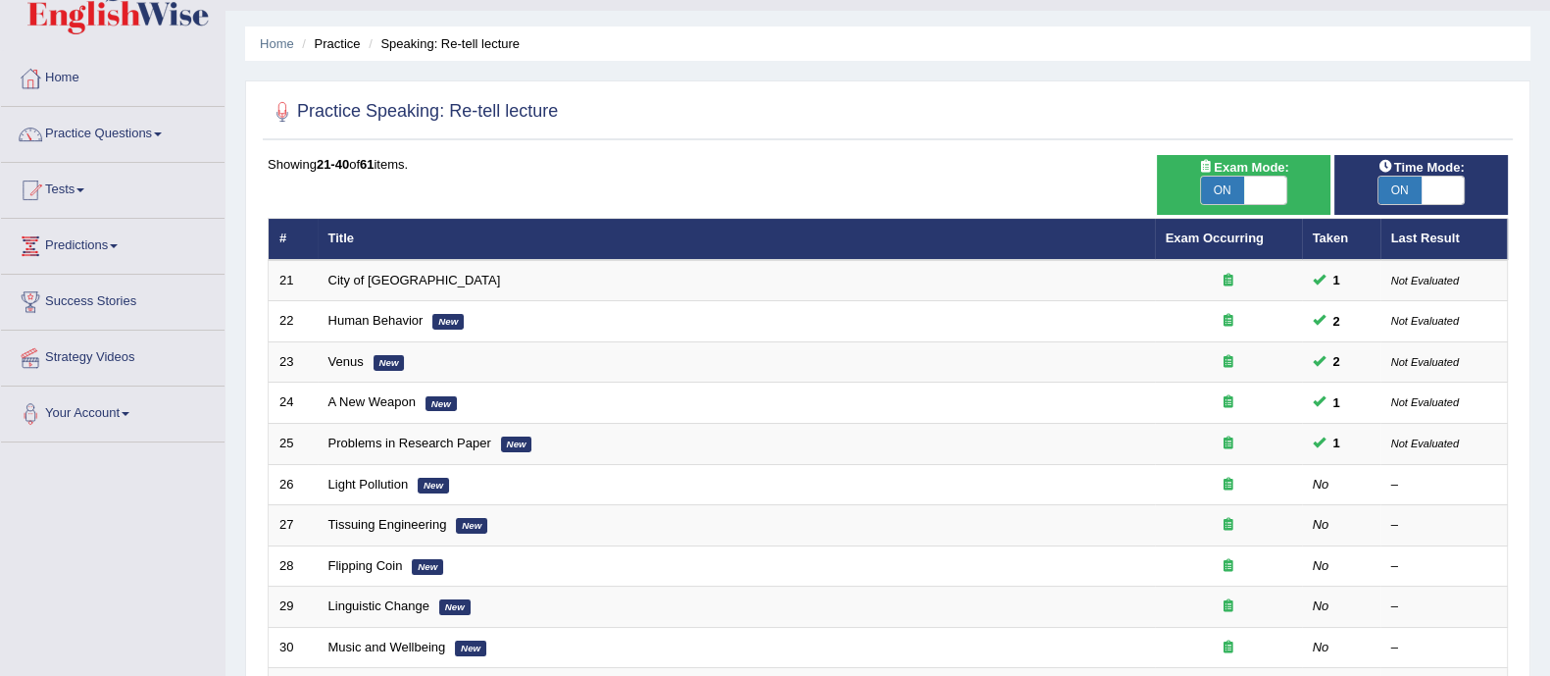
scroll to position [48, 0]
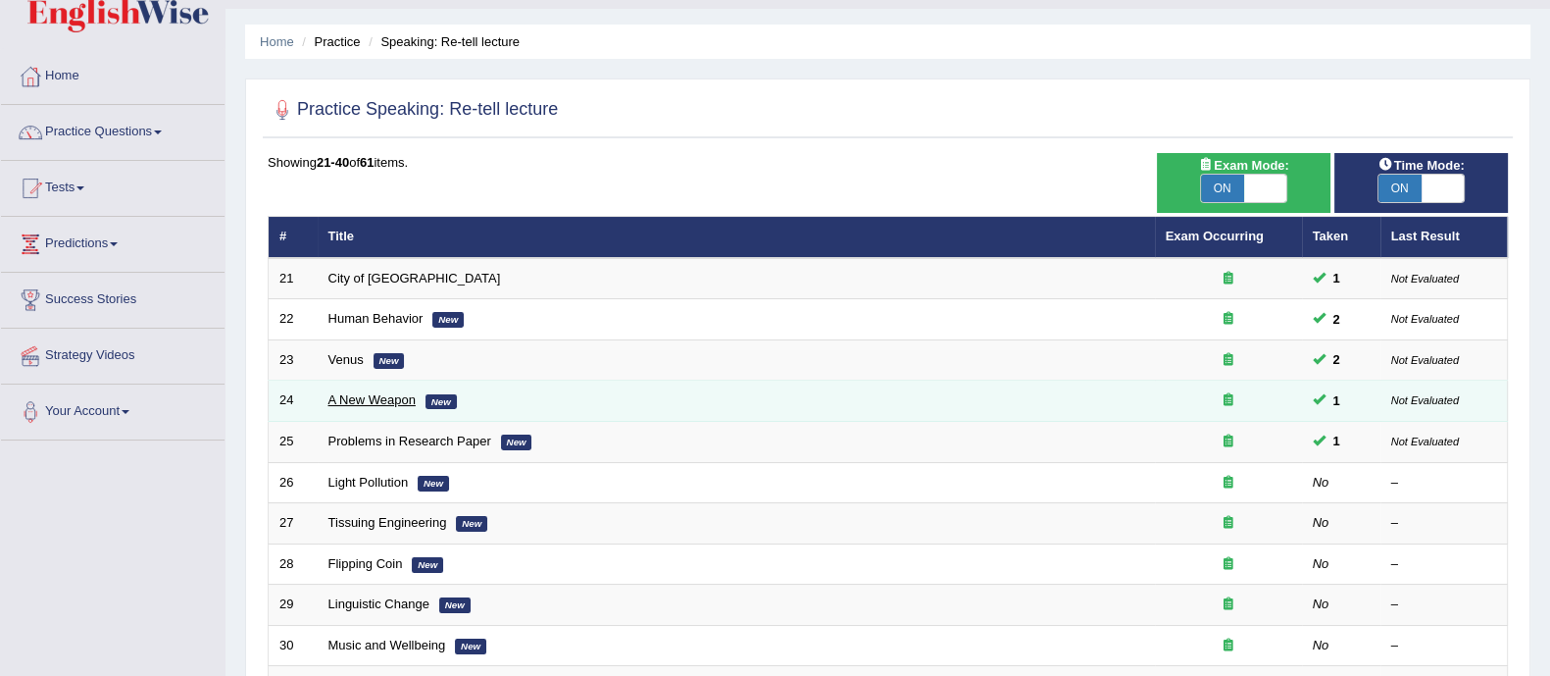
click at [368, 403] on link "A New Weapon" at bounding box center [371, 399] width 87 height 15
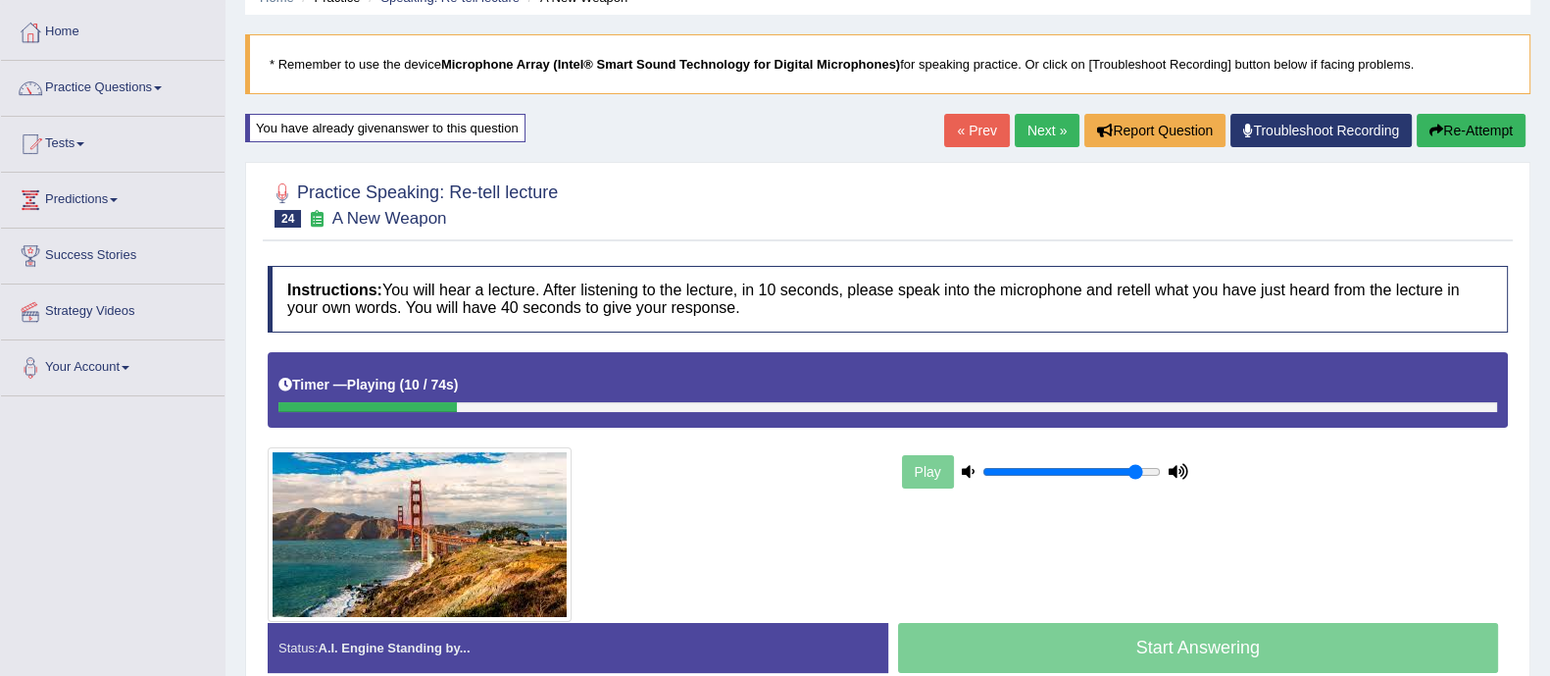
scroll to position [87, 0]
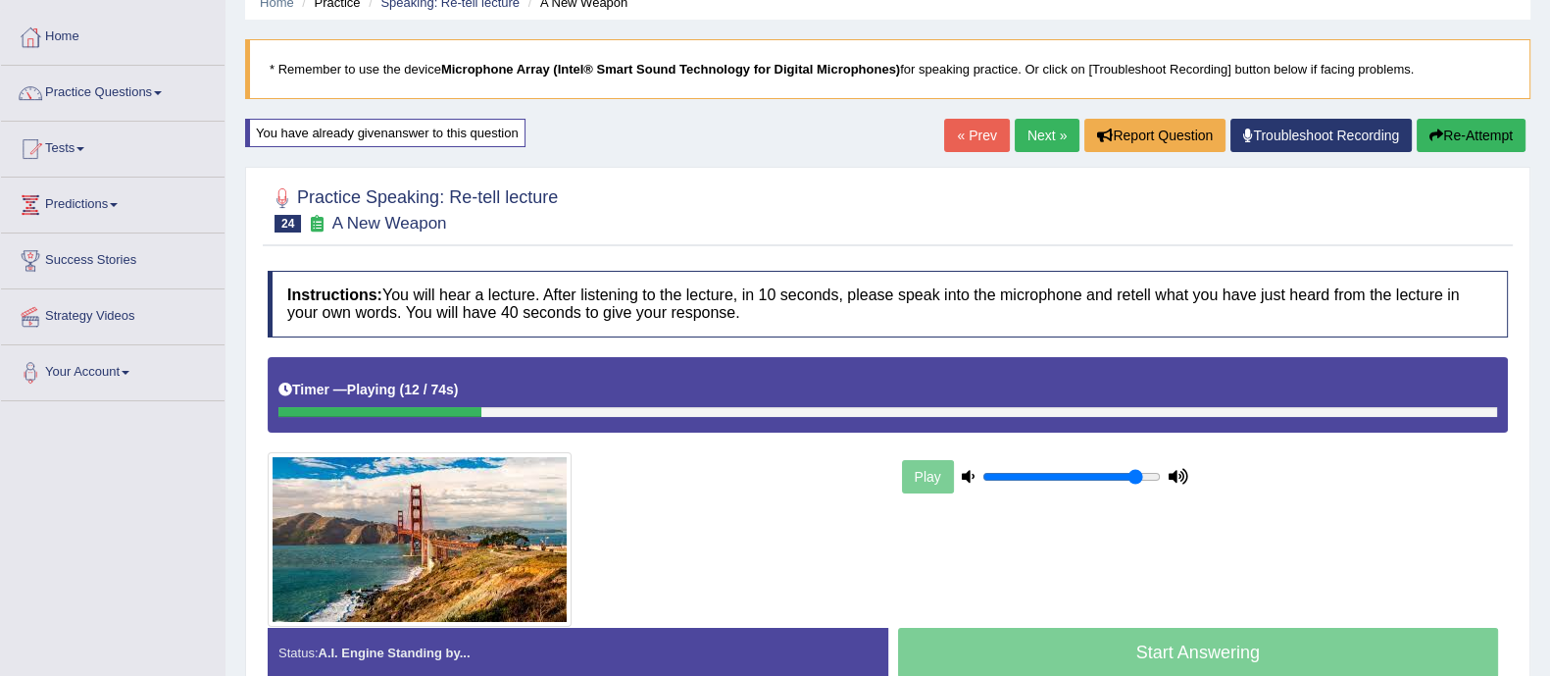
click at [1457, 133] on button "Re-Attempt" at bounding box center [1471, 135] width 109 height 33
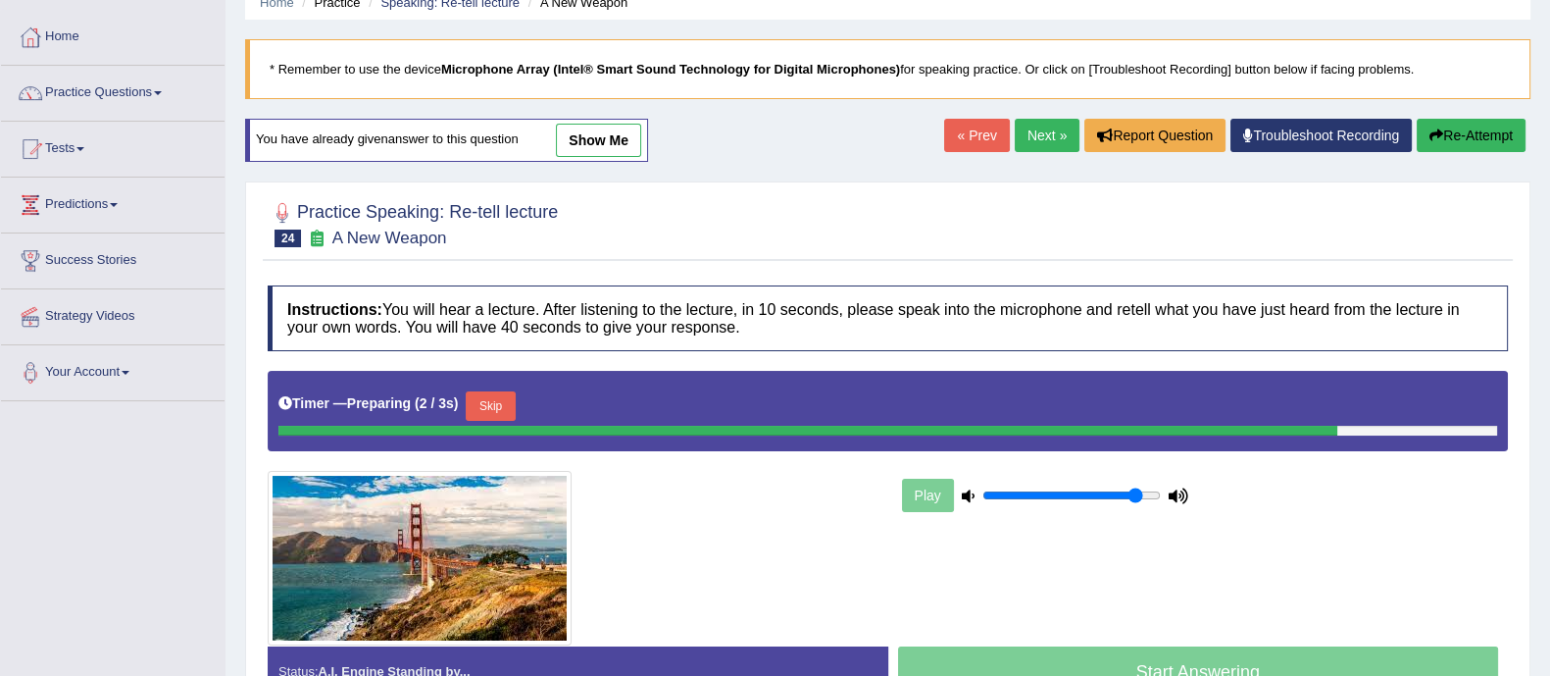
click at [602, 129] on link "show me" at bounding box center [598, 140] width 85 height 33
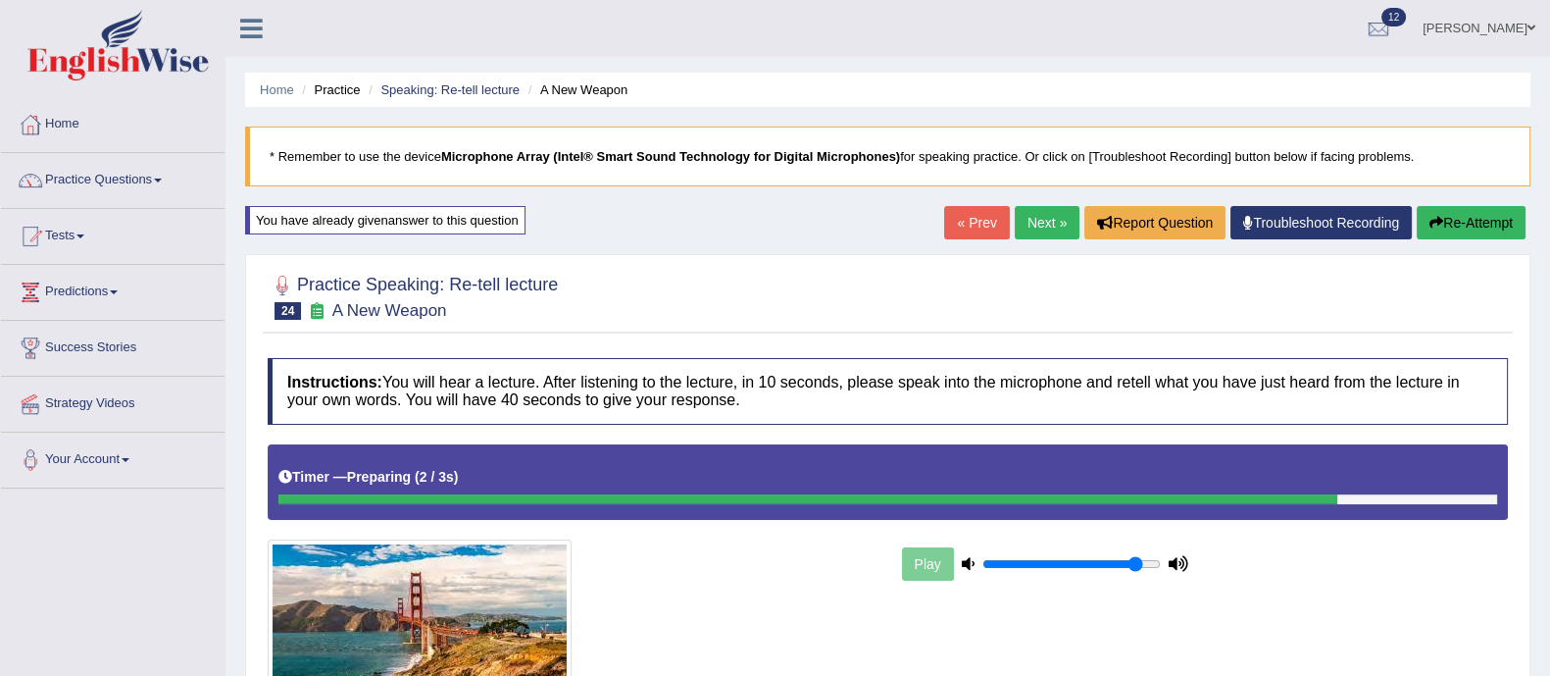
click at [1461, 227] on button "Re-Attempt" at bounding box center [1471, 222] width 109 height 33
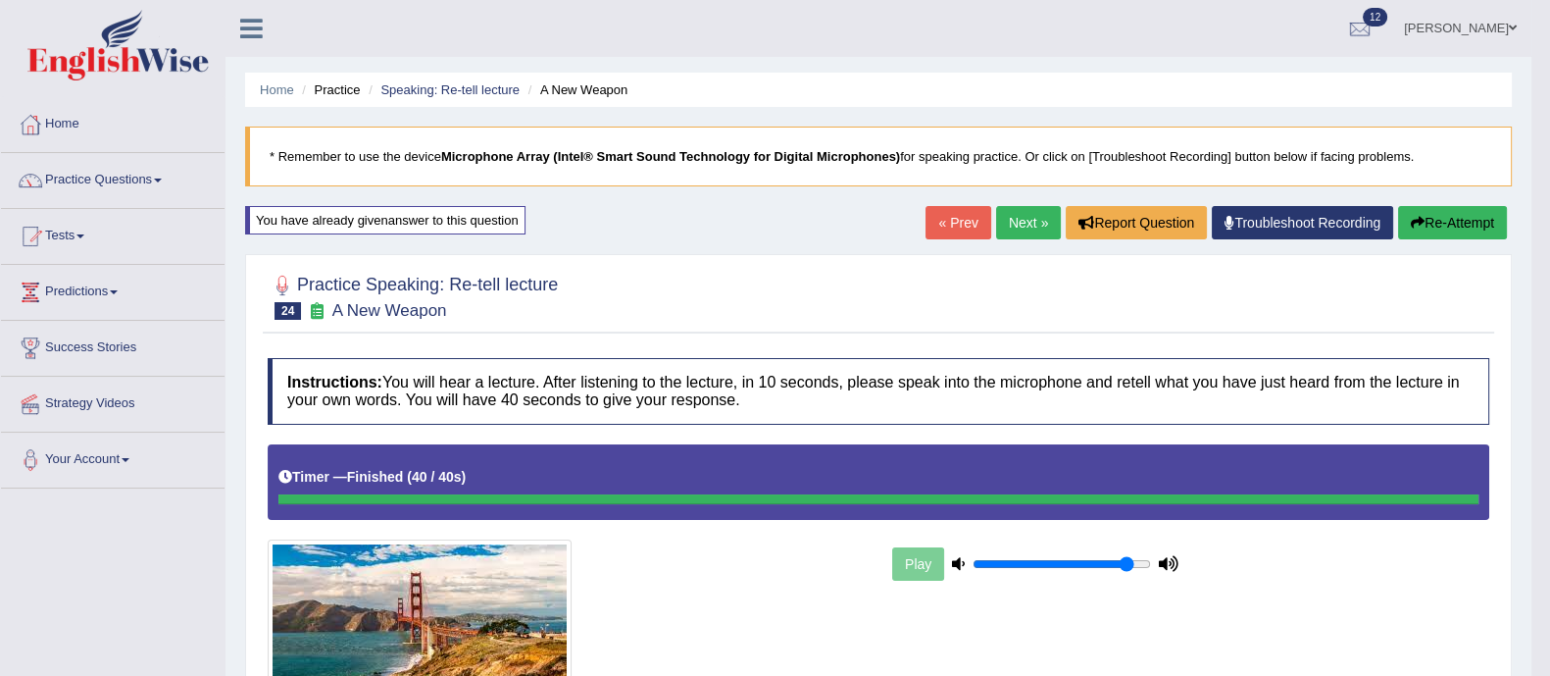
click at [1023, 221] on link "Next »" at bounding box center [1028, 222] width 65 height 33
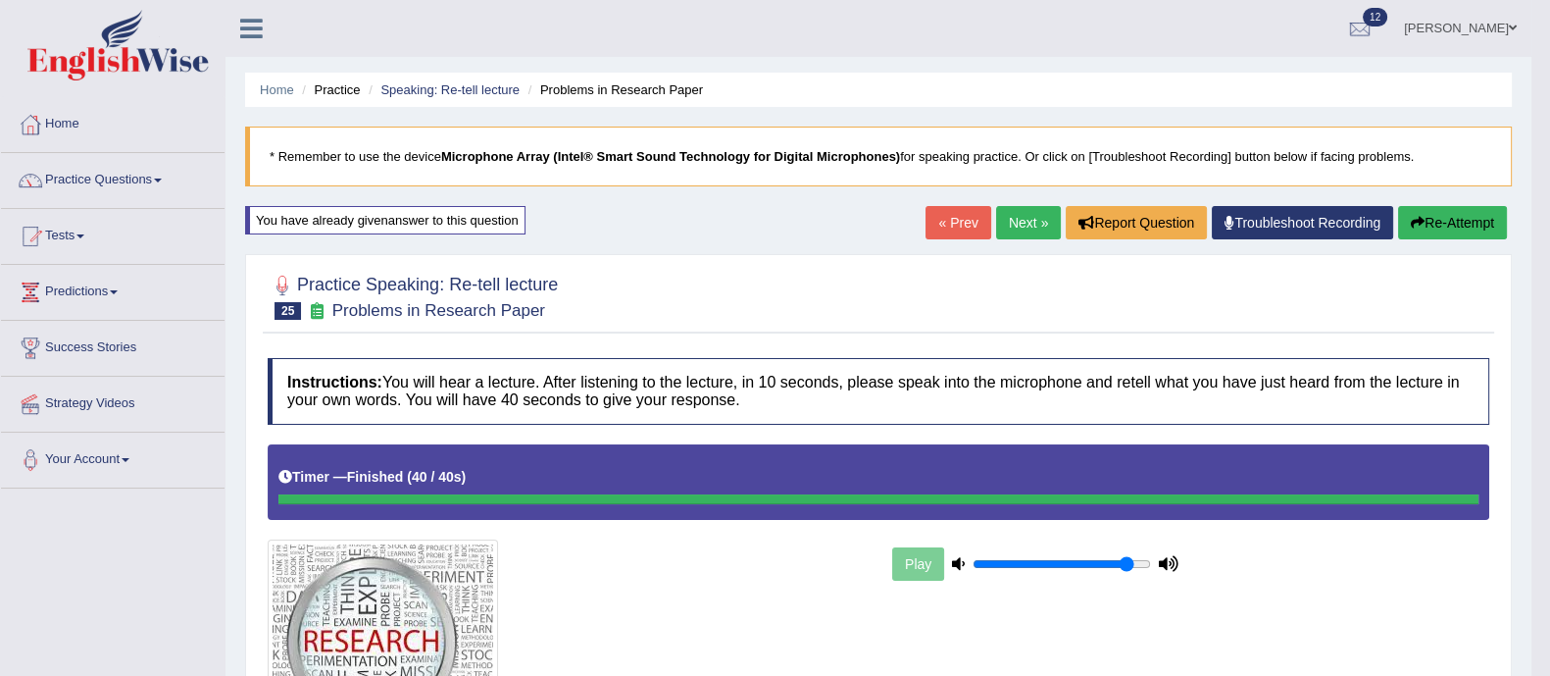
click at [1000, 224] on link "Next »" at bounding box center [1028, 222] width 65 height 33
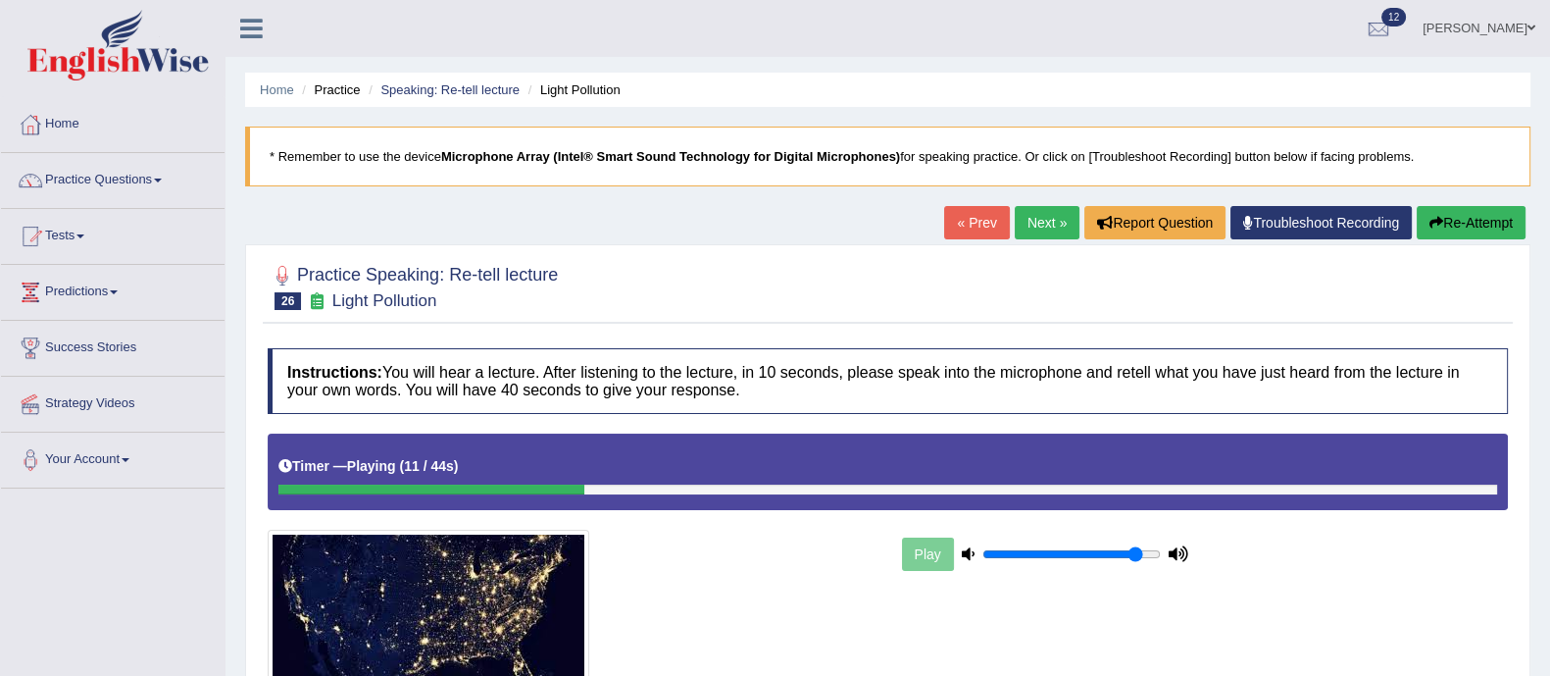
click at [1481, 231] on button "Re-Attempt" at bounding box center [1471, 222] width 109 height 33
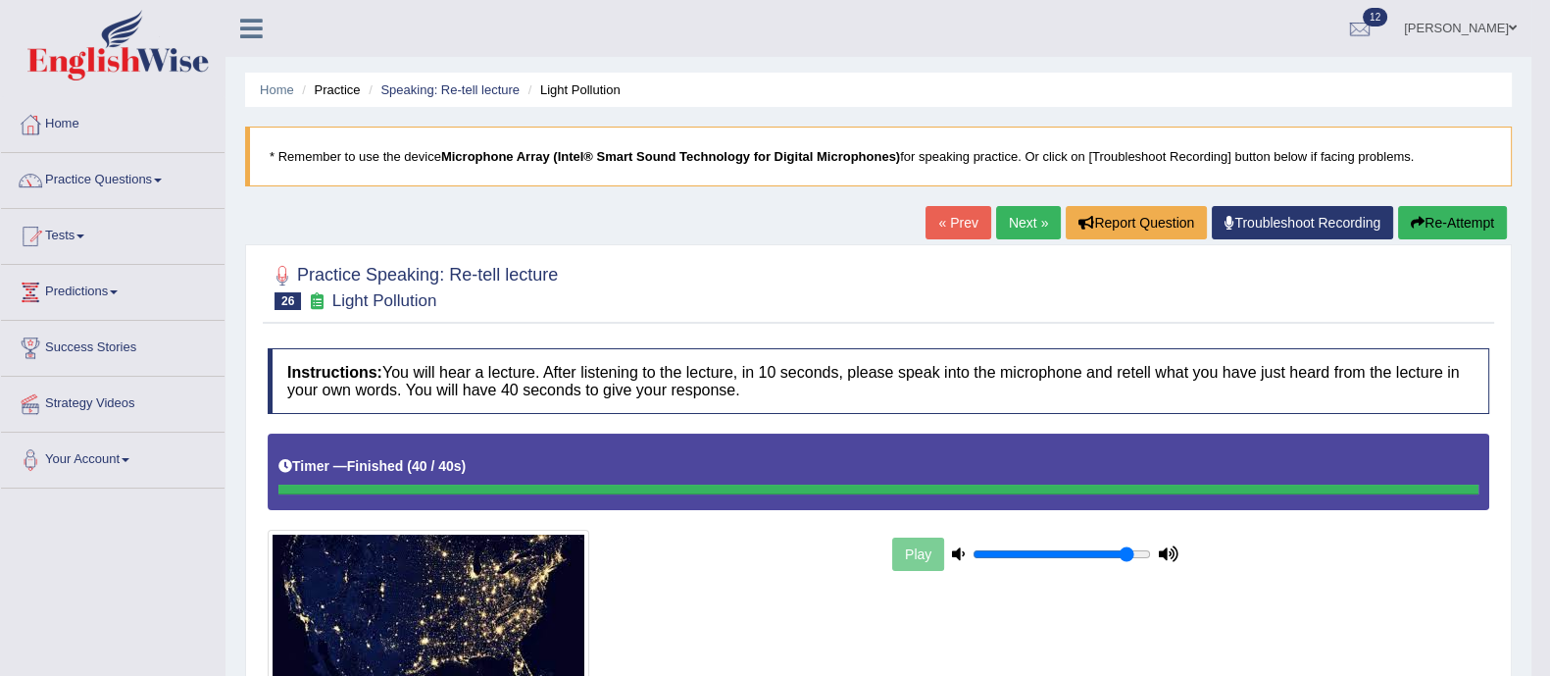
click at [1025, 227] on link "Next »" at bounding box center [1028, 222] width 65 height 33
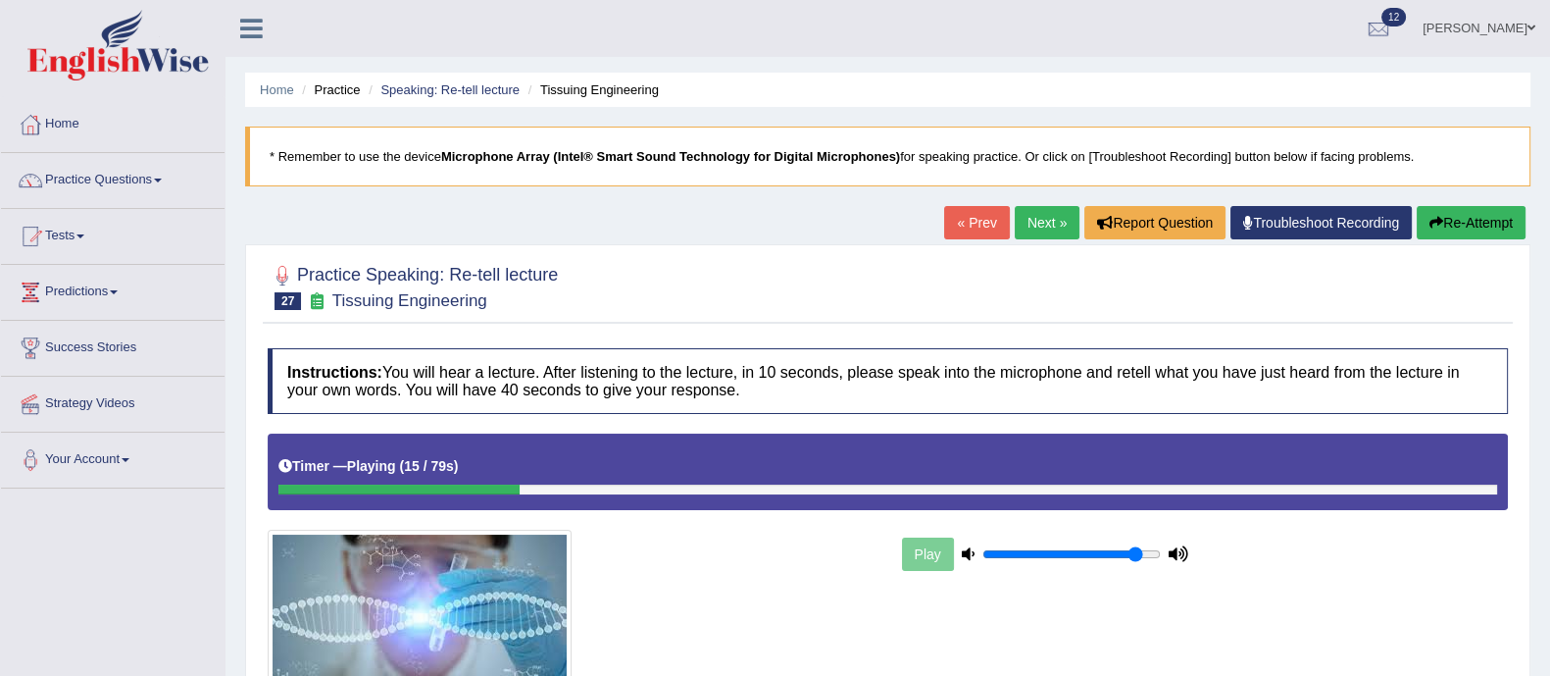
click at [1445, 216] on button "Re-Attempt" at bounding box center [1471, 222] width 109 height 33
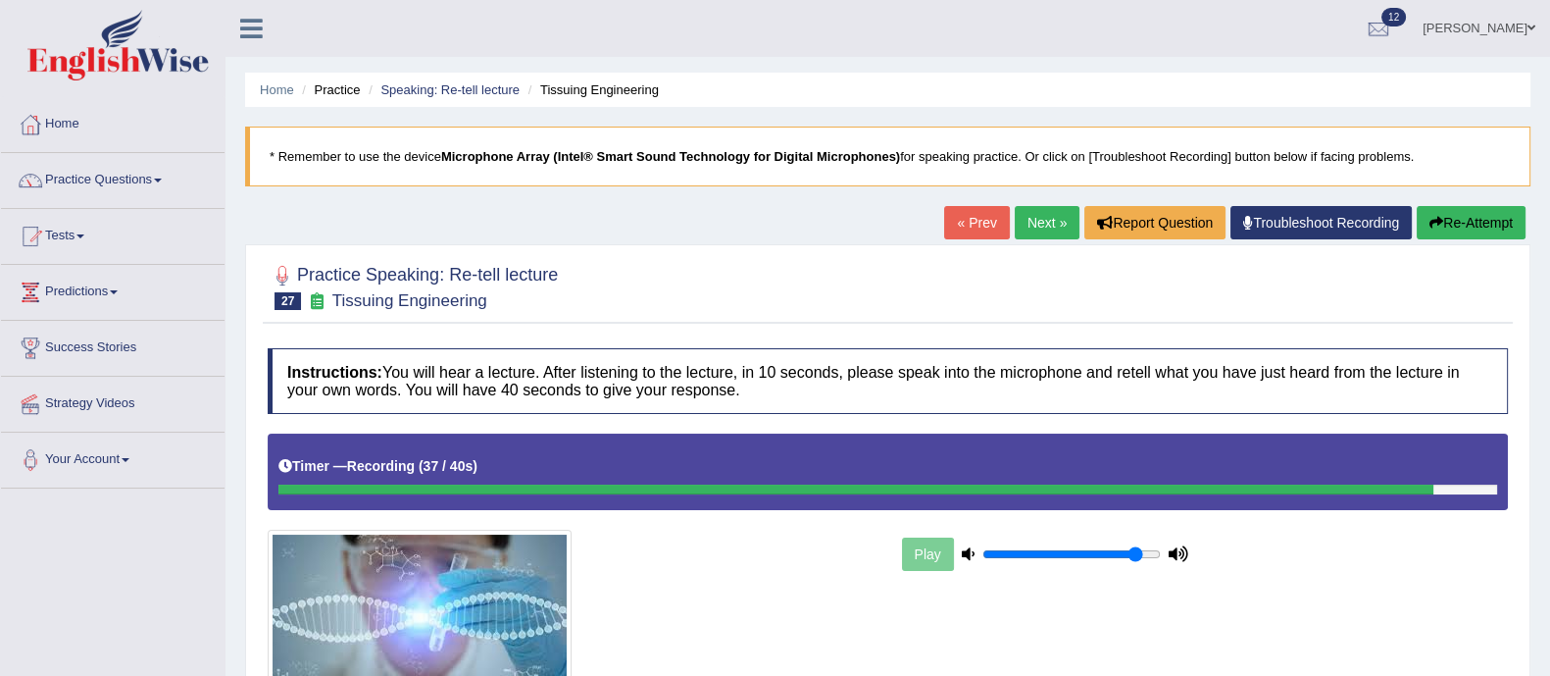
scroll to position [353, 0]
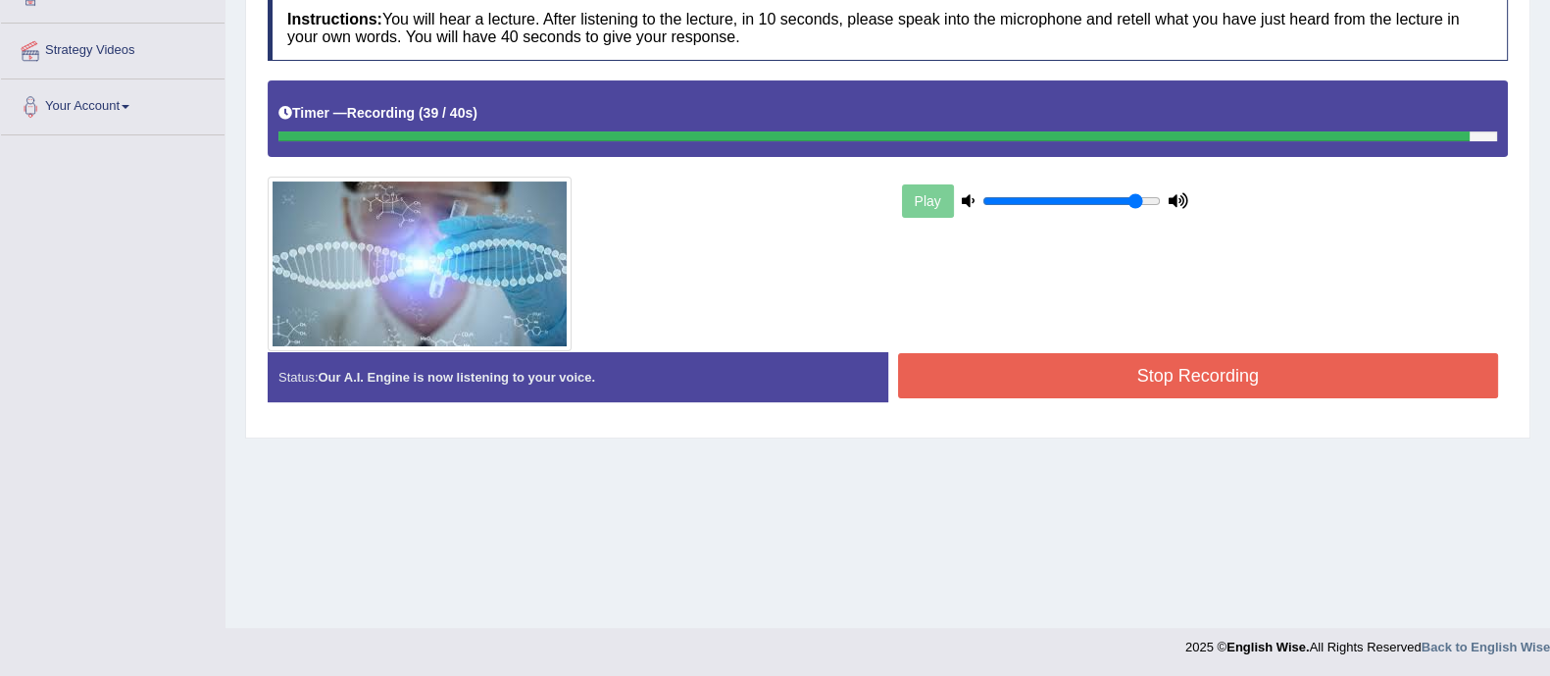
click at [1006, 384] on button "Stop Recording" at bounding box center [1198, 375] width 601 height 45
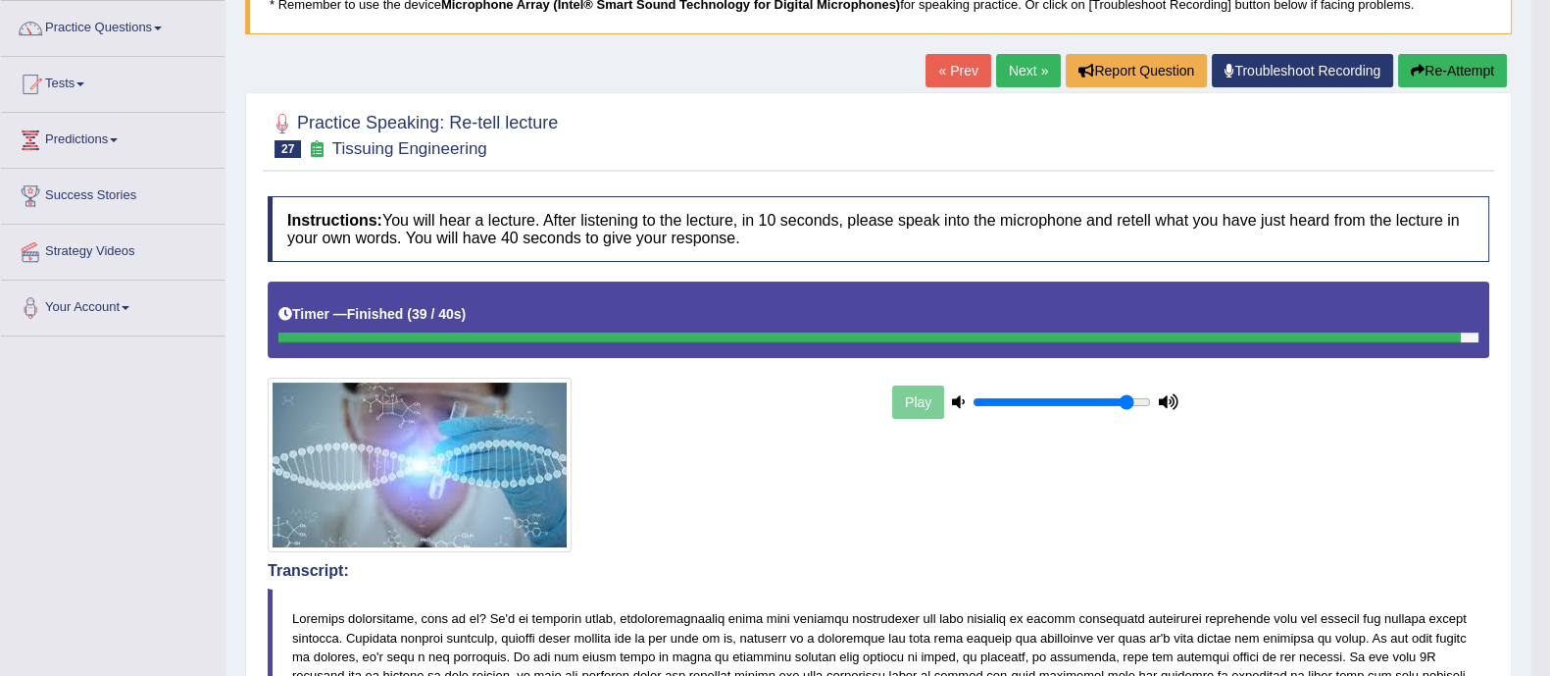
scroll to position [0, 0]
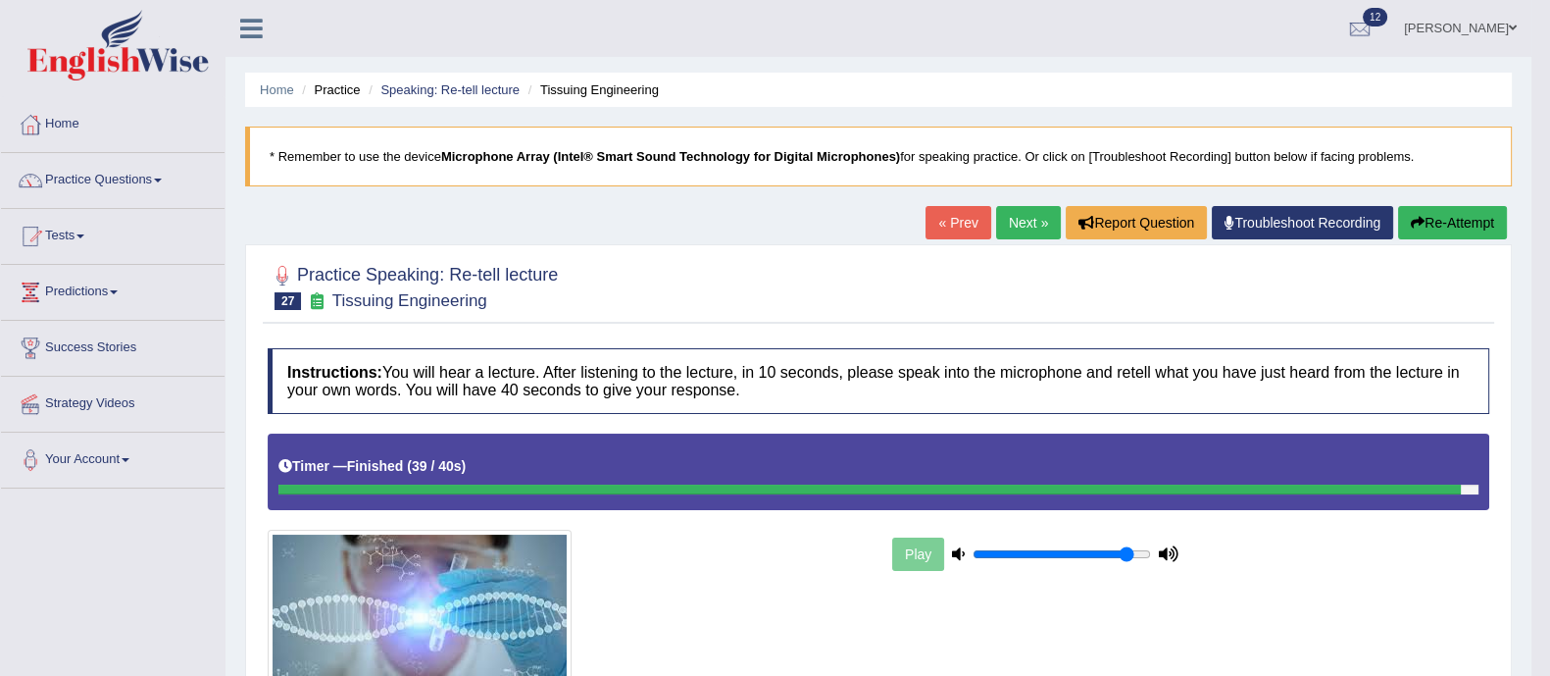
click at [1441, 221] on button "Re-Attempt" at bounding box center [1452, 222] width 109 height 33
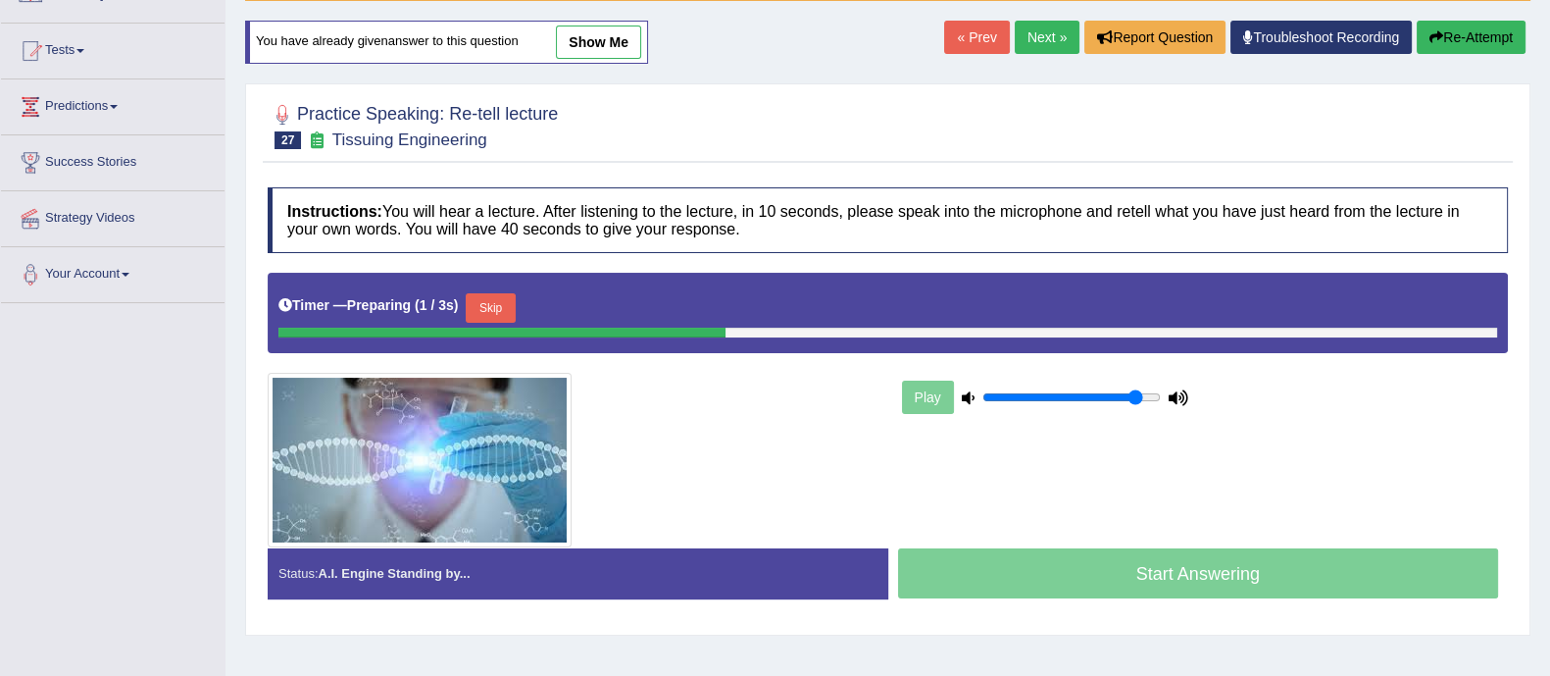
scroll to position [192, 0]
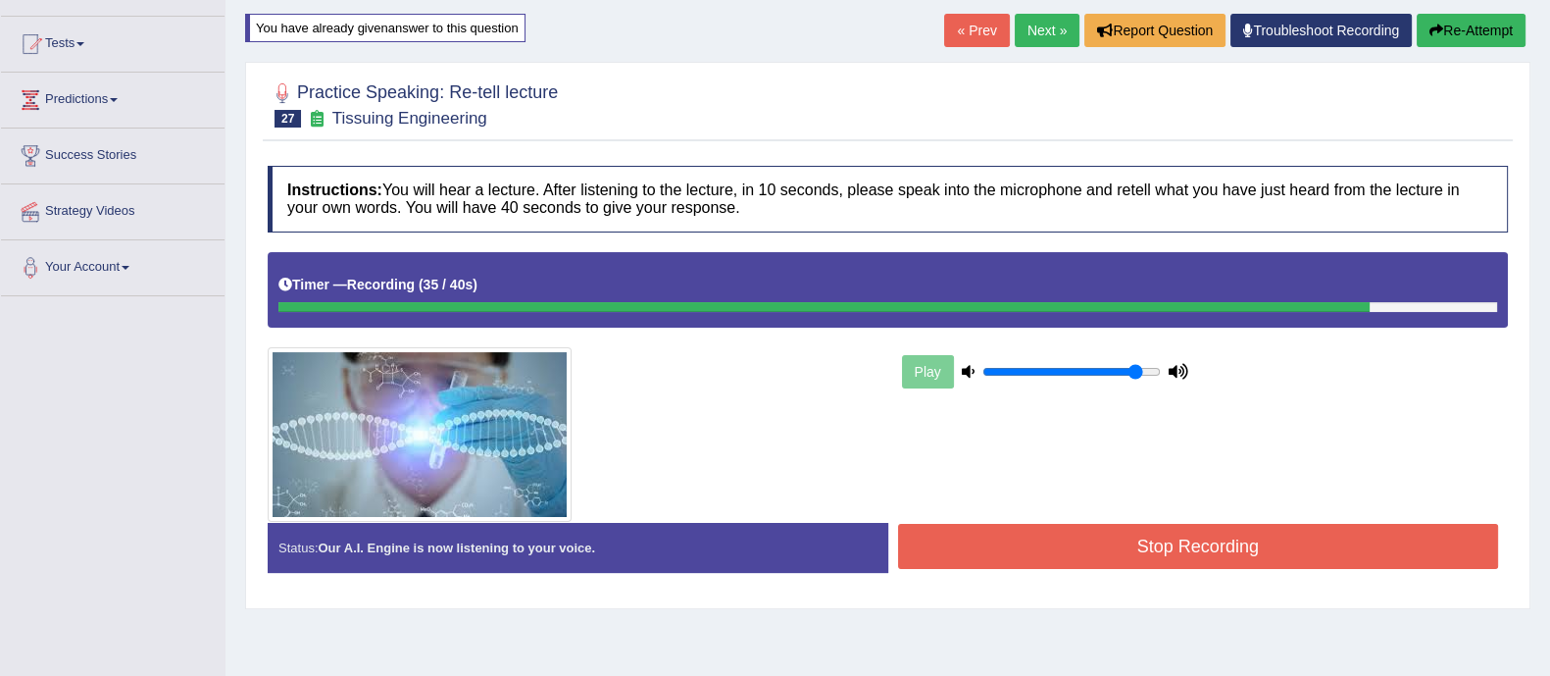
click at [1099, 533] on button "Stop Recording" at bounding box center [1198, 546] width 601 height 45
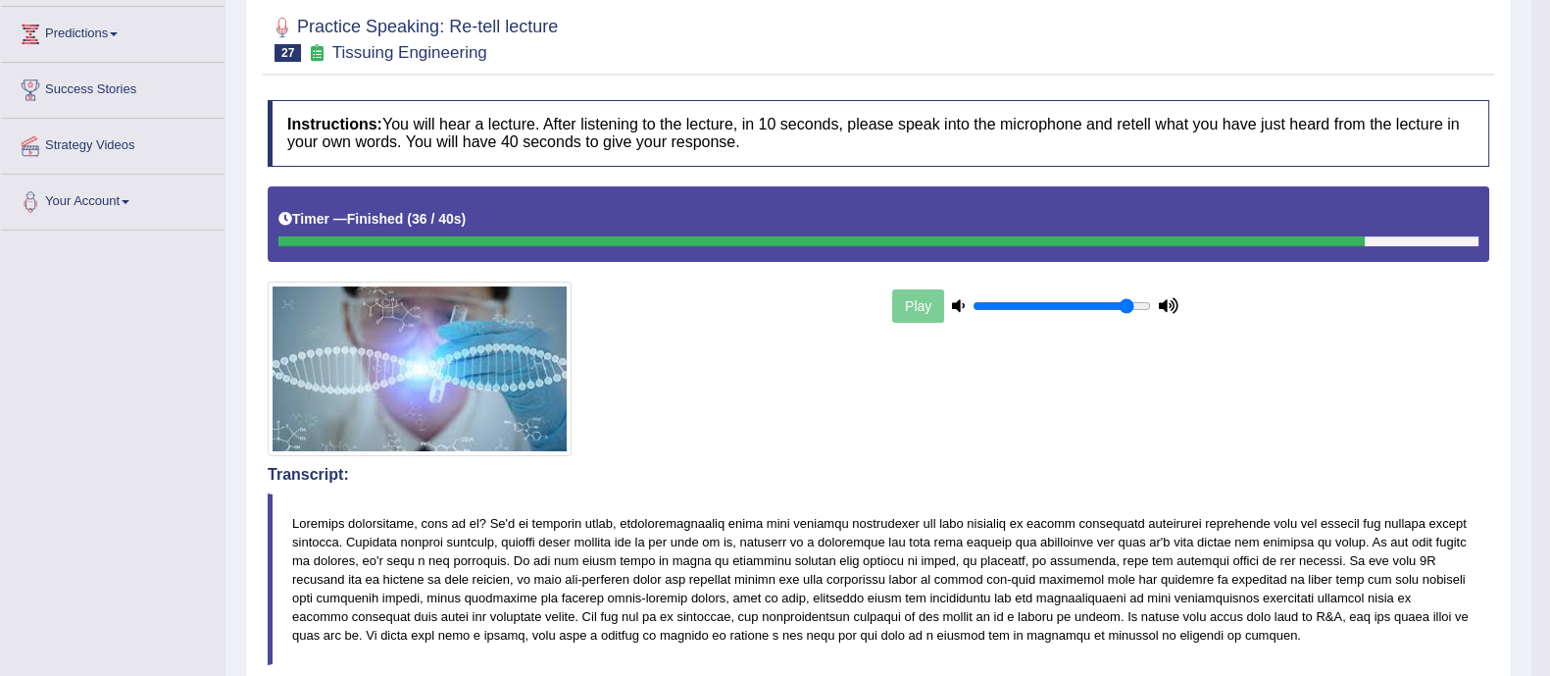
scroll to position [0, 0]
